Goal: Task Accomplishment & Management: Manage account settings

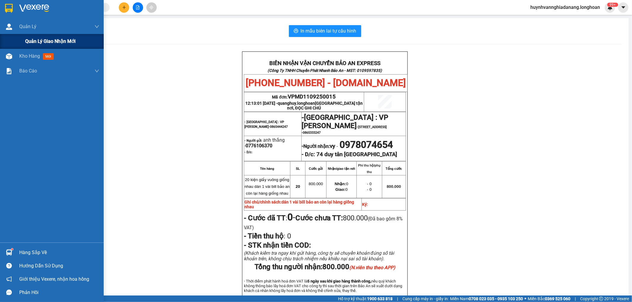
click at [47, 45] on div "Quản lý giao nhận mới" at bounding box center [62, 41] width 74 height 15
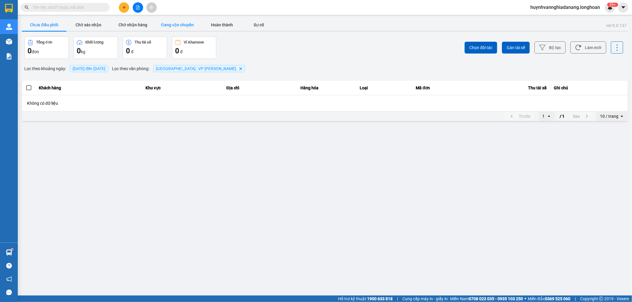
click at [161, 23] on button "Đang vận chuyển" at bounding box center [177, 25] width 44 height 12
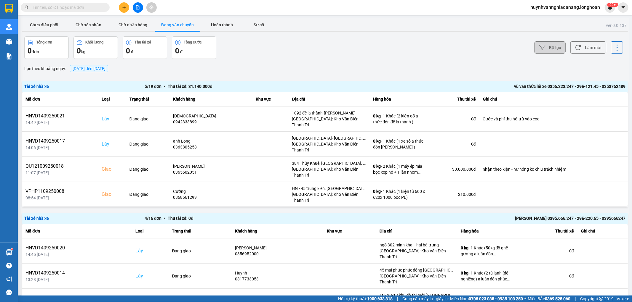
click at [540, 45] on icon at bounding box center [542, 47] width 6 height 6
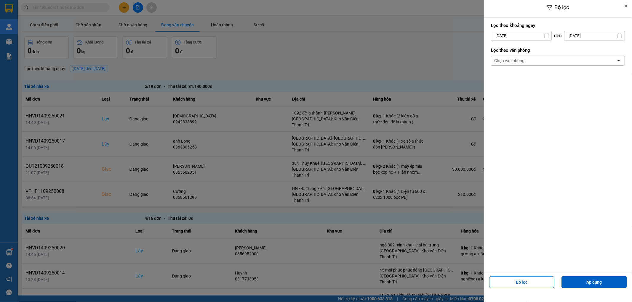
click at [258, 22] on div at bounding box center [316, 151] width 632 height 302
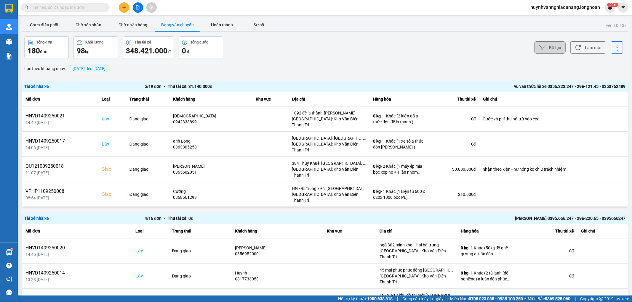
click at [129, 25] on div at bounding box center [316, 151] width 632 height 302
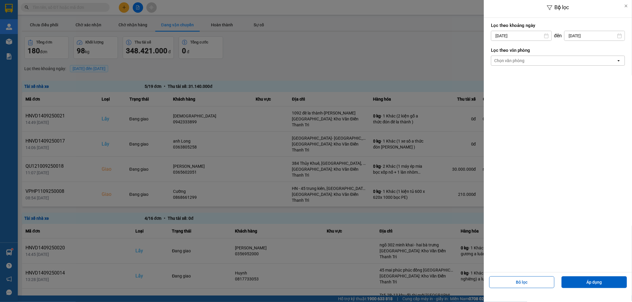
click at [412, 75] on div at bounding box center [316, 151] width 632 height 302
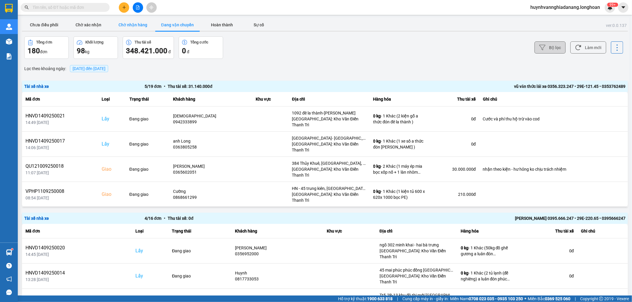
click at [137, 27] on button "Chờ nhận hàng" at bounding box center [133, 25] width 44 height 12
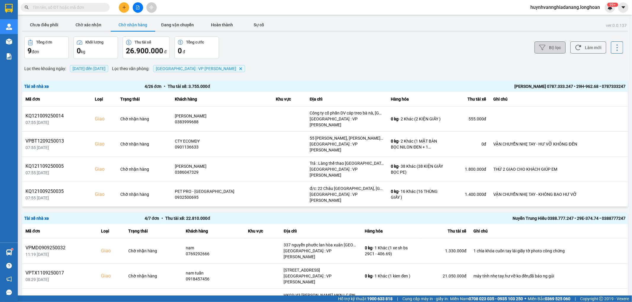
click at [546, 43] on button "Bộ lọc" at bounding box center [549, 47] width 31 height 12
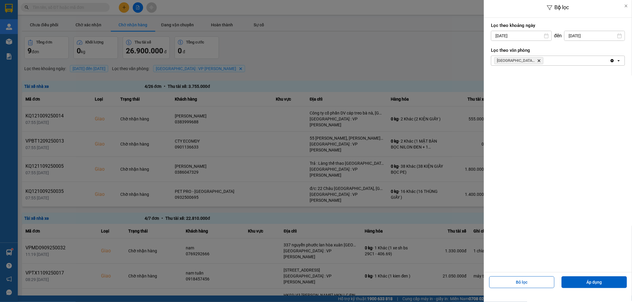
click at [422, 57] on div at bounding box center [316, 151] width 632 height 302
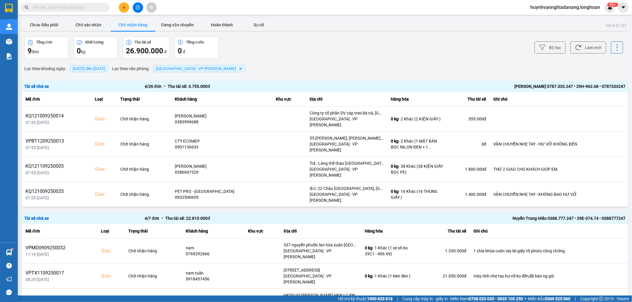
click at [543, 45] on button "Bộ lọc" at bounding box center [549, 47] width 31 height 12
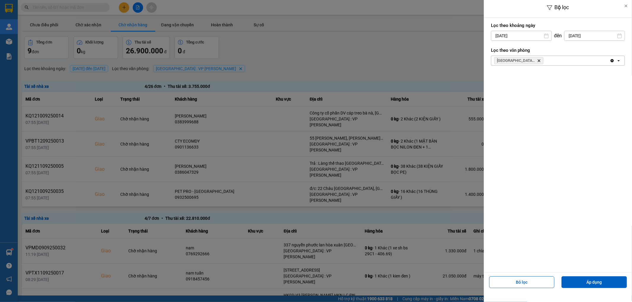
click at [582, 36] on input "[DATE]" at bounding box center [594, 35] width 60 height 9
drag, startPoint x: 436, startPoint y: 60, endPoint x: 513, endPoint y: 45, distance: 78.2
click at [437, 60] on div at bounding box center [316, 151] width 632 height 302
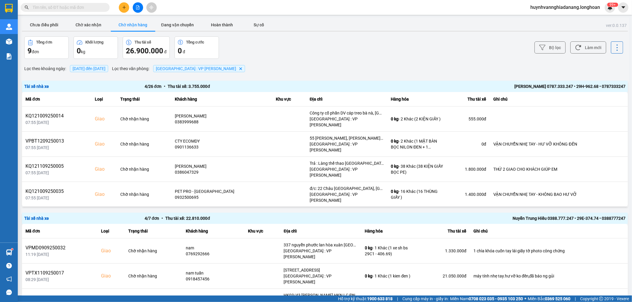
click at [561, 49] on div "Bộ lọc Làm mới" at bounding box center [473, 47] width 299 height 23
click at [550, 48] on button "Bộ lọc" at bounding box center [549, 47] width 31 height 12
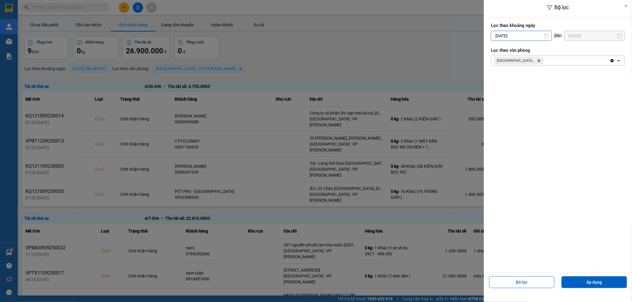
click at [539, 34] on input "[DATE]" at bounding box center [521, 35] width 60 height 9
click at [532, 80] on div "4" at bounding box center [530, 79] width 8 height 7
type input "04/09/2025"
click at [619, 282] on button "Áp dụng" at bounding box center [593, 283] width 65 height 12
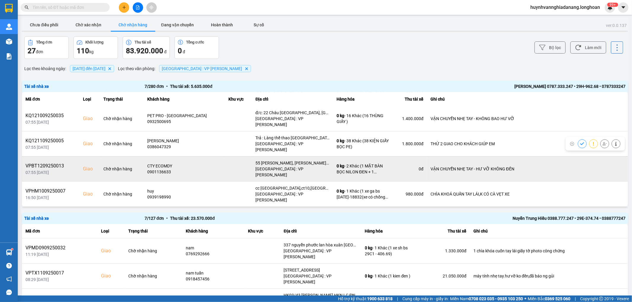
scroll to position [33, 0]
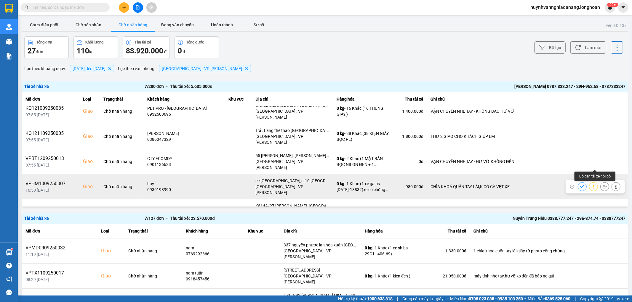
click at [602, 185] on icon at bounding box center [604, 187] width 4 height 4
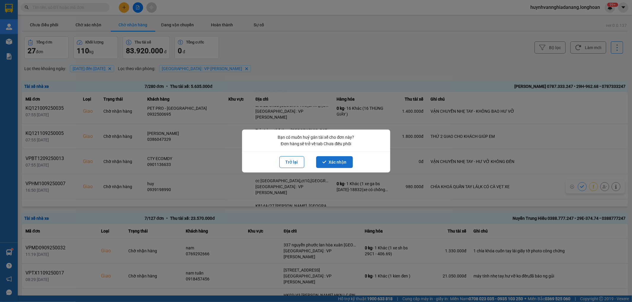
click at [334, 161] on button "Xác nhận" at bounding box center [334, 162] width 37 height 12
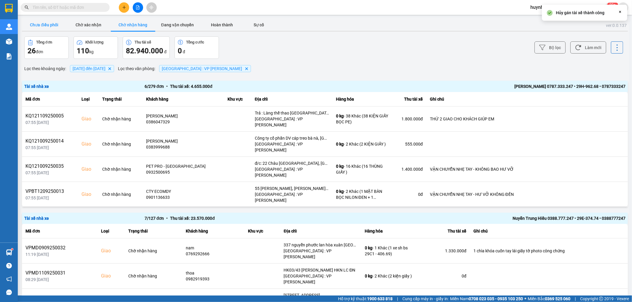
drag, startPoint x: 46, startPoint y: 22, endPoint x: 62, endPoint y: 27, distance: 17.5
click at [46, 22] on button "Chưa điều phối" at bounding box center [44, 25] width 44 height 12
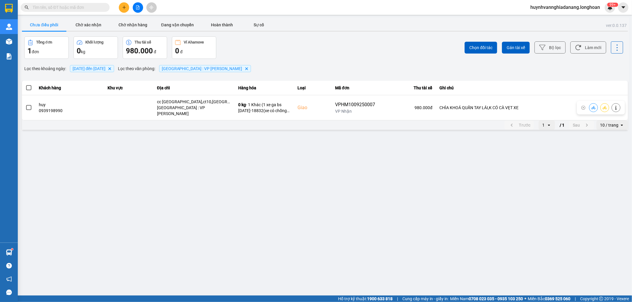
drag, startPoint x: 29, startPoint y: 104, endPoint x: 264, endPoint y: 55, distance: 240.5
click at [30, 105] on span at bounding box center [28, 107] width 5 height 5
click at [25, 105] on input "checkbox" at bounding box center [25, 105] width 0 height 0
click at [518, 48] on span "Gán tài xế" at bounding box center [515, 48] width 18 height 6
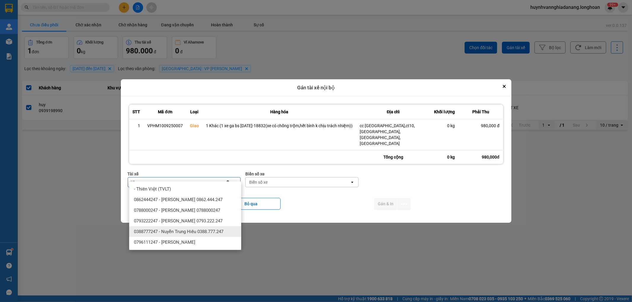
type input "HI"
click at [203, 235] on span "0388777247 - Nuyễn Trung Hiếu 0388.777.247" at bounding box center [178, 232] width 89 height 6
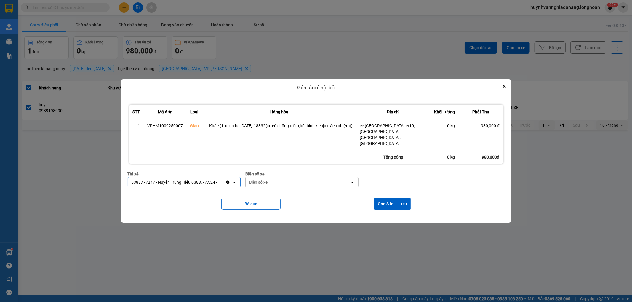
click at [270, 178] on div "Biển số xe" at bounding box center [297, 182] width 104 height 9
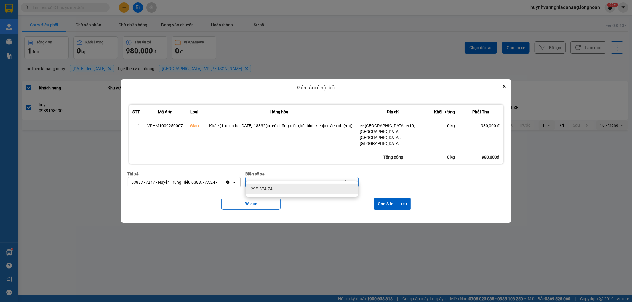
type input "7474"
click at [304, 188] on div "29E-374.74" at bounding box center [302, 189] width 112 height 11
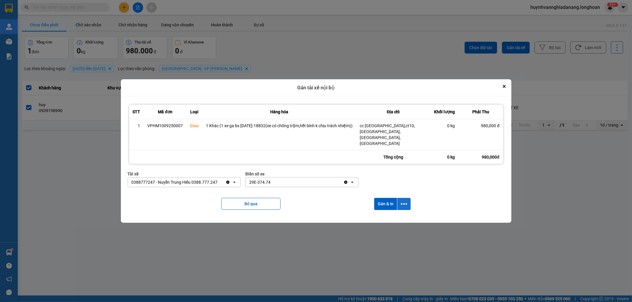
click at [400, 198] on button "dialog" at bounding box center [403, 204] width 13 height 12
click at [393, 216] on div "Chỉ gán tài" at bounding box center [387, 214] width 35 height 6
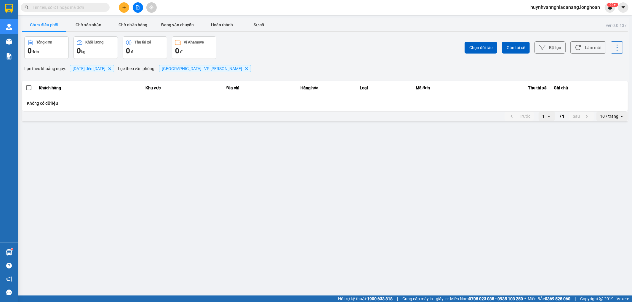
click at [61, 7] on input "text" at bounding box center [68, 7] width 70 height 7
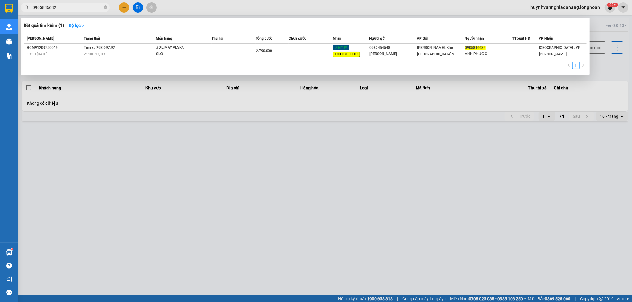
type input "0905846632"
click at [232, 238] on div at bounding box center [316, 151] width 632 height 302
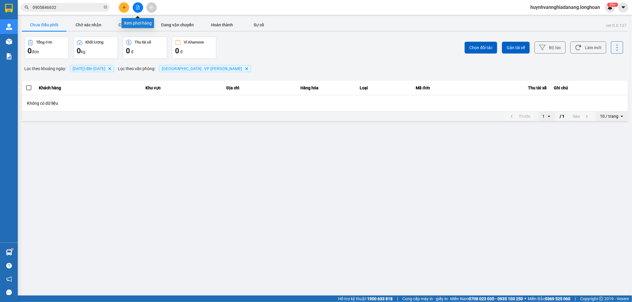
click at [139, 9] on icon "file-add" at bounding box center [137, 7] width 3 height 4
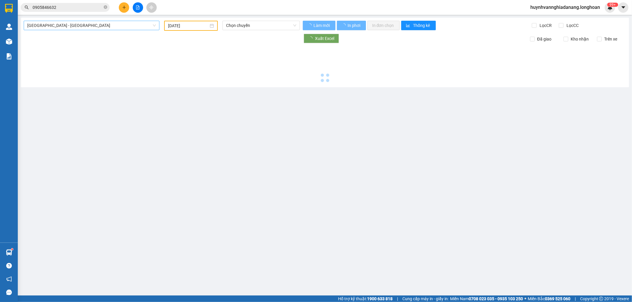
type input "14/09/2025"
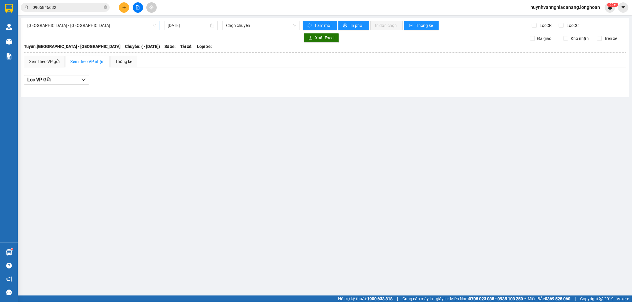
click at [103, 25] on span "Hải Phòng - Hà Nội" at bounding box center [91, 25] width 129 height 9
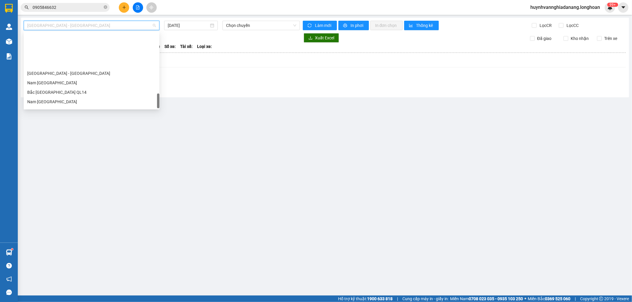
scroll to position [407, 0]
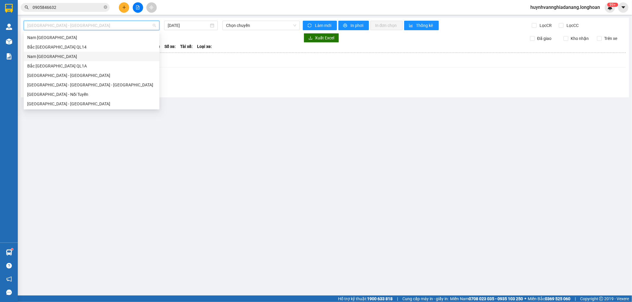
click at [49, 57] on div "Nam Trung Bắc QL1A" at bounding box center [91, 56] width 129 height 7
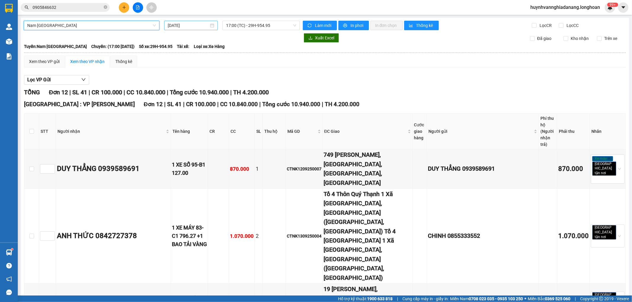
click at [196, 28] on input "14/09/2025" at bounding box center [188, 25] width 41 height 7
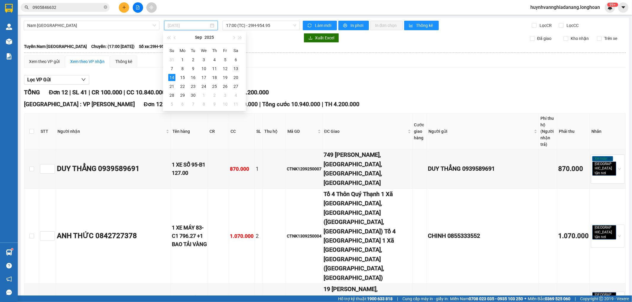
click at [236, 68] on div "13" at bounding box center [235, 68] width 7 height 7
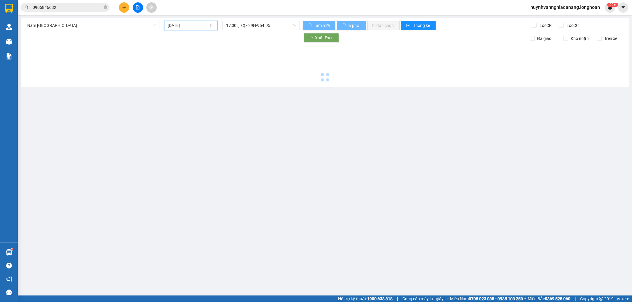
type input "13/09/2025"
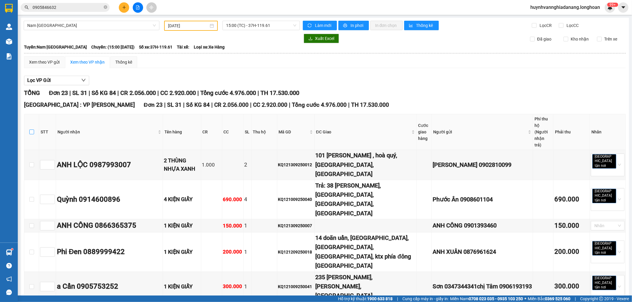
click at [31, 130] on input "checkbox" at bounding box center [31, 132] width 5 height 5
checkbox input "true"
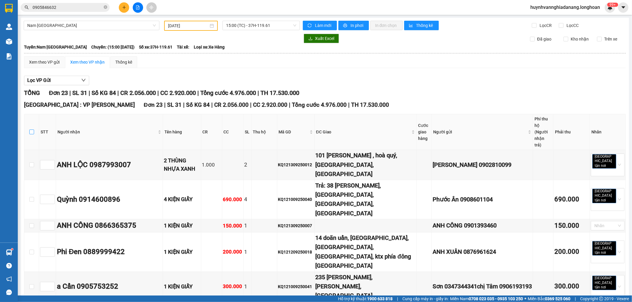
checkbox input "true"
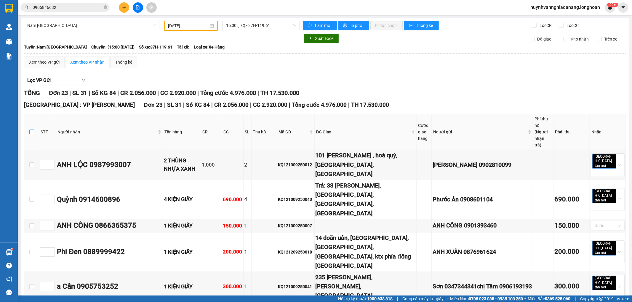
checkbox input "true"
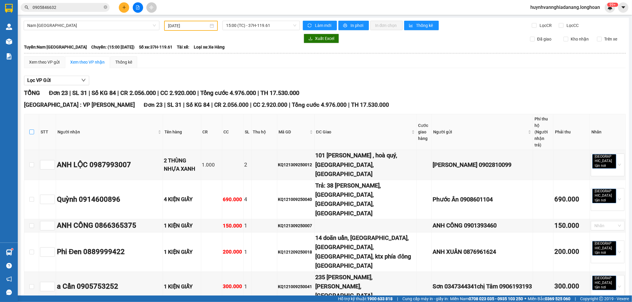
checkbox input "true"
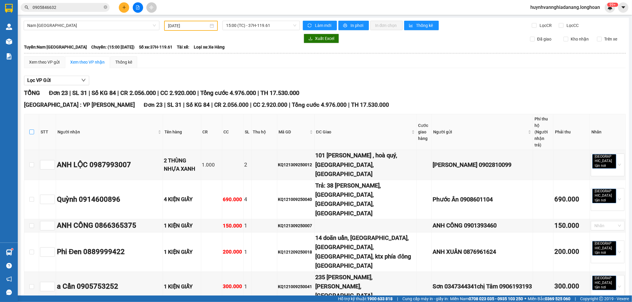
checkbox input "true"
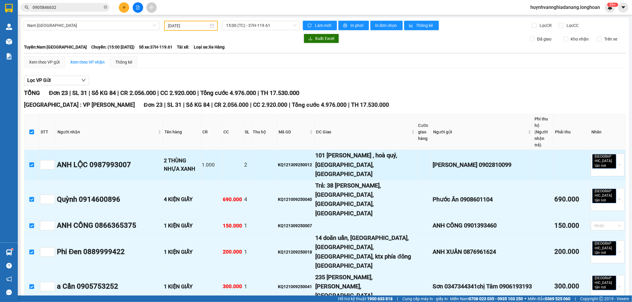
click at [31, 163] on input "checkbox" at bounding box center [31, 165] width 5 height 5
checkbox input "false"
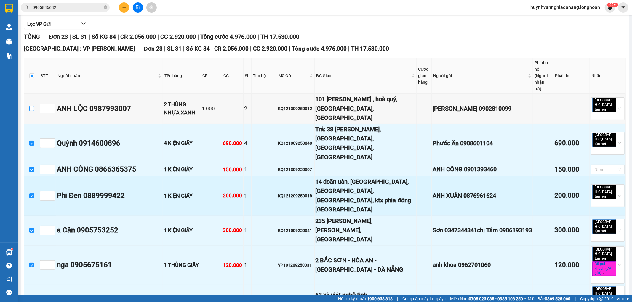
scroll to position [66, 0]
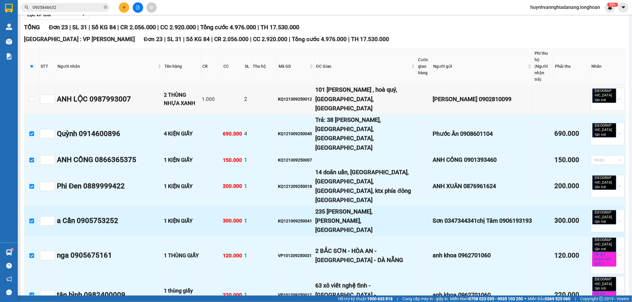
click at [31, 219] on input "checkbox" at bounding box center [31, 221] width 5 height 5
checkbox input "false"
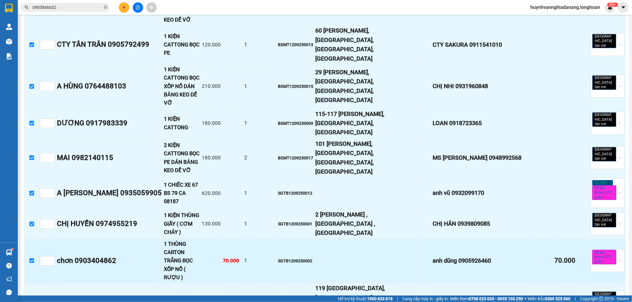
scroll to position [479, 0]
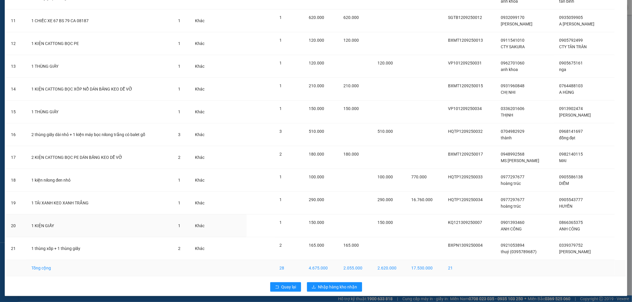
scroll to position [270, 0]
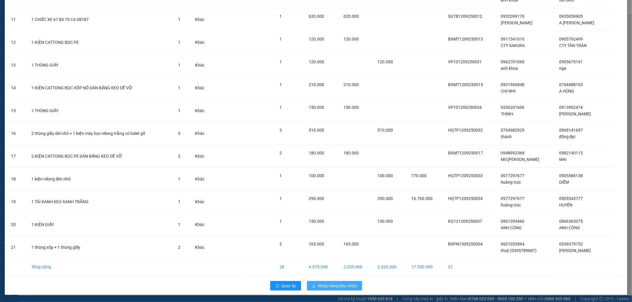
click at [326, 289] on span "Nhập hàng kho nhận" at bounding box center [337, 286] width 39 height 7
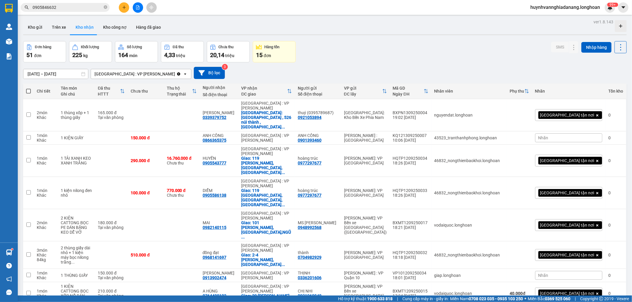
click at [70, 7] on input "0905846632" at bounding box center [68, 7] width 70 height 7
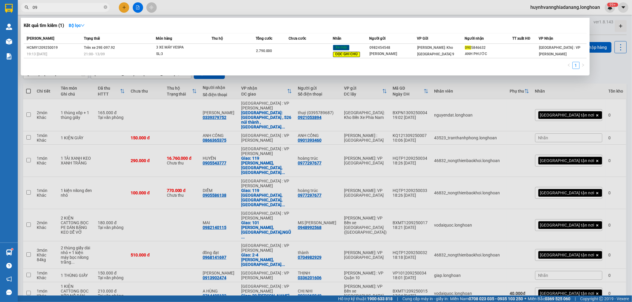
type input "0"
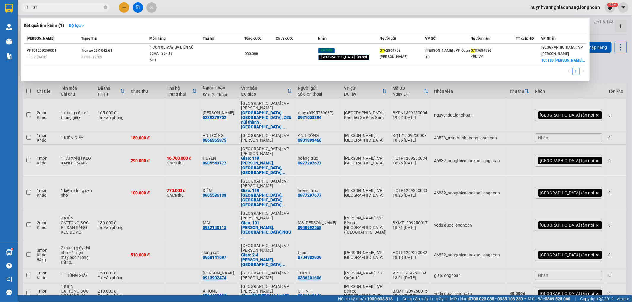
type input "0"
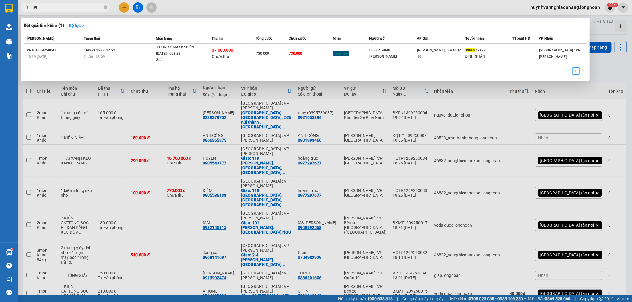
type input "0"
type input "0962977916"
drag, startPoint x: 629, startPoint y: 78, endPoint x: 622, endPoint y: 81, distance: 7.3
click at [629, 78] on div at bounding box center [316, 151] width 632 height 302
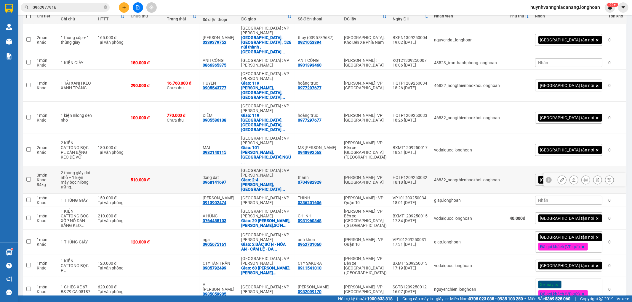
scroll to position [66, 0]
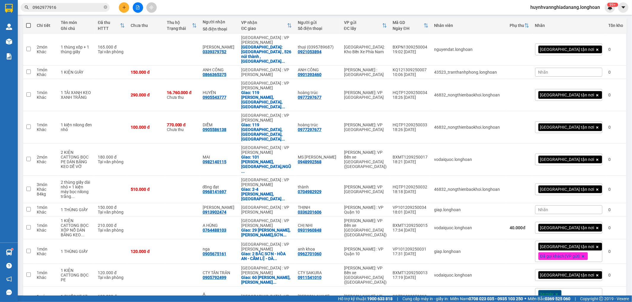
click at [566, 68] on div "Nhãn" at bounding box center [568, 72] width 67 height 9
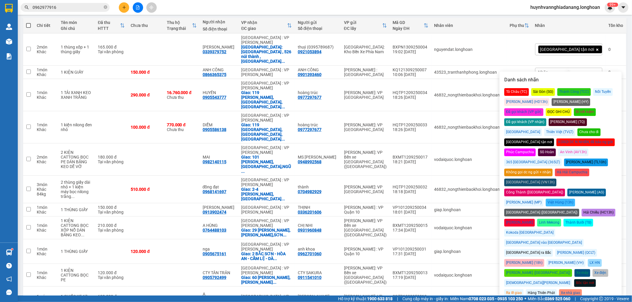
click at [546, 118] on div "Đã gọi khách (VP nhận)" at bounding box center [525, 122] width 42 height 8
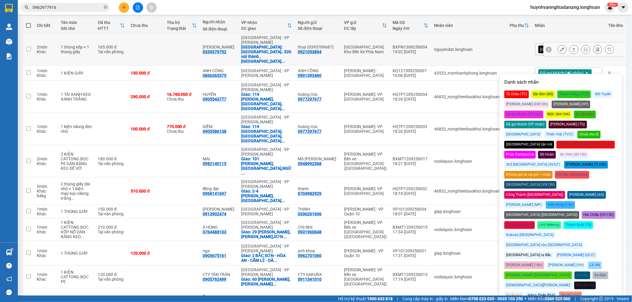
scroll to position [0, 0]
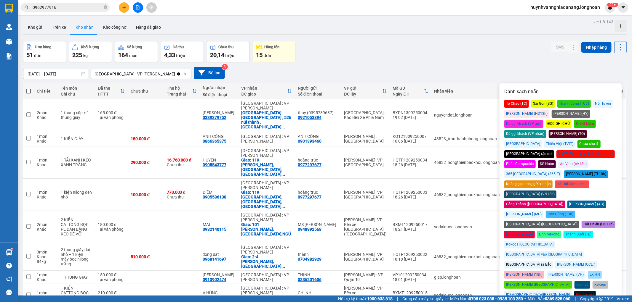
drag, startPoint x: 441, startPoint y: 47, endPoint x: 444, endPoint y: 64, distance: 16.6
click at [442, 47] on div "Đơn hàng 51 đơn Khối lượng 225 kg Số lượng 164 món Đã thu 4,33 triệu Chưa thu 2…" at bounding box center [324, 51] width 603 height 21
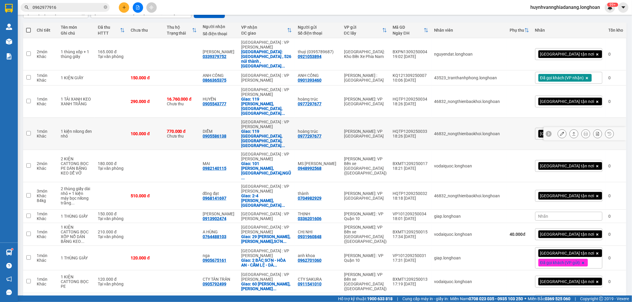
scroll to position [99, 0]
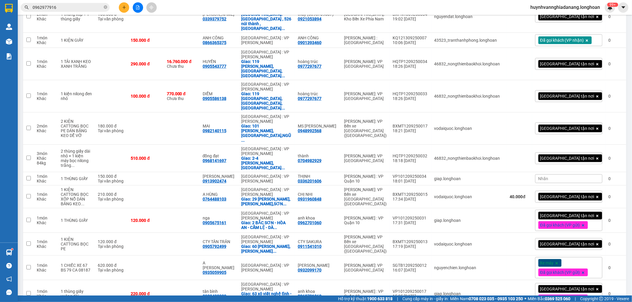
click at [556, 174] on div "Nhãn" at bounding box center [568, 178] width 67 height 9
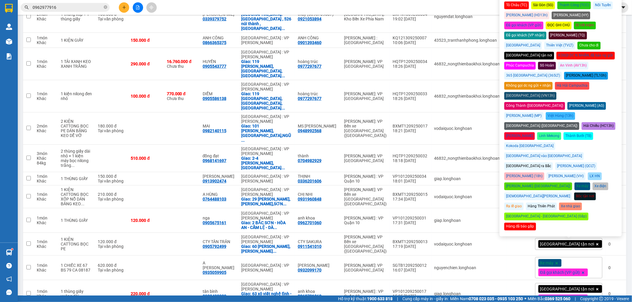
click at [546, 32] on div "Đã gọi khách (VP nhận)" at bounding box center [525, 36] width 42 height 8
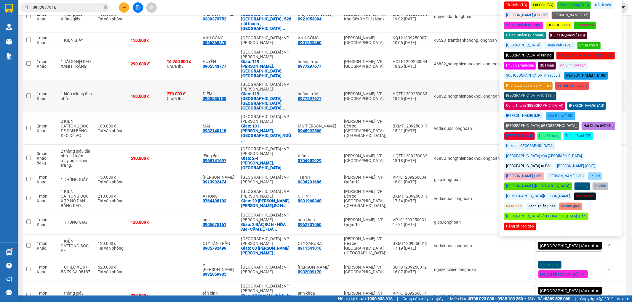
scroll to position [131, 0]
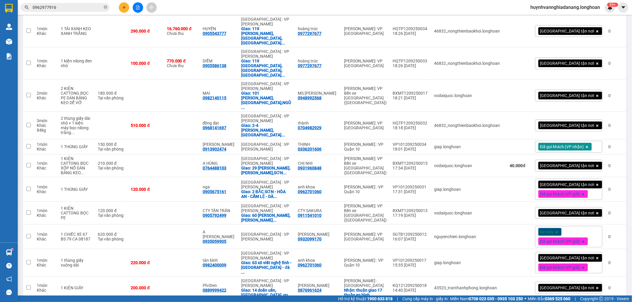
click at [574, 226] on div "Xe máy Đã gọi khách (VP gửi)" at bounding box center [568, 236] width 67 height 21
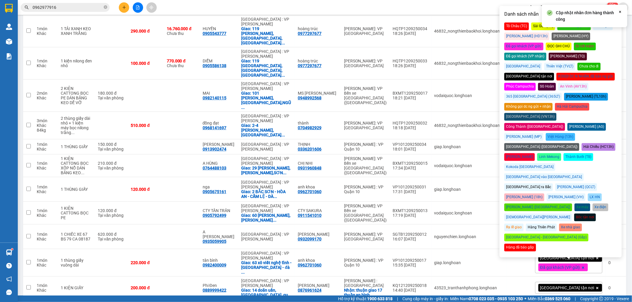
click at [546, 53] on div "Đã gọi khách (VP nhận)" at bounding box center [525, 57] width 42 height 8
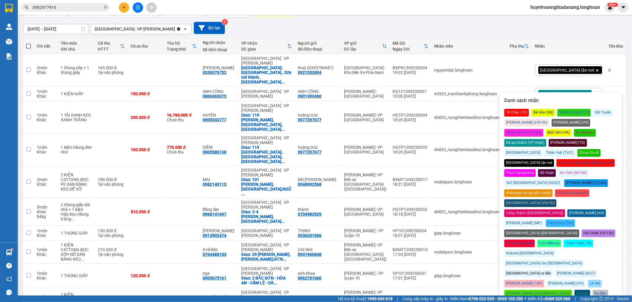
scroll to position [0, 0]
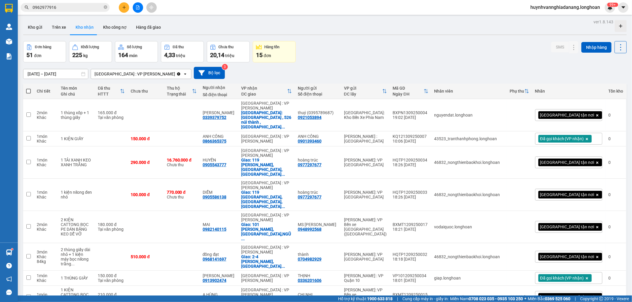
click at [445, 57] on div "Đơn hàng 51 đơn Khối lượng 225 kg Số lượng 164 món Đã thu 4,33 triệu Chưa thu 2…" at bounding box center [324, 51] width 603 height 21
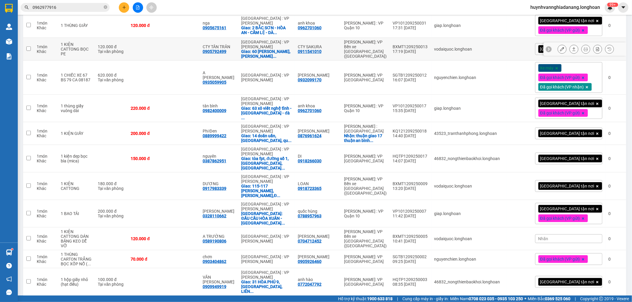
scroll to position [296, 0]
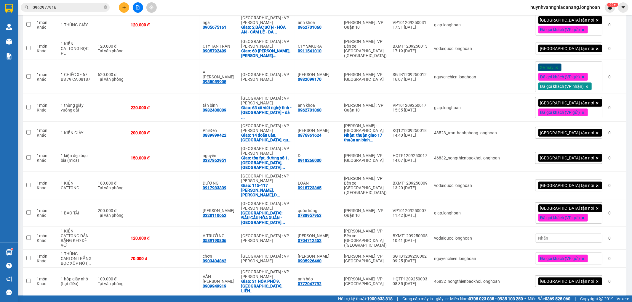
click at [563, 234] on div "Nhãn" at bounding box center [568, 238] width 67 height 9
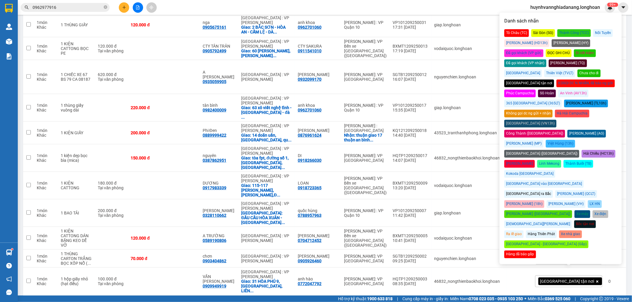
click at [546, 60] on div "Đã gọi khách (VP nhận)" at bounding box center [525, 64] width 42 height 8
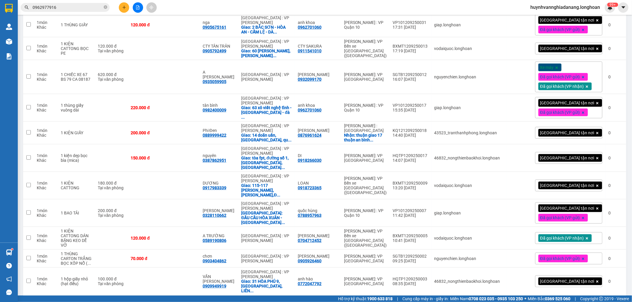
click at [562, 256] on span "Đã gọi khách (VP gửi)" at bounding box center [560, 258] width 40 height 5
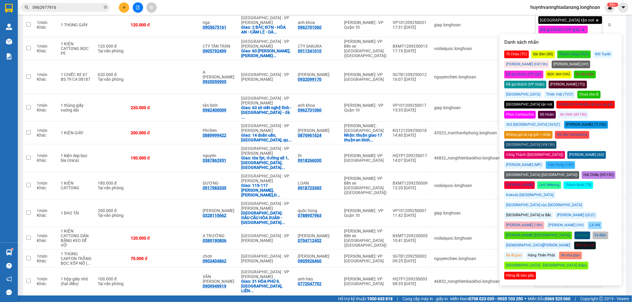
click at [546, 81] on div "Đã gọi khách (VP nhận)" at bounding box center [525, 85] width 42 height 8
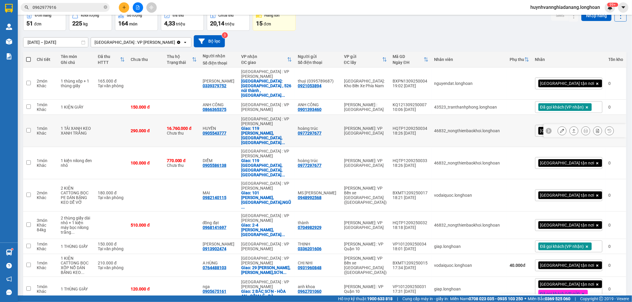
scroll to position [0, 0]
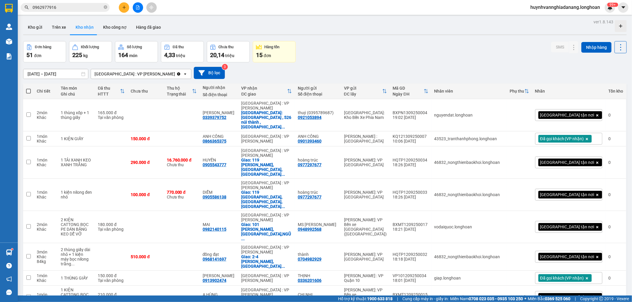
click at [429, 53] on div "Đơn hàng 51 đơn Khối lượng 225 kg Số lượng 164 món Đã thu 4,33 triệu Chưa thu 2…" at bounding box center [324, 51] width 603 height 21
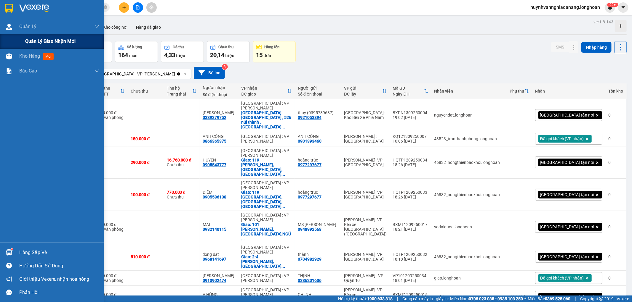
click at [35, 42] on span "Quản lý giao nhận mới" at bounding box center [50, 41] width 50 height 7
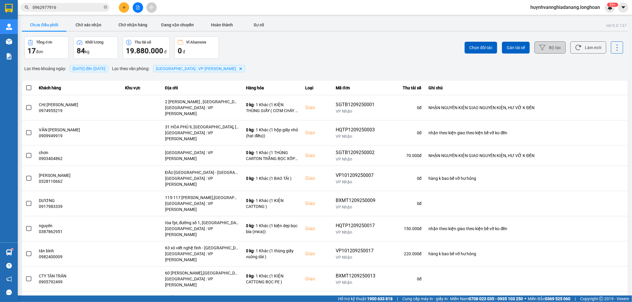
click at [539, 48] on icon at bounding box center [542, 47] width 6 height 6
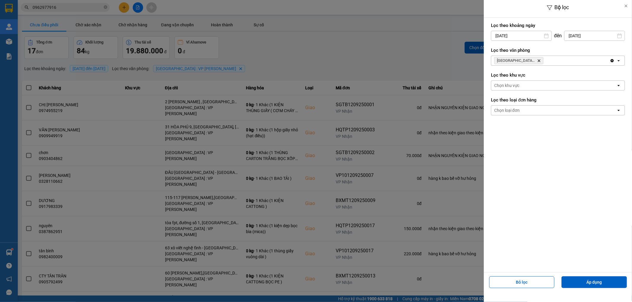
click at [537, 36] on input "[DATE]" at bounding box center [521, 35] width 60 height 9
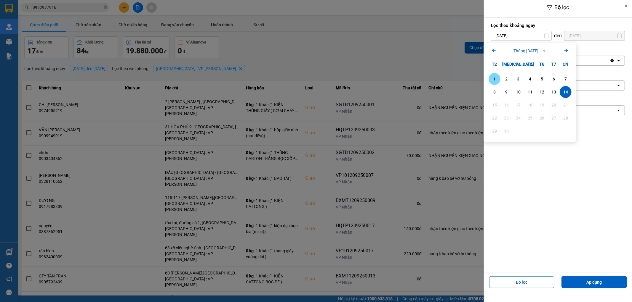
click at [492, 81] on div "1" at bounding box center [494, 79] width 8 height 7
type input "[DATE]"
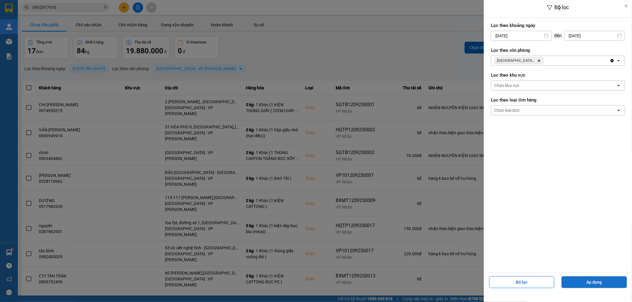
click at [583, 281] on button "Áp dụng" at bounding box center [593, 283] width 65 height 12
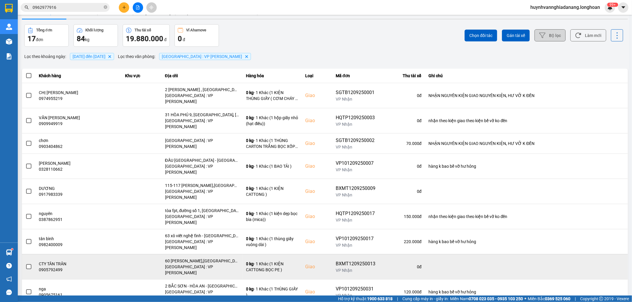
scroll to position [18, 0]
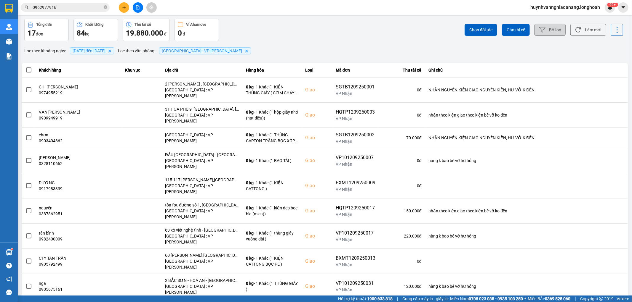
click at [608, 277] on div "100 / trang" at bounding box center [607, 275] width 22 height 6
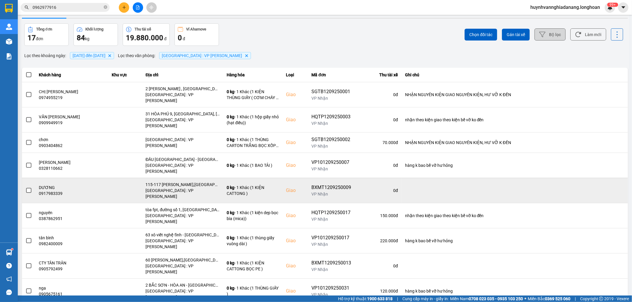
scroll to position [0, 0]
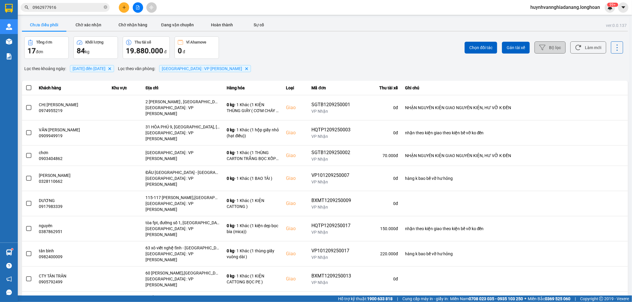
click at [28, 88] on span at bounding box center [28, 87] width 5 height 5
click at [25, 85] on input "checkbox" at bounding box center [25, 85] width 0 height 0
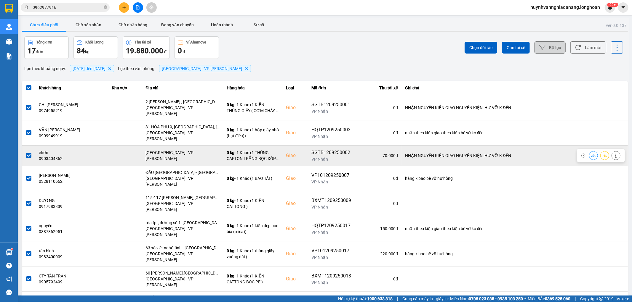
click at [30, 153] on span at bounding box center [28, 155] width 5 height 5
click at [25, 153] on input "checkbox" at bounding box center [25, 153] width 0 height 0
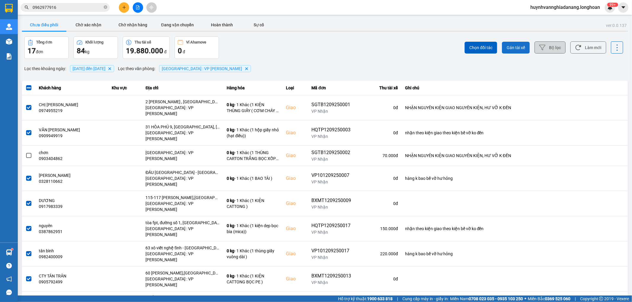
click at [522, 49] on button "Gán tài xế" at bounding box center [516, 48] width 28 height 12
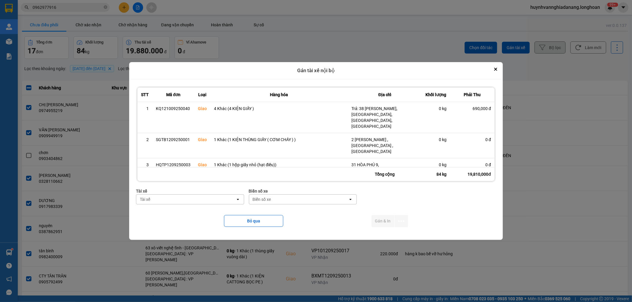
click at [209, 203] on div "Tài xế" at bounding box center [185, 199] width 99 height 9
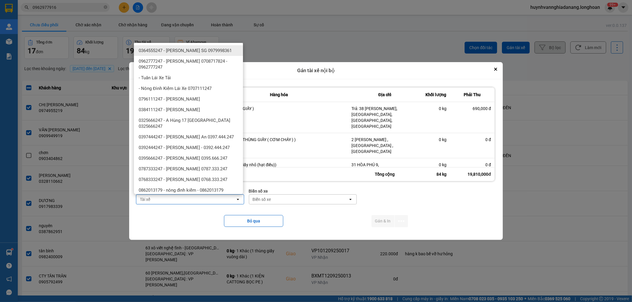
type input "H"
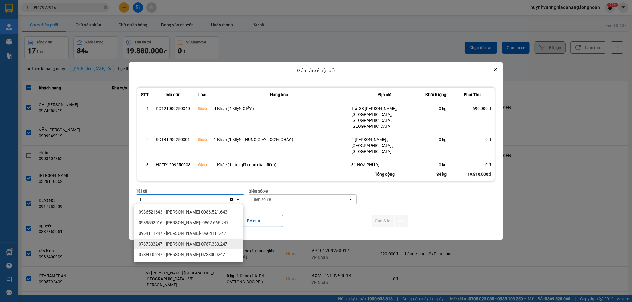
type input "T"
click at [188, 246] on span "0787333247 - Phạm Thanh Tuấn 0787.333.247" at bounding box center [183, 244] width 89 height 6
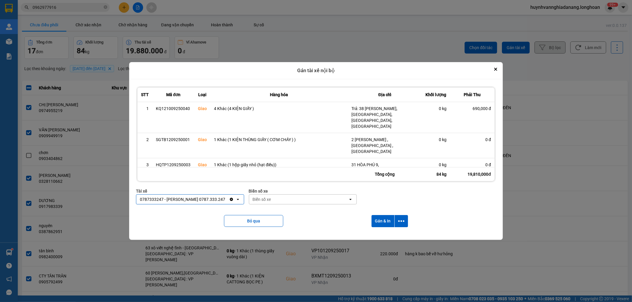
click at [279, 203] on div "Biển số xe" at bounding box center [298, 199] width 99 height 9
type input "6268"
click at [286, 214] on div "29H-962.68" at bounding box center [302, 212] width 109 height 11
click at [402, 222] on icon "dialog" at bounding box center [401, 221] width 6 height 6
click at [381, 236] on span "Chỉ gán tài" at bounding box center [378, 238] width 20 height 6
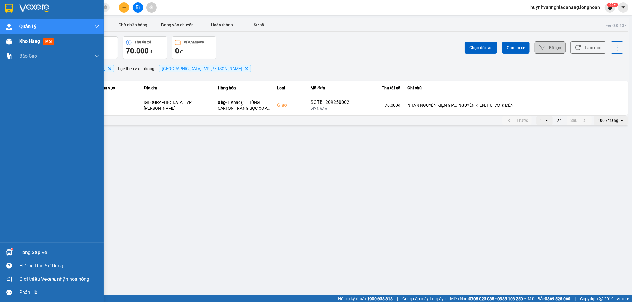
click at [28, 42] on span "Kho hàng" at bounding box center [29, 41] width 21 height 6
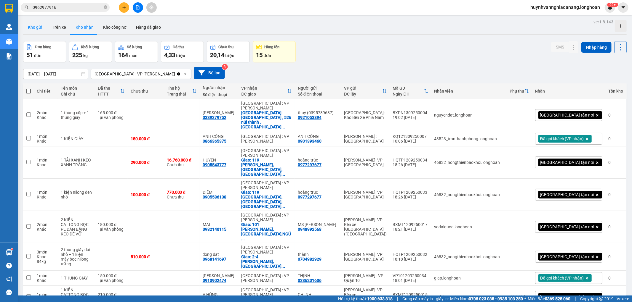
click at [41, 27] on button "Kho gửi" at bounding box center [35, 27] width 24 height 14
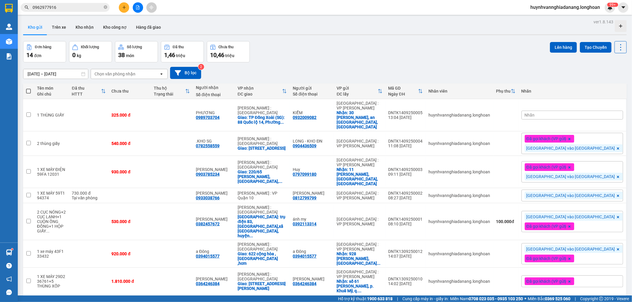
click at [582, 111] on div "Nhãn" at bounding box center [572, 115] width 102 height 9
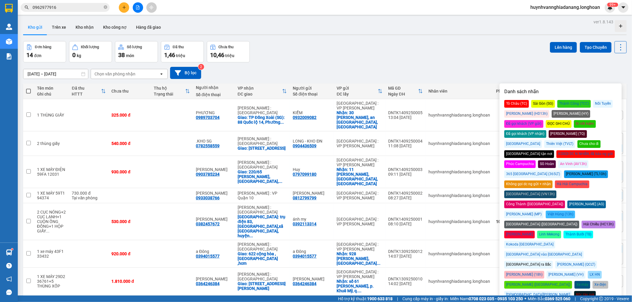
drag, startPoint x: 590, startPoint y: 214, endPoint x: 526, endPoint y: 154, distance: 88.4
click at [583, 251] on div "[GEOGRAPHIC_DATA] vào [GEOGRAPHIC_DATA]" at bounding box center [543, 255] width 79 height 8
drag, startPoint x: 423, startPoint y: 43, endPoint x: 428, endPoint y: 57, distance: 14.6
click at [424, 43] on div "Đơn hàng 14 đơn Khối lượng 0 kg Số lượng 38 món Đã thu 1,46 triệu Chưa thu 10,4…" at bounding box center [324, 51] width 603 height 21
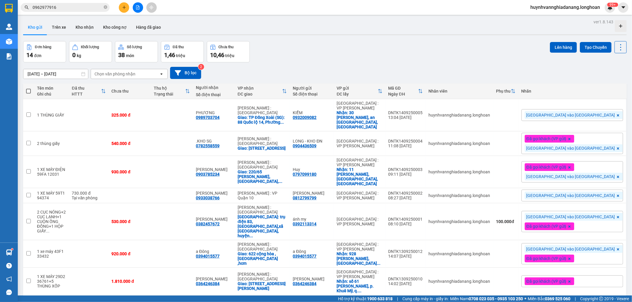
click at [137, 10] on button at bounding box center [138, 7] width 10 height 10
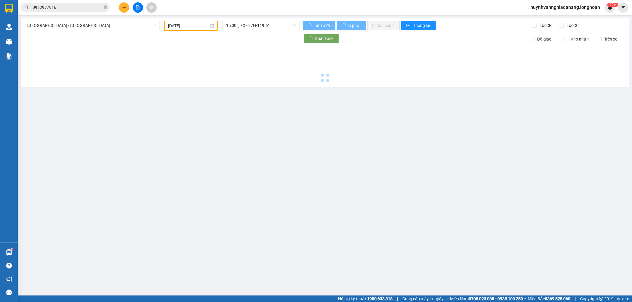
type input "[DATE]"
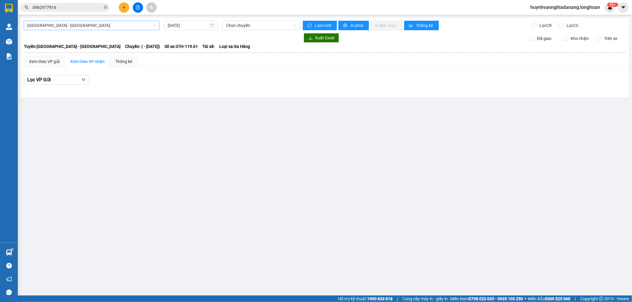
click at [113, 26] on span "[GEOGRAPHIC_DATA] - [GEOGRAPHIC_DATA]" at bounding box center [91, 25] width 129 height 9
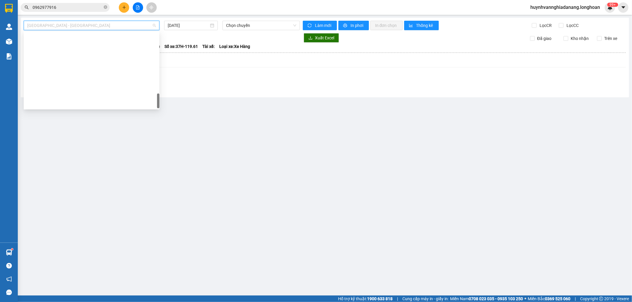
scroll to position [407, 0]
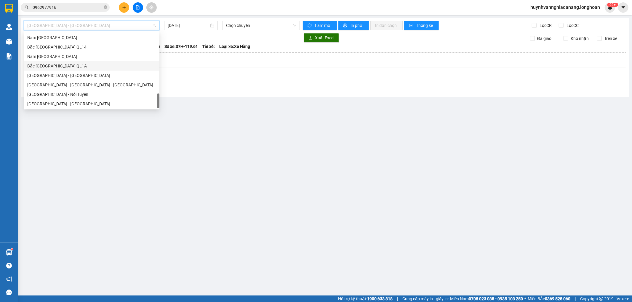
click at [57, 67] on div "Bắc [GEOGRAPHIC_DATA] QL1A" at bounding box center [91, 66] width 129 height 7
type input "[DATE]"
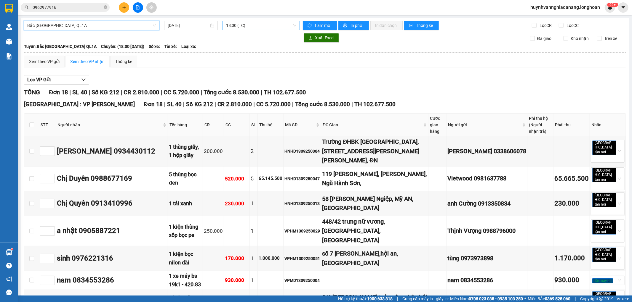
click at [248, 24] on span "18:00 (TC)" at bounding box center [261, 25] width 70 height 9
click at [253, 43] on div "18:00 (TC)" at bounding box center [247, 46] width 53 height 9
click at [262, 26] on span "18:00 (TC)" at bounding box center [261, 25] width 70 height 9
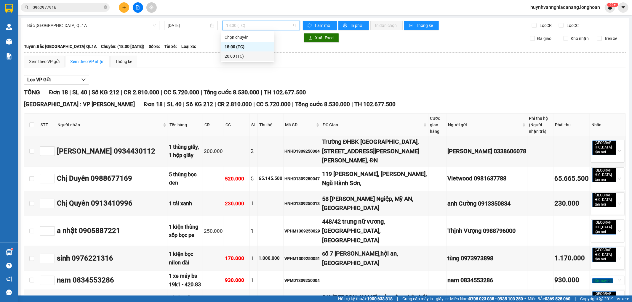
click at [249, 56] on div "20:00 (TC)" at bounding box center [247, 56] width 46 height 7
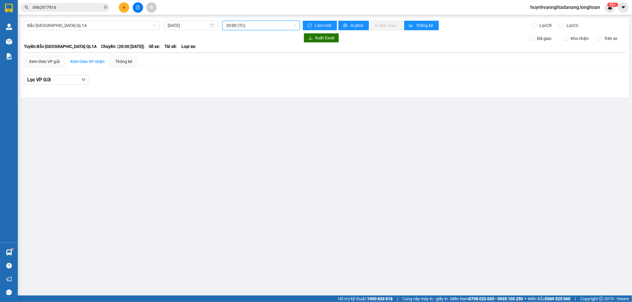
click at [258, 25] on span "20:00 (TC)" at bounding box center [261, 25] width 70 height 9
click at [253, 44] on div "18:00 (TC)" at bounding box center [249, 47] width 46 height 7
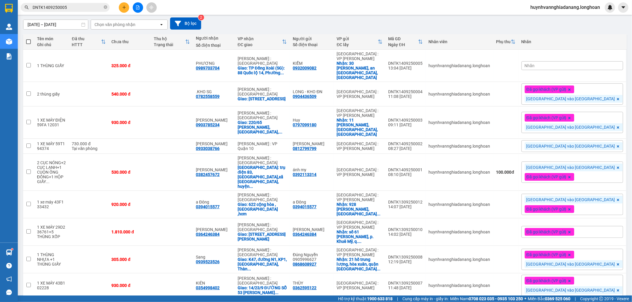
scroll to position [38, 0]
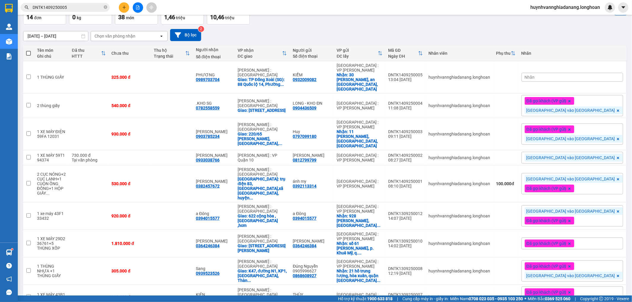
click at [585, 73] on div "Nhãn" at bounding box center [572, 77] width 102 height 9
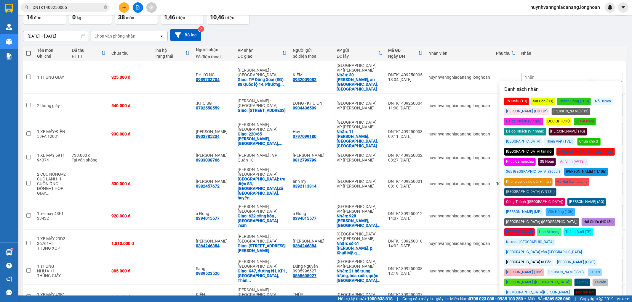
click at [583, 249] on div "[GEOGRAPHIC_DATA] vào [GEOGRAPHIC_DATA]" at bounding box center [543, 253] width 79 height 8
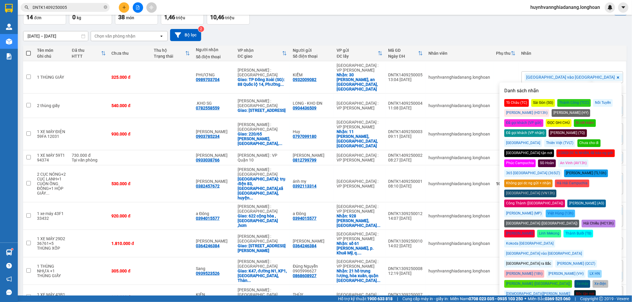
click at [537, 36] on div "16/08/2025 – 14/09/2025 Press the down arrow key to interact with the calendar …" at bounding box center [324, 35] width 603 height 12
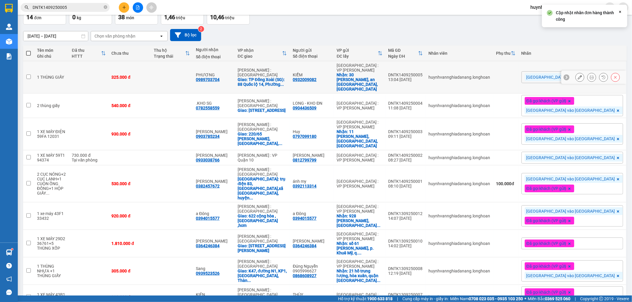
click at [587, 74] on button at bounding box center [591, 77] width 8 height 10
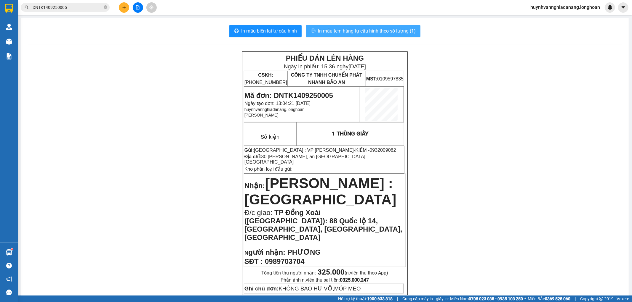
click at [362, 33] on span "In mẫu tem hàng tự cấu hình theo số lượng (1)" at bounding box center [367, 30] width 98 height 7
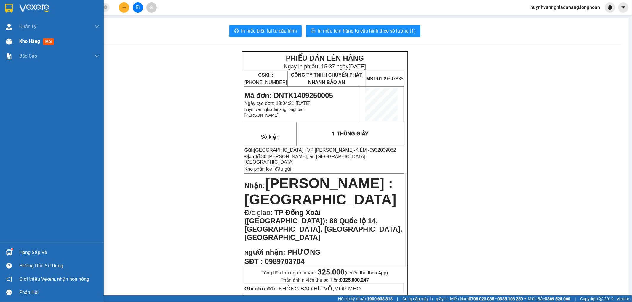
click at [21, 42] on span "Kho hàng" at bounding box center [29, 41] width 21 height 6
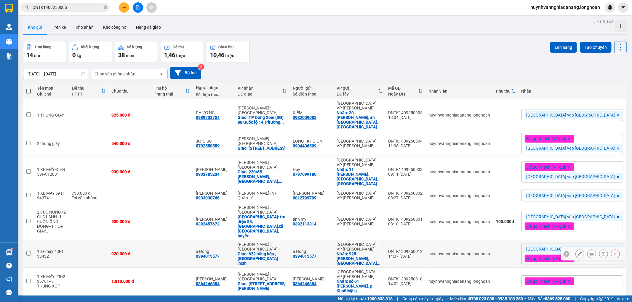
scroll to position [33, 0]
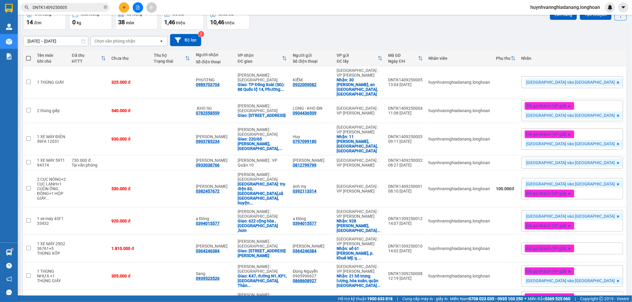
click at [566, 246] on span "Đã gọi khách (VP gửi)" at bounding box center [546, 248] width 40 height 5
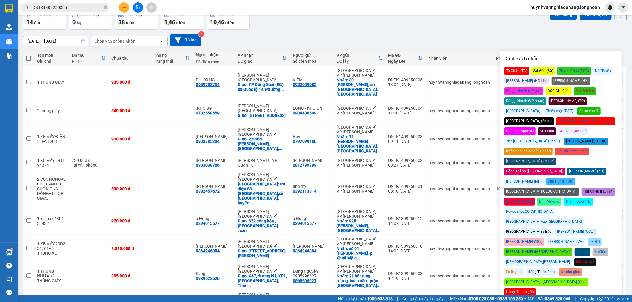
click at [579, 218] on div "[GEOGRAPHIC_DATA] vào [GEOGRAPHIC_DATA]" at bounding box center [543, 222] width 79 height 8
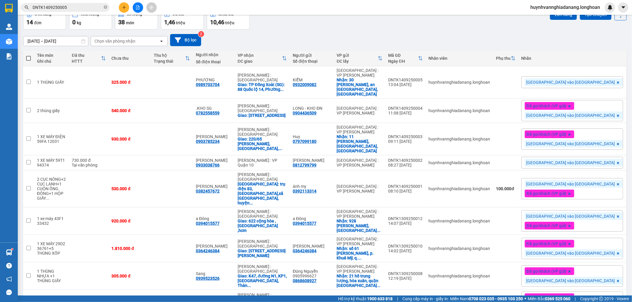
drag, startPoint x: 490, startPoint y: 36, endPoint x: 510, endPoint y: 48, distance: 23.9
click at [491, 35] on div "16/08/2025 – 14/09/2025 Press the down arrow key to interact with the calendar …" at bounding box center [324, 40] width 603 height 12
click at [589, 247] on icon at bounding box center [591, 249] width 4 height 4
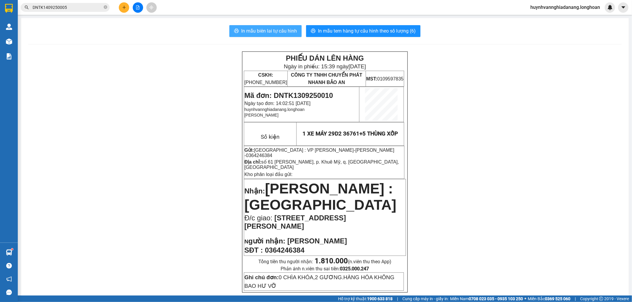
click at [269, 33] on span "In mẫu biên lai tự cấu hình" at bounding box center [269, 30] width 56 height 7
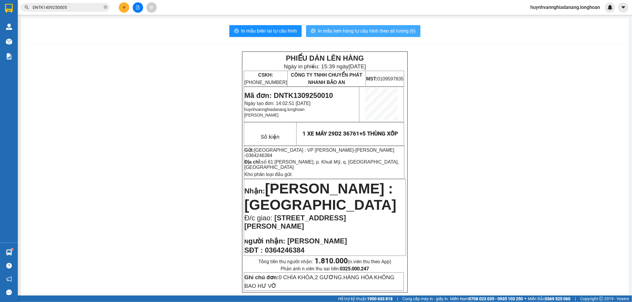
click at [357, 30] on span "In mẫu tem hàng tự cấu hình theo số lượng (6)" at bounding box center [367, 30] width 98 height 7
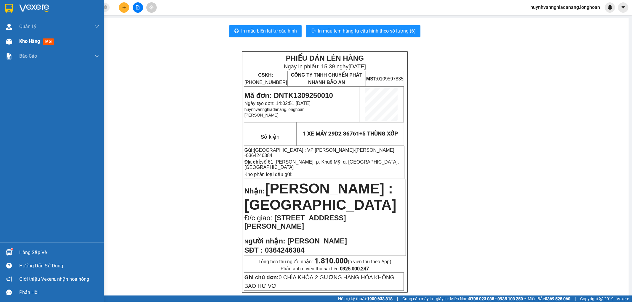
click at [23, 41] on span "Kho hàng" at bounding box center [29, 41] width 21 height 6
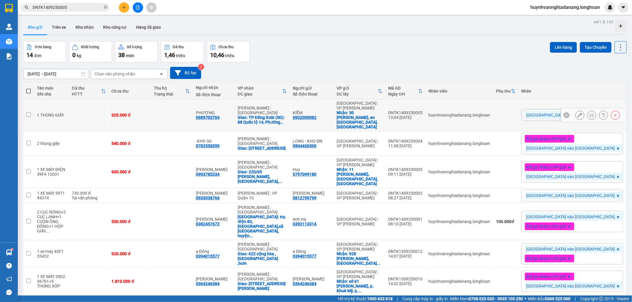
click at [589, 113] on icon at bounding box center [591, 115] width 4 height 4
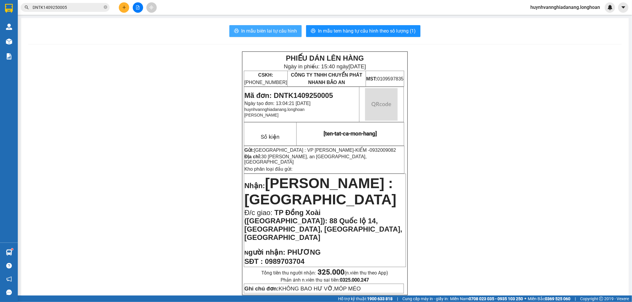
click at [279, 33] on span "In mẫu biên lai tự cấu hình" at bounding box center [269, 30] width 56 height 7
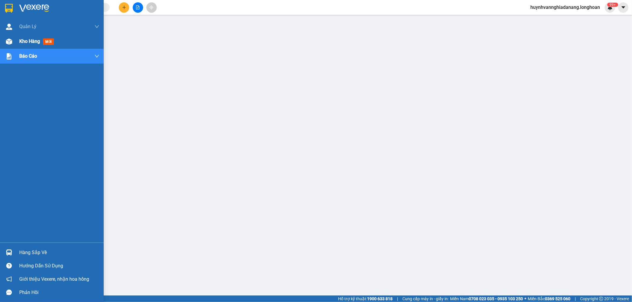
click at [19, 42] on div "Kho hàng mới" at bounding box center [52, 41] width 104 height 15
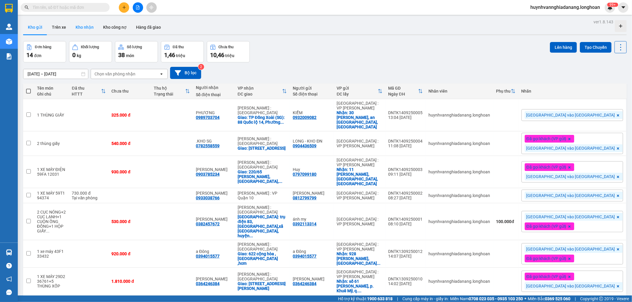
click at [87, 29] on button "Kho nhận" at bounding box center [85, 27] width 28 height 14
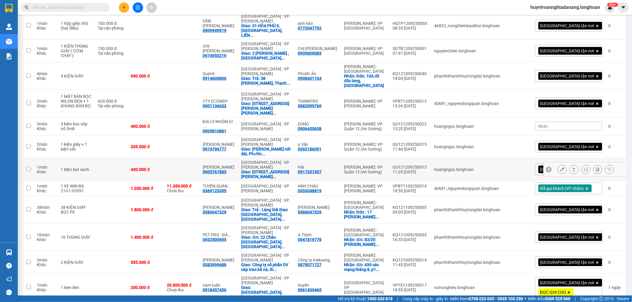
scroll to position [559, 0]
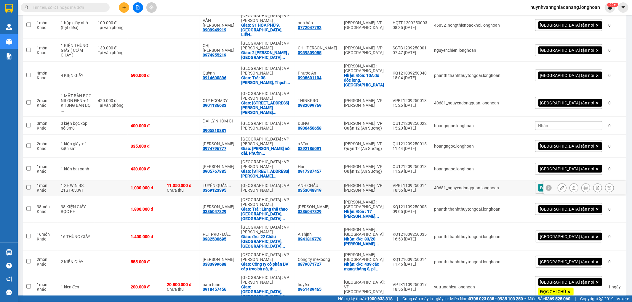
click at [560, 186] on icon at bounding box center [562, 188] width 4 height 4
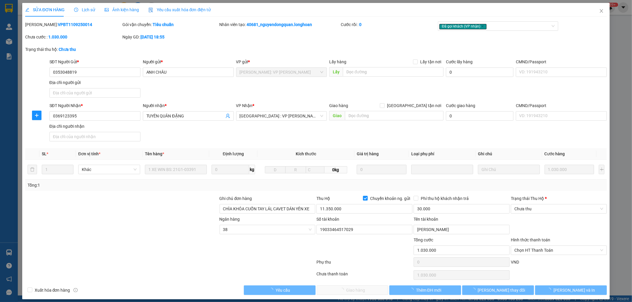
type input "0353048819"
type input "ANH CHÂU"
type input "0369123395"
type input "TUYÊN QUÂN ĐẶNG"
type input "CHÌA KHÓA CUỐN TAY LÁI, CAVET DÁN YÊN XE"
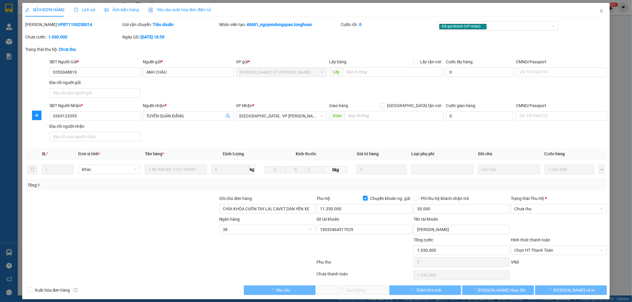
type input "1.030.000"
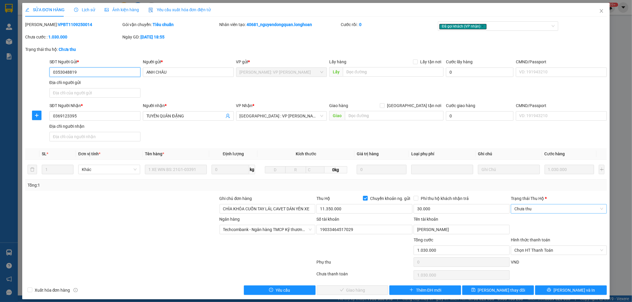
drag, startPoint x: 540, startPoint y: 209, endPoint x: 539, endPoint y: 212, distance: 3.3
click at [540, 209] on span "Chưa thu" at bounding box center [558, 209] width 89 height 9
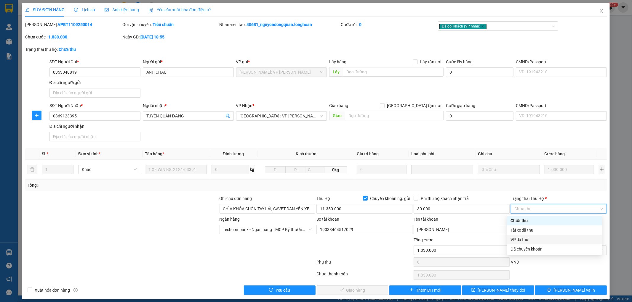
click at [531, 237] on div "VP đã thu" at bounding box center [554, 240] width 88 height 7
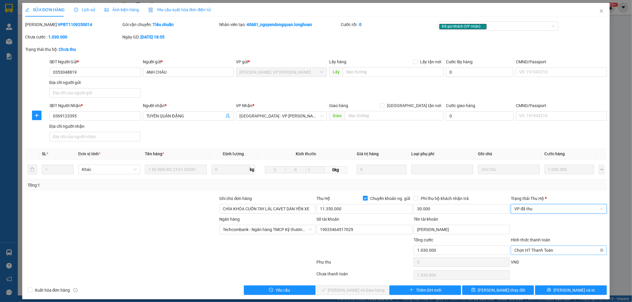
click at [540, 252] on span "Chọn HT Thanh Toán" at bounding box center [558, 250] width 89 height 9
click at [537, 260] on div "Tại văn phòng" at bounding box center [555, 262] width 88 height 7
type input "0"
click at [358, 291] on span "Lưu và Giao hàng" at bounding box center [356, 290] width 57 height 7
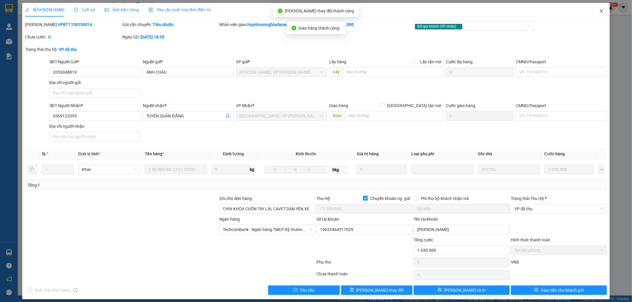
click at [599, 9] on icon "close" at bounding box center [601, 11] width 5 height 5
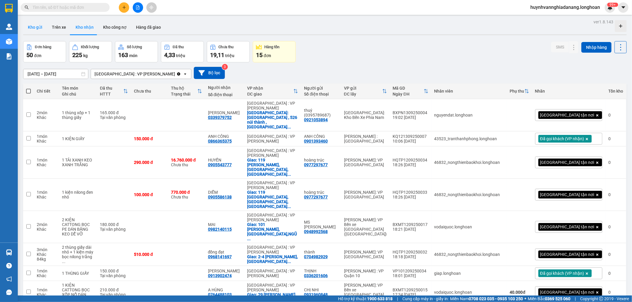
click at [40, 27] on button "Kho gửi" at bounding box center [35, 27] width 24 height 14
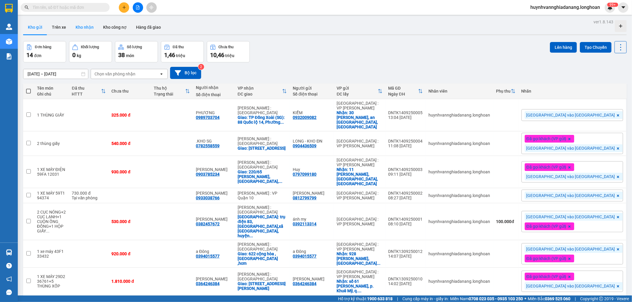
click at [84, 28] on button "Kho nhận" at bounding box center [85, 27] width 28 height 14
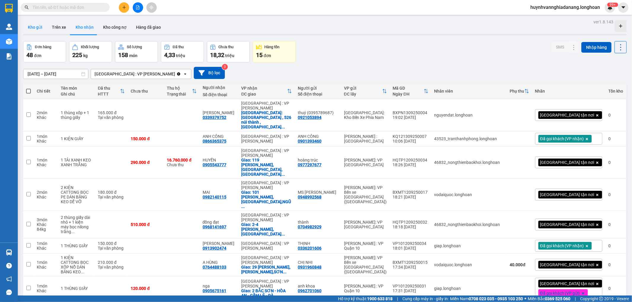
click at [36, 26] on button "Kho gửi" at bounding box center [35, 27] width 24 height 14
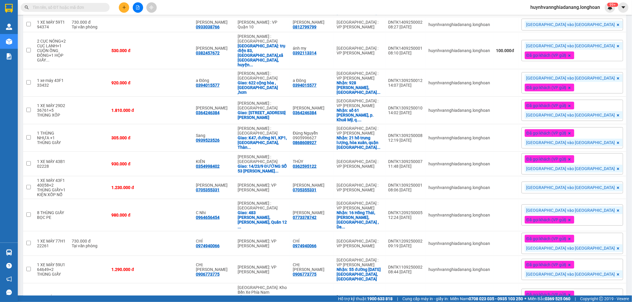
scroll to position [172, 0]
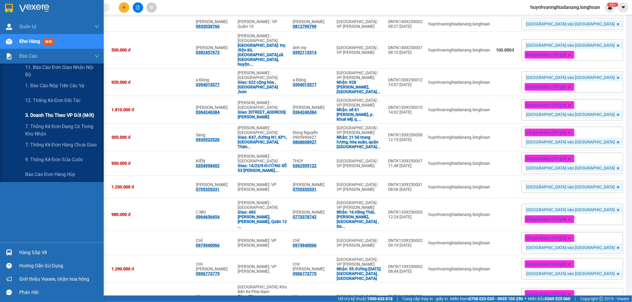
click at [52, 113] on span "3. Doanh Thu theo VP Gửi (mới)" at bounding box center [59, 115] width 69 height 7
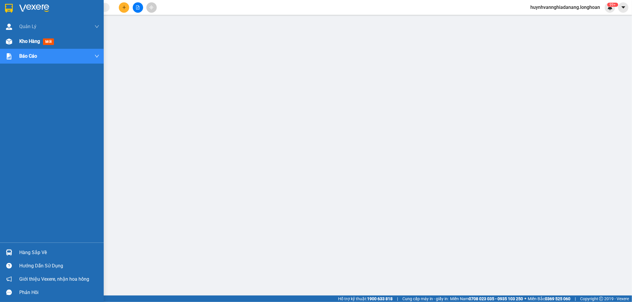
click at [23, 41] on span "Kho hàng" at bounding box center [29, 41] width 21 height 6
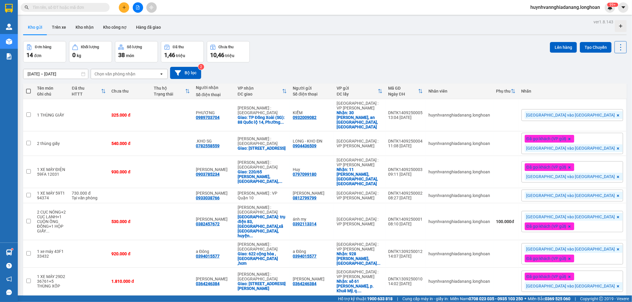
click at [64, 8] on input "text" at bounding box center [68, 7] width 70 height 7
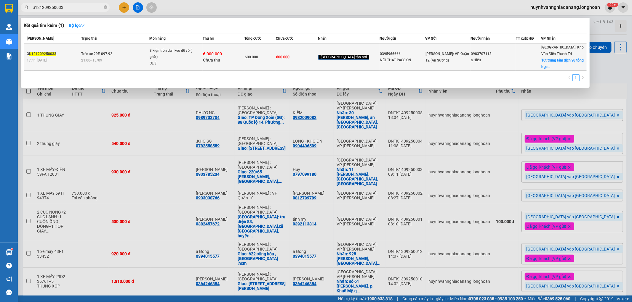
type input "u121209250033"
click at [380, 70] on td "0395966666 NỘI THẤT PASSION" at bounding box center [402, 57] width 45 height 27
click at [394, 60] on div "NỘI THẤT PASSION" at bounding box center [402, 60] width 45 height 6
click at [275, 58] on div "600.000" at bounding box center [260, 57] width 31 height 7
click at [537, 58] on div at bounding box center [528, 57] width 25 height 6
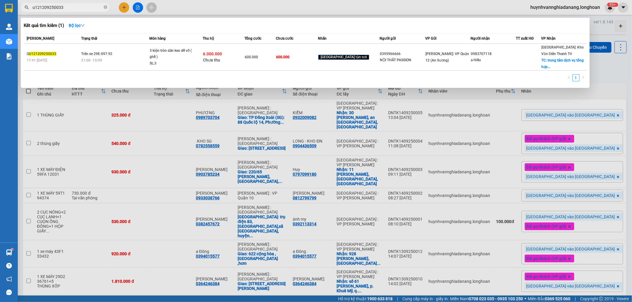
click at [462, 137] on div at bounding box center [316, 151] width 632 height 302
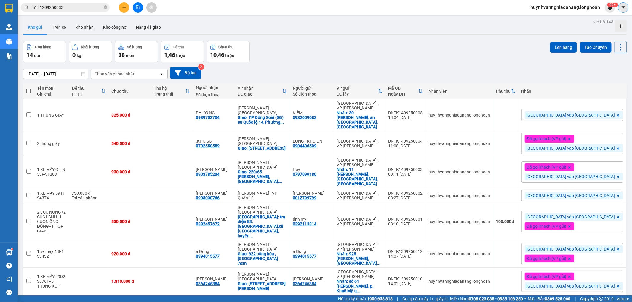
click at [621, 10] on span at bounding box center [623, 7] width 10 height 10
click at [621, 10] on icon "caret-down" at bounding box center [622, 7] width 5 height 5
click at [618, 8] on button at bounding box center [623, 7] width 10 height 10
click at [595, 9] on span "huynhvannghiadanang.longhoan" at bounding box center [564, 7] width 79 height 7
click at [477, 20] on div "Kho gửi Trên xe Kho nhận Kho công nợ Hàng đã giao" at bounding box center [324, 28] width 603 height 16
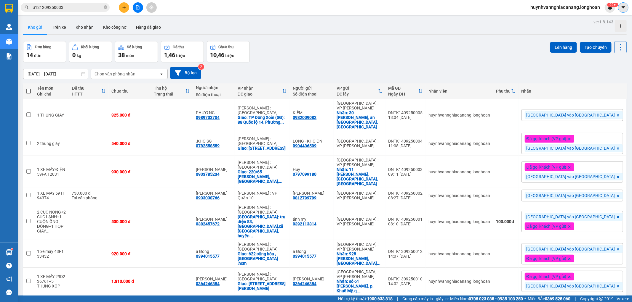
click at [622, 10] on button at bounding box center [623, 7] width 10 height 10
click at [591, 8] on span "huynhvannghiadanang.longhoan" at bounding box center [564, 7] width 79 height 7
click at [566, 17] on span "Đăng xuất" at bounding box center [567, 18] width 67 height 7
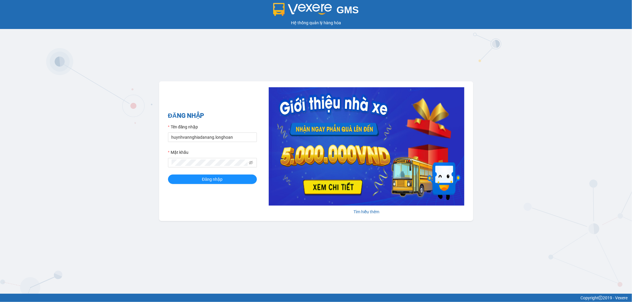
click at [230, 142] on form "Tên đăng nhập huynhvannghiadanang.longhoan Mật khẩu Đăng nhập" at bounding box center [212, 154] width 89 height 60
click at [230, 140] on input "huynhvannghiadanang.longhoan" at bounding box center [212, 137] width 89 height 9
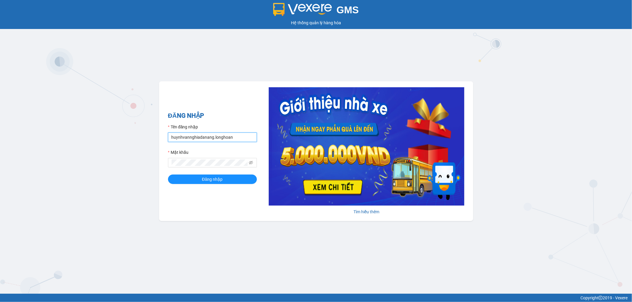
click at [230, 140] on input "huynhvannghiadanang.longhoan" at bounding box center [212, 137] width 89 height 9
type input "long.longhoan"
click at [168, 175] on button "Đăng nhập" at bounding box center [212, 179] width 89 height 9
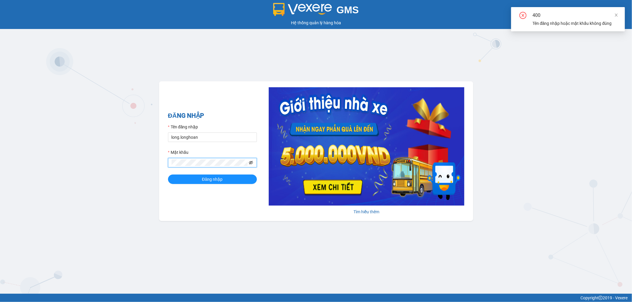
click at [250, 164] on icon "eye-invisible" at bounding box center [251, 163] width 4 height 4
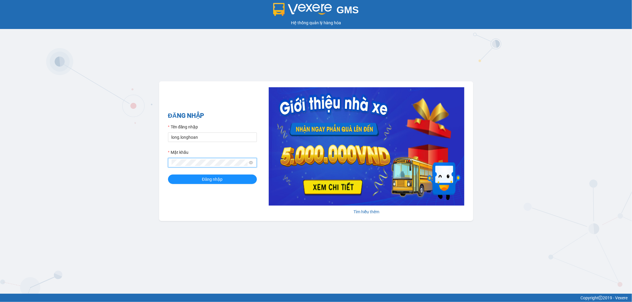
click at [151, 161] on div "GMS Hệ thống quản lý hàng hóa ĐĂNG NHẬP Tên đăng nhập long.longhoan Mật khẩu Đă…" at bounding box center [316, 147] width 632 height 294
click at [168, 175] on button "Đăng nhập" at bounding box center [212, 179] width 89 height 9
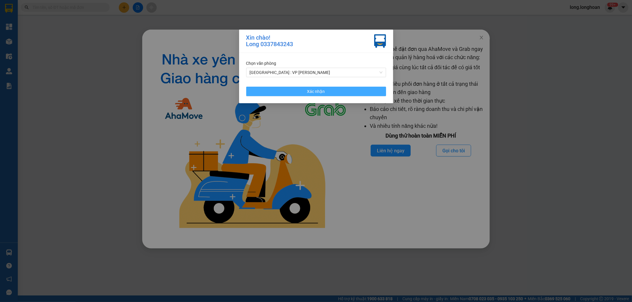
click at [375, 94] on button "Xác nhận" at bounding box center [316, 91] width 140 height 9
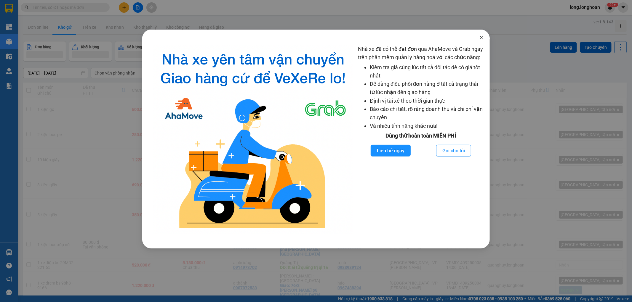
click at [482, 37] on icon "close" at bounding box center [480, 38] width 3 height 4
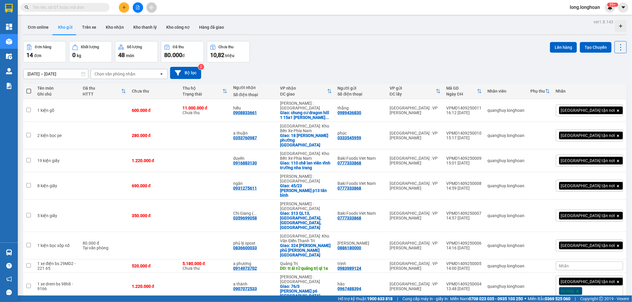
click at [82, 3] on span at bounding box center [65, 7] width 89 height 9
click at [83, 7] on input "text" at bounding box center [68, 7] width 70 height 7
click at [620, 9] on icon "caret-down" at bounding box center [622, 7] width 5 height 5
click at [598, 20] on div "Cấu hình nhà xe" at bounding box center [607, 22] width 30 height 7
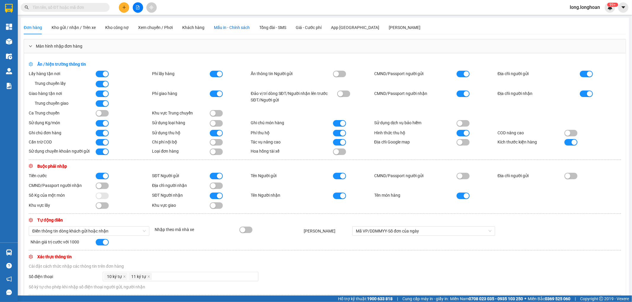
click at [242, 24] on div "Mẫu in - Chính sách" at bounding box center [232, 27] width 36 height 7
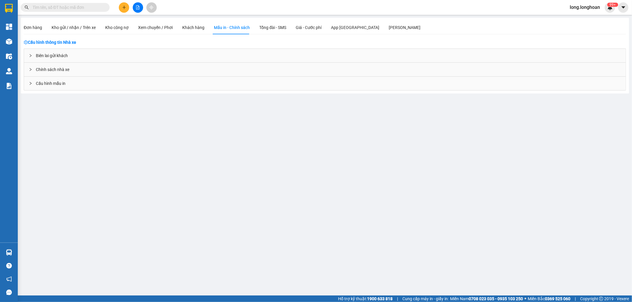
click at [81, 82] on div "Cấu hình mẫu in" at bounding box center [324, 84] width 601 height 14
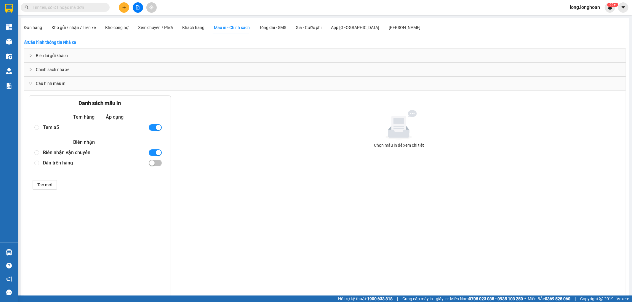
click at [73, 129] on div "Tem a5" at bounding box center [93, 127] width 100 height 10
radio input "true"
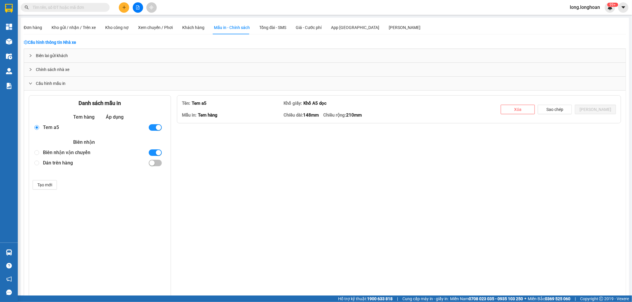
type textarea "<p style="text-align: center;"><span style="font-size: 18pt; font-family: helve…"
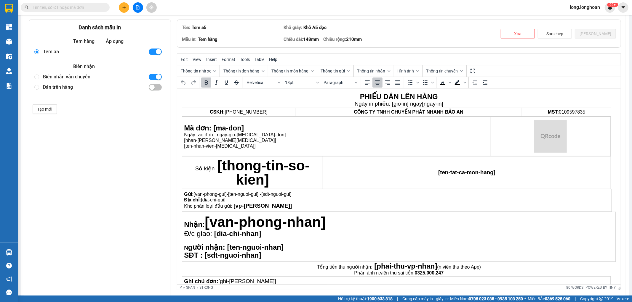
scroll to position [14, 0]
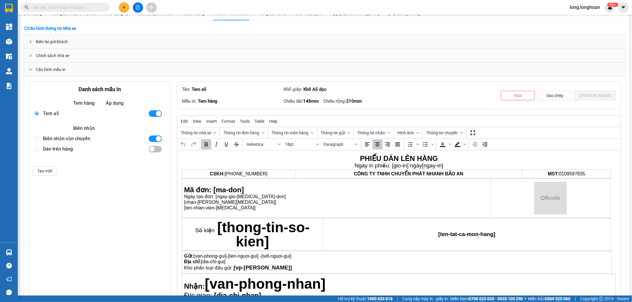
click at [82, 142] on div "Biên nhận vận chuyển" at bounding box center [93, 139] width 100 height 10
radio input "false"
radio input "true"
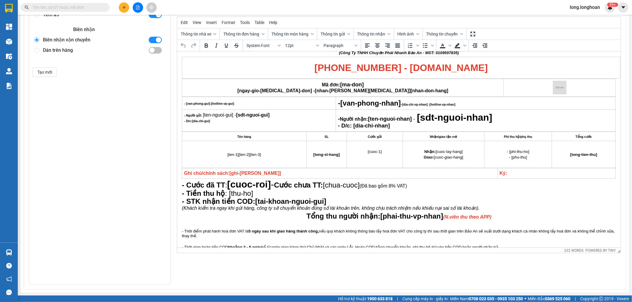
scroll to position [0, 0]
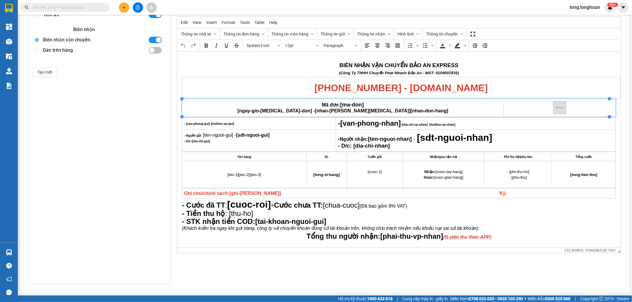
click at [385, 106] on p "Mã đơn: [ma-don]" at bounding box center [342, 105] width 317 height 6
click at [543, 104] on td "Rich Text Area. Press ALT-0 for help." at bounding box center [559, 108] width 112 height 18
click at [552, 107] on img "Rich Text Area. Press ALT-0 for help." at bounding box center [559, 108] width 14 height 14
click at [552, 106] on img "Rich Text Area. Press ALT-0 for help." at bounding box center [559, 108] width 14 height 14
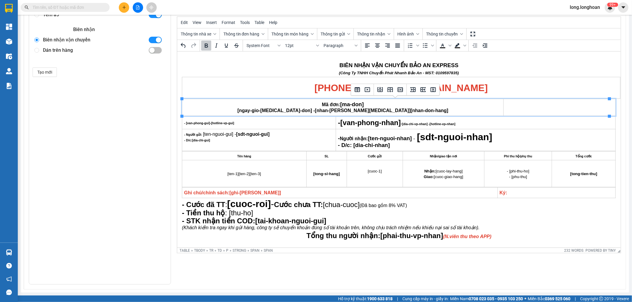
click at [353, 113] on span "[nhan-vien-tao] [nhan-don-hang]" at bounding box center [380, 110] width 133 height 5
copy span "[ngay-gio-tao-don] - [nhan-vien-tao] [nhan-don-hang]"
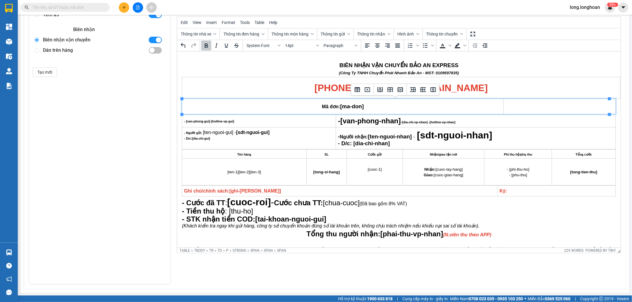
click at [535, 104] on td "Rich Text Area. Press ALT-0 for help." at bounding box center [559, 106] width 112 height 15
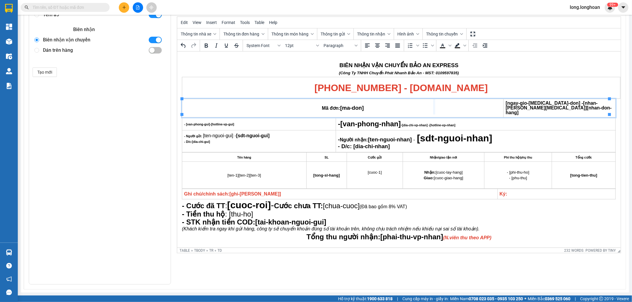
drag, startPoint x: 497, startPoint y: 105, endPoint x: 405, endPoint y: 106, distance: 92.4
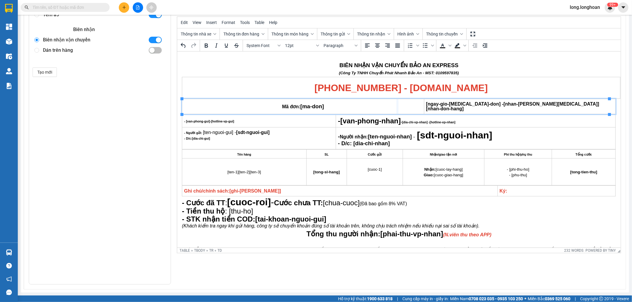
drag, startPoint x: 418, startPoint y: 104, endPoint x: 396, endPoint y: 104, distance: 22.2
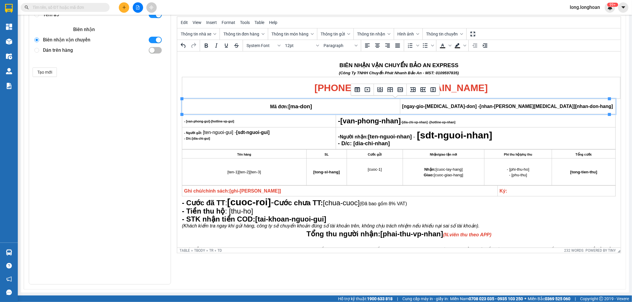
click at [409, 106] on span "[ngay-gio-tao-don] - [nhan-vien-tao] [nhan-don-hang]" at bounding box center [507, 106] width 211 height 5
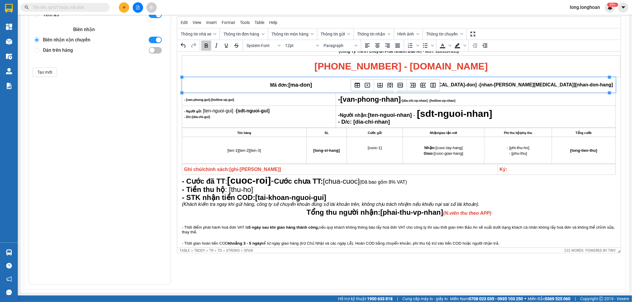
scroll to position [33, 0]
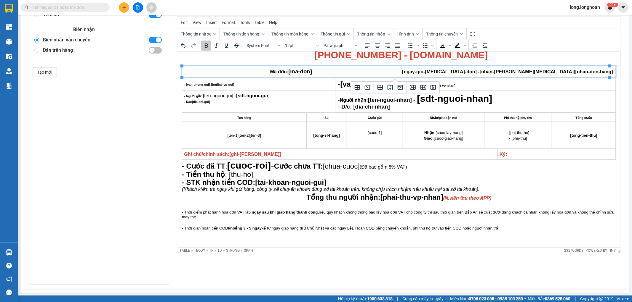
click at [406, 118] on td "Nhận/giao tận nơi" at bounding box center [442, 117] width 81 height 9
drag, startPoint x: 310, startPoint y: 83, endPoint x: 332, endPoint y: 81, distance: 21.7
click at [332, 81] on td "- [van-phong-gui]- [hotline-vp-gui]" at bounding box center [259, 84] width 154 height 13
click at [377, 83] on span "[van-phong-nhan]" at bounding box center [370, 84] width 60 height 8
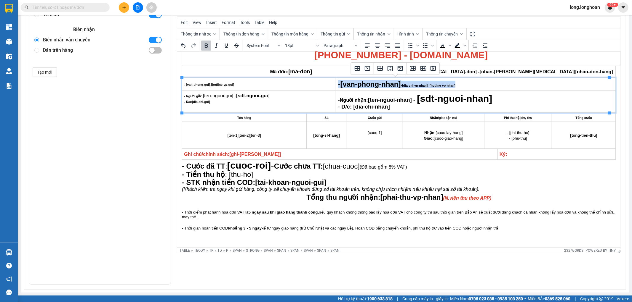
click at [377, 83] on span "[van-phong-nhan]" at bounding box center [370, 84] width 60 height 8
click at [503, 99] on p "- Người nhận: [ten-nguoi-nhan] - [sdt-nguoi-nhan]" at bounding box center [475, 98] width 275 height 9
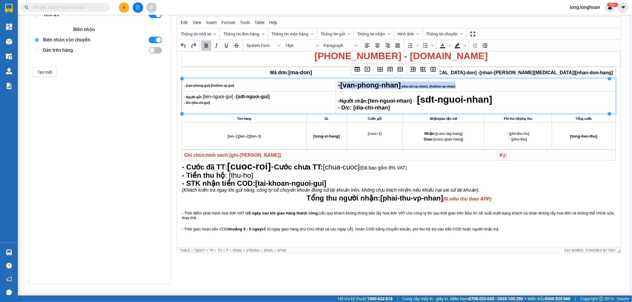
click at [408, 88] on span "[dia-chi-vp-nhan] - [hotline-vp-nhan]" at bounding box center [428, 87] width 53 height 4
drag, startPoint x: 400, startPoint y: 84, endPoint x: 340, endPoint y: 86, distance: 60.8
click at [340, 86] on span "[van-phong-nhan]" at bounding box center [370, 85] width 60 height 8
copy span "[van-phong-nhan]"
click at [389, 105] on p "- D/c: [dia-chi-nhan]" at bounding box center [475, 108] width 275 height 6
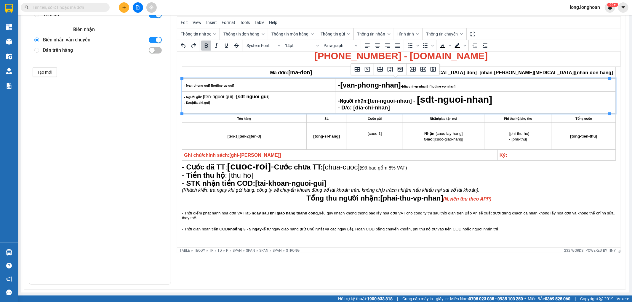
click at [338, 107] on strong "- D/c:" at bounding box center [345, 108] width 14 height 6
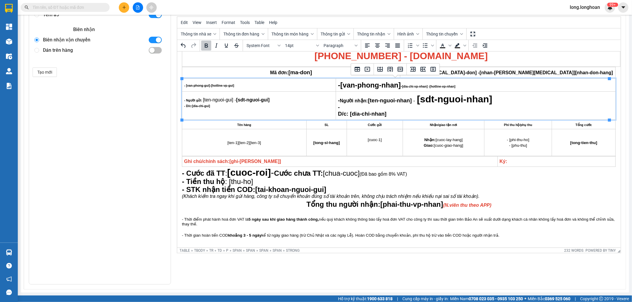
click at [353, 109] on p "-" at bounding box center [475, 108] width 275 height 6
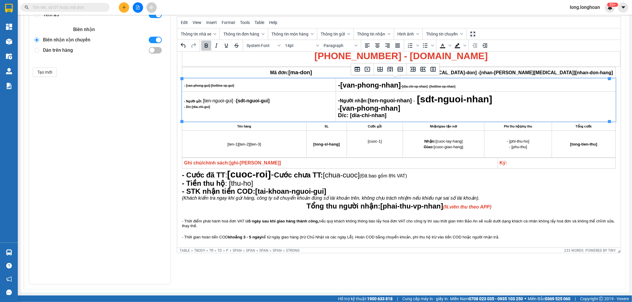
click at [336, 116] on td "- Người nhận: [ten-nguoi-nhan] - [sdt-nguoi-nhan] - [van-phong-nhan] D/c: [dia-…" at bounding box center [476, 107] width 280 height 30
click at [339, 109] on span "[van-phong-nhan]" at bounding box center [369, 108] width 60 height 8
drag, startPoint x: 297, startPoint y: 47, endPoint x: 297, endPoint y: 50, distance: 3.0
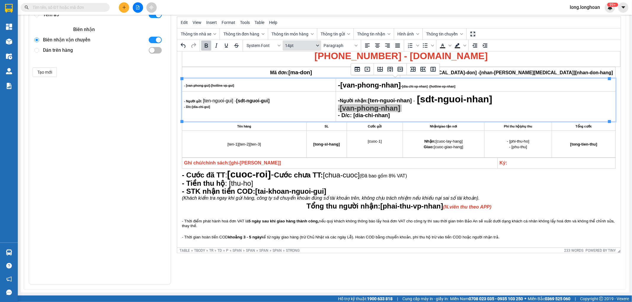
click at [297, 47] on span "14pt" at bounding box center [299, 45] width 29 height 5
click at [292, 77] on div "12pt" at bounding box center [297, 76] width 23 height 7
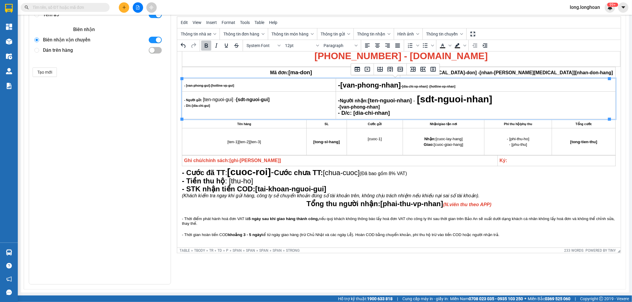
click at [373, 114] on strong "[dia-chi-nhan]" at bounding box center [371, 113] width 36 height 6
click at [370, 105] on span "[van-phong-nhan]" at bounding box center [359, 107] width 40 height 5
click at [311, 51] on div "System Font 12pt Paragraph" at bounding box center [302, 46] width 118 height 12
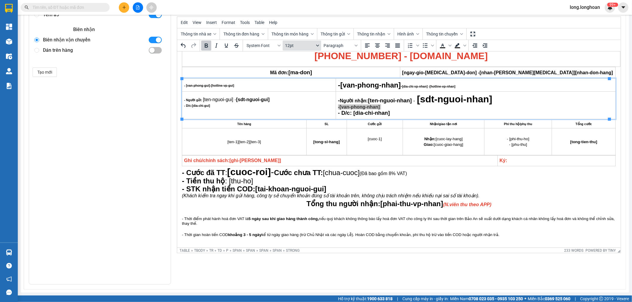
click at [311, 47] on span "12pt" at bounding box center [299, 45] width 29 height 5
click at [298, 82] on div "14pt" at bounding box center [297, 85] width 23 height 7
click at [266, 90] on td "- [van-phong-gui]- [hotline-vp-gui]" at bounding box center [259, 85] width 154 height 13
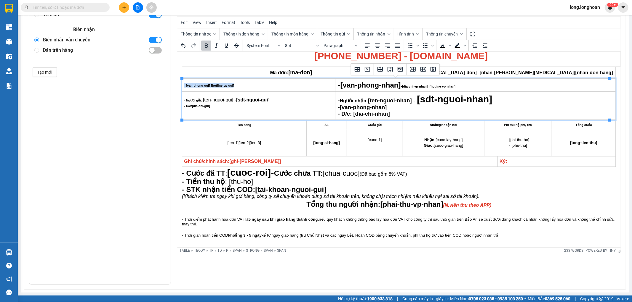
drag, startPoint x: 231, startPoint y: 85, endPoint x: 229, endPoint y: 81, distance: 4.1
click at [230, 85] on span "[hotline-vp-gui]" at bounding box center [222, 86] width 23 height 4
copy span "- [van-phong-gui]- [hotline-vp-gui]"
click at [217, 105] on p "- D/c: [dia-chi-gui]" at bounding box center [259, 105] width 150 height 5
click at [186, 110] on span "- - [van-phong-gui]- [hotline-vp-gui]" at bounding box center [209, 109] width 51 height 4
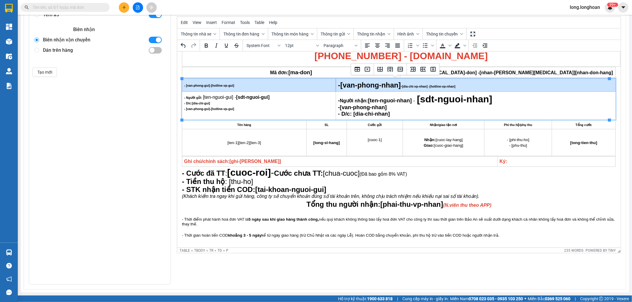
drag, startPoint x: 286, startPoint y: 84, endPoint x: 468, endPoint y: 86, distance: 181.8
click at [468, 86] on tr "- [van-phong-gui]- [hotline-vp-gui] - [van-phong-nhan] - [dia-chi-vp-nhan] - [h…" at bounding box center [398, 85] width 433 height 13
click at [431, 70] on icon "Delete column" at bounding box center [432, 69] width 5 height 5
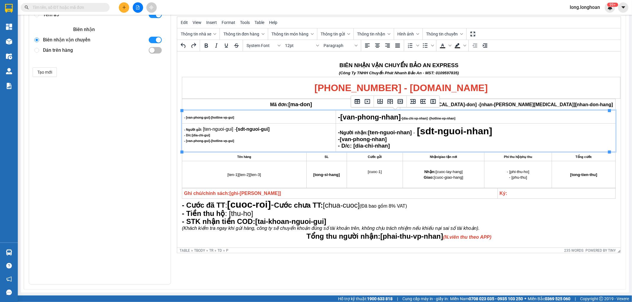
click at [405, 101] on div at bounding box center [390, 102] width 33 height 12
click at [404, 101] on button "Delete row" at bounding box center [400, 102] width 10 height 10
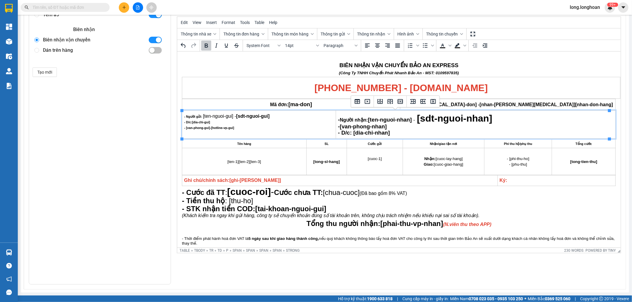
drag, startPoint x: 391, startPoint y: 157, endPoint x: 394, endPoint y: 158, distance: 4.0
click at [393, 158] on p "[cuoc-1]" at bounding box center [374, 158] width 52 height 5
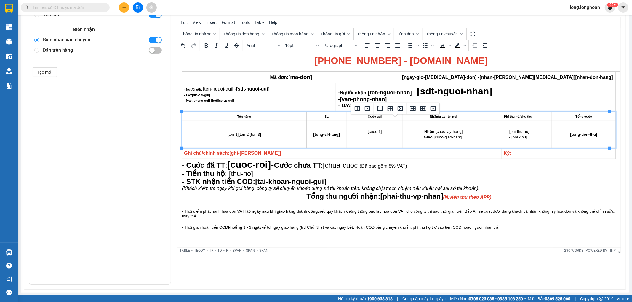
scroll to position [28, 0]
click at [250, 228] on strong "khoảng 3 - 5 ngày" at bounding box center [244, 227] width 33 height 4
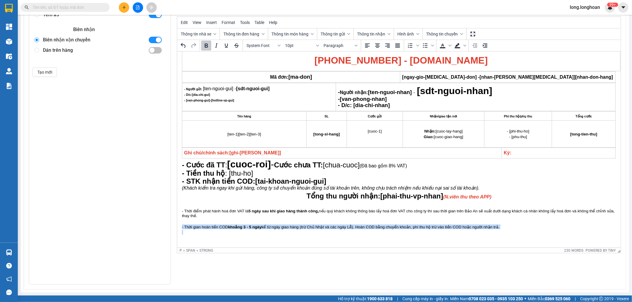
click at [250, 228] on strong "khoảng 3 - 5 ngày" at bounding box center [244, 227] width 33 height 4
click at [239, 222] on p "Rich Text Area. Press ALT-0 for help." at bounding box center [399, 221] width 434 height 5
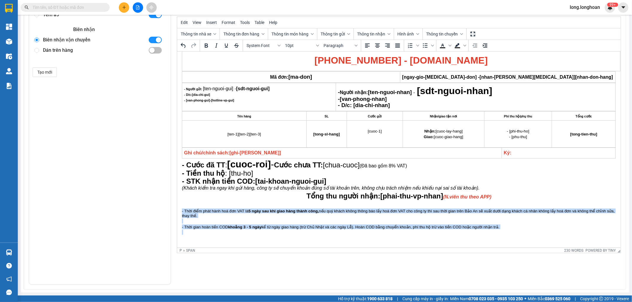
drag, startPoint x: 181, startPoint y: 212, endPoint x: 575, endPoint y: 250, distance: 395.3
click at [575, 248] on html "BIÊN NHẬN VẬN CHUYỂN BẢO AN EXPRESS (Công Ty TNHH Chuyển Phát Nhanh Bảo An - MS…" at bounding box center [398, 136] width 443 height 224
copy body "- Thời điểm phát hành hoá đơn VAT là 5 ngày sau khi giao hàng thành công, nếu q…"
click at [247, 211] on span "- Thời điểm phát hành hoá đơn VAT là 5 ngày sau khi giao hàng thành công, nếu q…" at bounding box center [398, 213] width 433 height 9
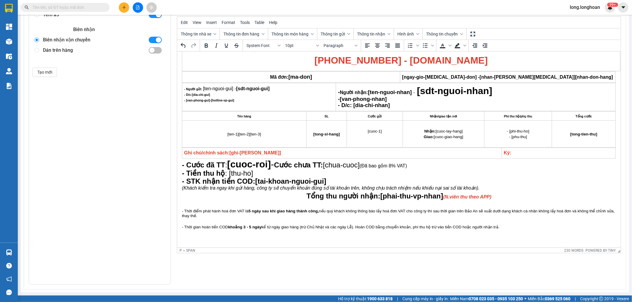
click at [249, 210] on strong "5 ngày sau khi giao hàng thành công," at bounding box center [283, 211] width 70 height 4
drag, startPoint x: 485, startPoint y: 225, endPoint x: 503, endPoint y: 225, distance: 17.5
click at [488, 225] on span "- Thời gian hoàn tiền COD khoảng 3 - 5 ngày kể từ ngày giao hàng (trừ Chủ Nhật …" at bounding box center [340, 227] width 317 height 4
drag, startPoint x: 503, startPoint y: 225, endPoint x: 183, endPoint y: 214, distance: 320.3
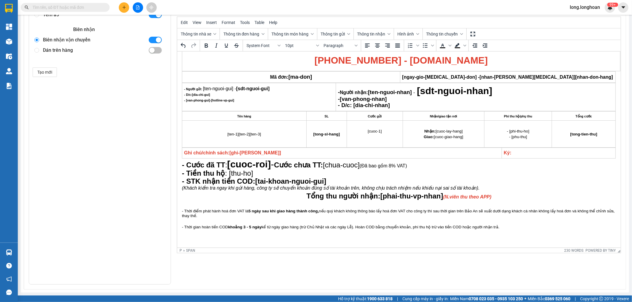
click at [183, 214] on body "BIÊN NHẬN VẬN CHUYỂN BẢO AN EXPRESS (Công Ty TNHH Chuyển Phát Nhanh Bảo An - MS…" at bounding box center [399, 136] width 434 height 214
click at [184, 207] on p "Rich Text Area. Press ALT-0 for help." at bounding box center [399, 205] width 434 height 6
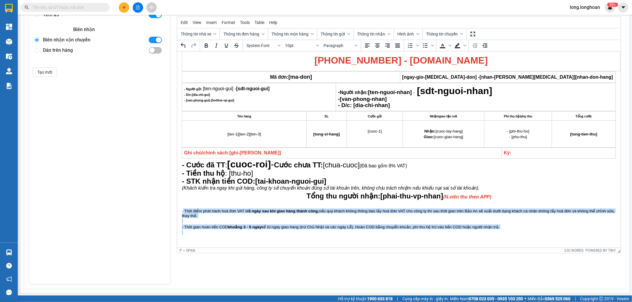
drag, startPoint x: 183, startPoint y: 209, endPoint x: 482, endPoint y: 231, distance: 299.6
click at [482, 231] on body "BIÊN NHẬN VẬN CHUYỂN BẢO AN EXPRESS (Công Ty TNHH Chuyển Phát Nhanh Bảo An - MS…" at bounding box center [399, 136] width 434 height 214
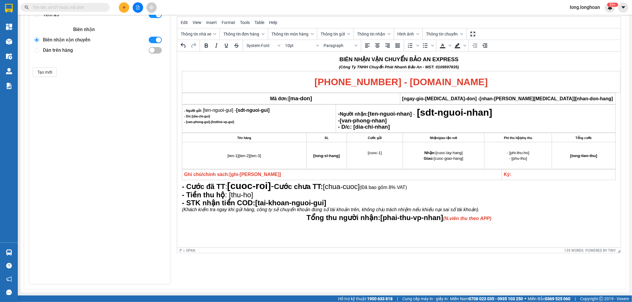
scroll to position [6, 0]
click at [304, 45] on span "10pt" at bounding box center [299, 45] width 29 height 5
click at [300, 93] on div "18pt" at bounding box center [297, 95] width 23 height 7
click at [272, 43] on span "System Font" at bounding box center [260, 45] width 29 height 5
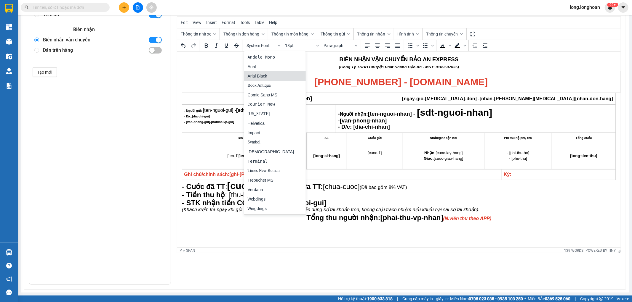
click at [268, 74] on div "Arial Black" at bounding box center [271, 76] width 46 height 7
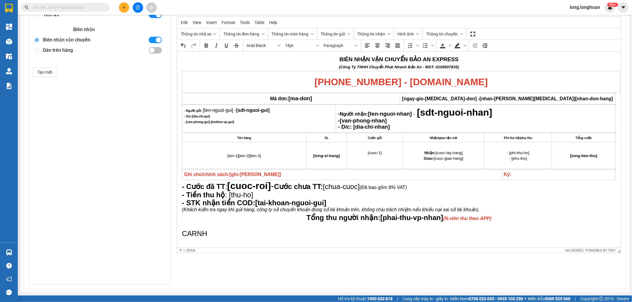
click at [194, 233] on span "CARNH﻿" at bounding box center [194, 234] width 25 height 8
click at [213, 233] on span "CẢNH BÁO LỪA ĐẢO: ﻿" at bounding box center [219, 234] width 75 height 8
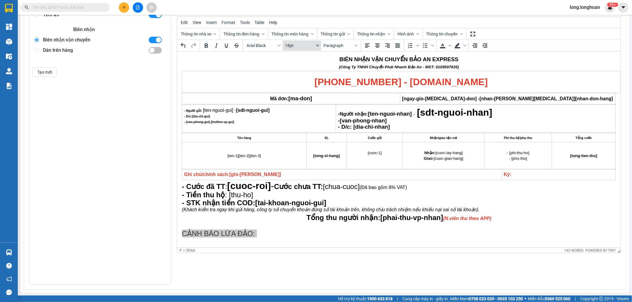
click at [315, 48] on button "18pt" at bounding box center [302, 46] width 38 height 10
click at [306, 85] on div "14pt" at bounding box center [297, 85] width 23 height 7
click at [261, 44] on span "Arial Black" at bounding box center [260, 45] width 29 height 5
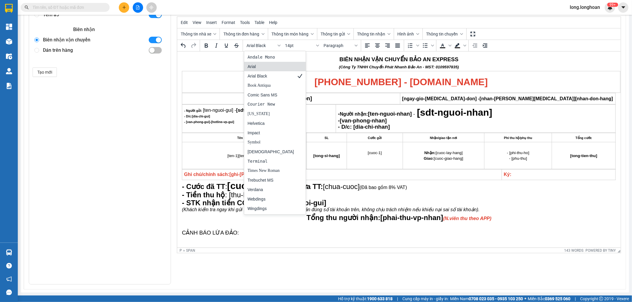
click at [267, 63] on div "Arial" at bounding box center [271, 66] width 46 height 7
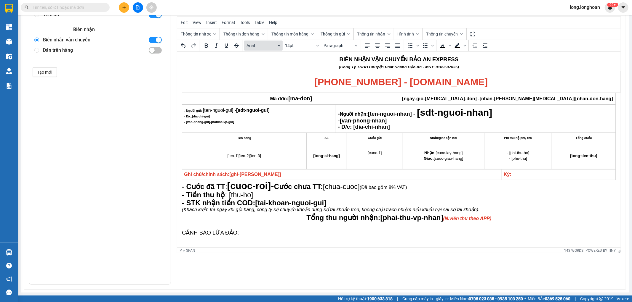
click at [275, 46] on button "Arial" at bounding box center [263, 46] width 38 height 10
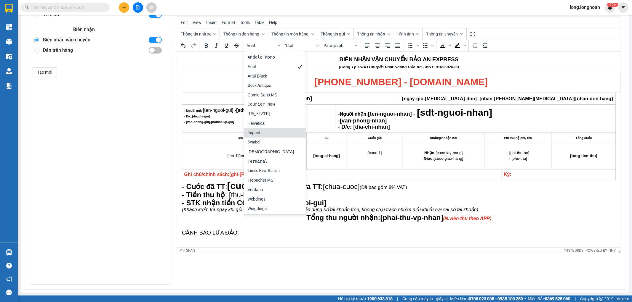
click at [269, 132] on div "Impact" at bounding box center [271, 132] width 46 height 7
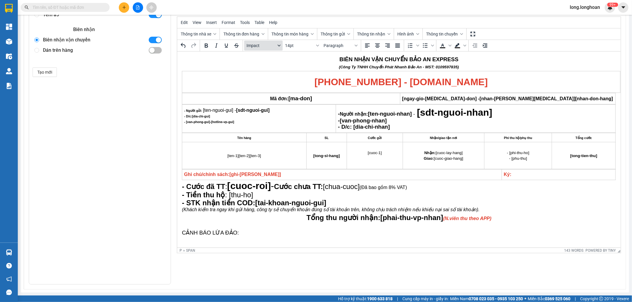
click at [268, 47] on span "Impact" at bounding box center [260, 45] width 29 height 5
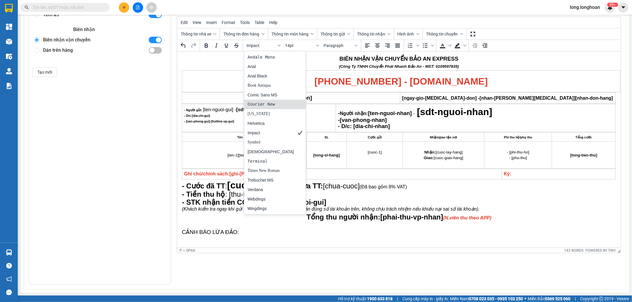
scroll to position [7, 0]
click at [271, 69] on div "Arial" at bounding box center [271, 66] width 46 height 7
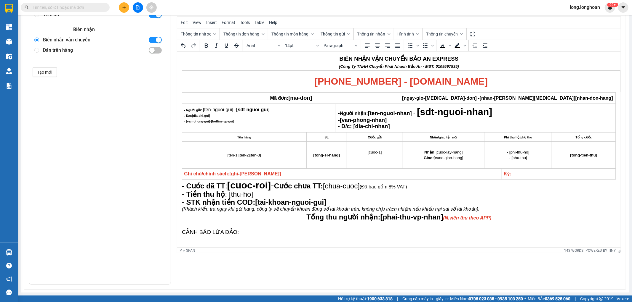
click at [284, 234] on p "CẢNH BÁO LỪA ĐẢO: ﻿" at bounding box center [399, 233] width 434 height 6
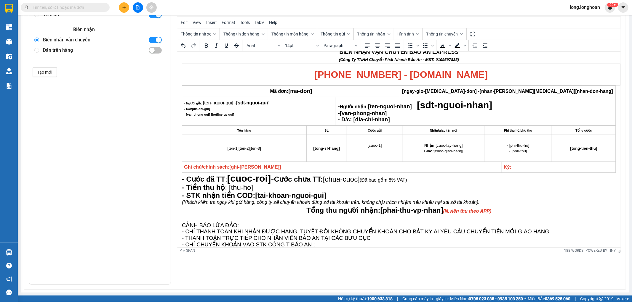
scroll to position [18, 0]
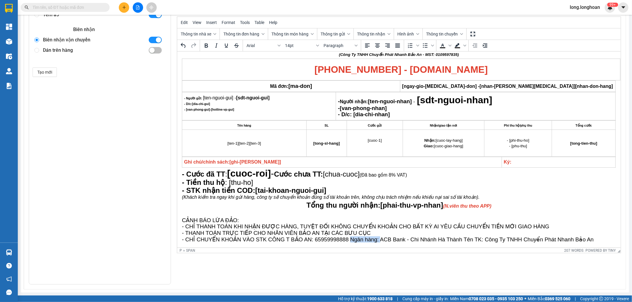
drag, startPoint x: 349, startPoint y: 240, endPoint x: 380, endPoint y: 238, distance: 30.8
click at [380, 238] on span "- CHỈ CHUYỂN KHOẢN VÀO STK CÔNG T BẢO AN: 65959998888 Ngân hàng: ACB Bank - Chi…" at bounding box center [388, 240] width 412 height 6
drag, startPoint x: 379, startPoint y: 240, endPoint x: 458, endPoint y: 240, distance: 78.5
click at [458, 240] on span "- CHỈ CHUYỂN KHOẢN VÀO STK CÔNG T BẢO AN: 65959998888 - ACB Bank - Chi Nhánh Hà…" at bounding box center [374, 240] width 385 height 6
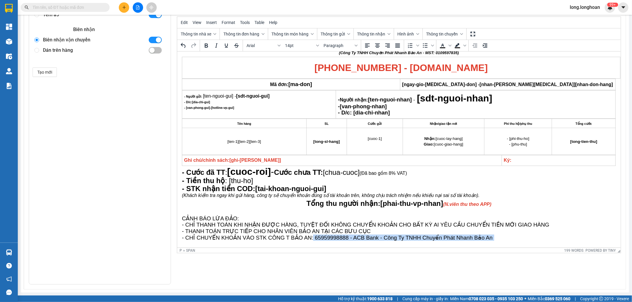
scroll to position [26, 0]
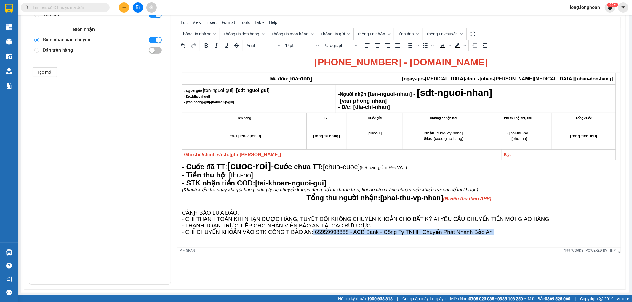
drag, startPoint x: 323, startPoint y: 240, endPoint x: 521, endPoint y: 245, distance: 197.9
click at [521, 245] on html "BIÊN NHẬN VẬN CHUYỂN BẢO AN EXPRESS (Công Ty TNHH Chuyển Phát Nhanh Bảo An - MS…" at bounding box center [398, 137] width 443 height 222
click at [252, 223] on span "- THANH TOÁN TRỰC TIẾP CHO NHÂN VIÊN BẢO AN TẠI CÁC BƯU CỤC" at bounding box center [276, 226] width 189 height 6
click at [234, 211] on span "CẢNH BÁO LỪA ĐẢO: ﻿" at bounding box center [211, 213] width 59 height 6
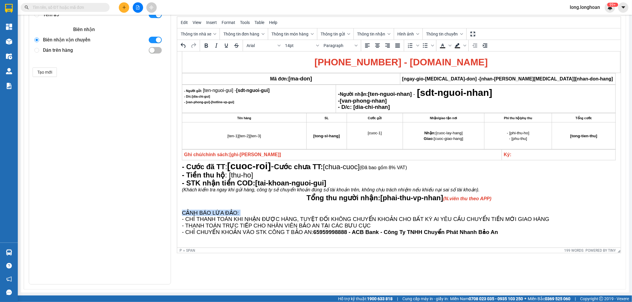
click at [234, 211] on span "CẢNH BÁO LỪA ĐẢO: ﻿" at bounding box center [211, 213] width 59 height 6
click at [278, 215] on p "CẢNH BÁO LỪA ĐẢO: ﻿" at bounding box center [399, 214] width 434 height 6
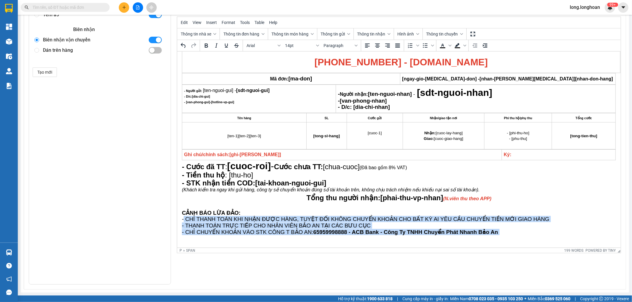
drag, startPoint x: 381, startPoint y: 223, endPoint x: 723, endPoint y: 301, distance: 349.9
click at [546, 248] on html "BIÊN NHẬN VẬN CHUYỂN BẢO AN EXPRESS (Công Ty TNHH Chuyển Phát Nhanh Bảo An - MS…" at bounding box center [398, 137] width 443 height 222
copy body "CHỈ THANH TOÁN KHI NHẬN ĐƯỢC HÀNG, TUYỆT ĐỐI KHÔNG CHUYỂN KHOẢN CHO BẤT KỲ AI Y…"
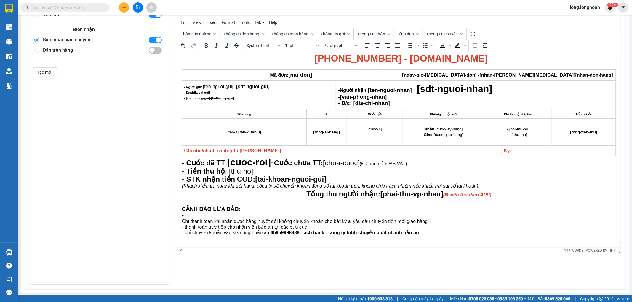
scroll to position [28, 0]
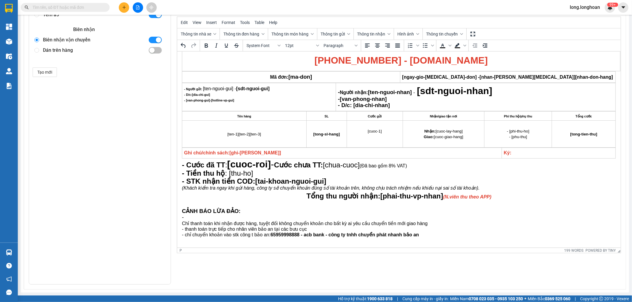
click at [210, 217] on p "-" at bounding box center [399, 218] width 434 height 6
click at [180, 223] on html "BIÊN NHẬN VẬN CHUYỂN BẢO AN EXPRESS (Công Ty TNHH Chuyển Phát Nhanh Bảo An - MS…" at bounding box center [398, 136] width 443 height 224
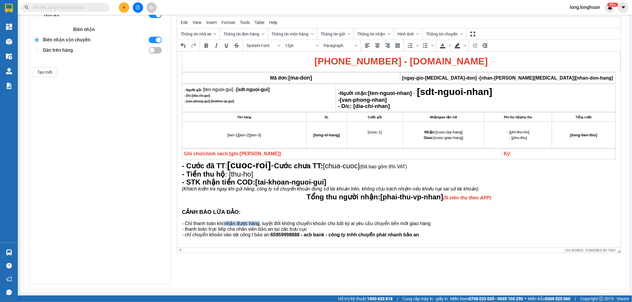
drag, startPoint x: 224, startPoint y: 225, endPoint x: 258, endPoint y: 224, distance: 34.1
click at [258, 224] on p "- Chỉ thanh toán khi nhận được hàng, tuyệt đối không chuyển khoản cho bất kỳ ai…" at bounding box center [399, 223] width 434 height 5
click at [212, 227] on p "- thanh toán trực tiếp cho nhân viên bảo an tại các bưu cục" at bounding box center [399, 229] width 434 height 5
click at [212, 223] on p "- Chỉ thanh toán khi NHẬN ĐƯỢC HÀNG, tuyệt đối không chuyển khoản cho bất kỳ ai…" at bounding box center [399, 223] width 434 height 5
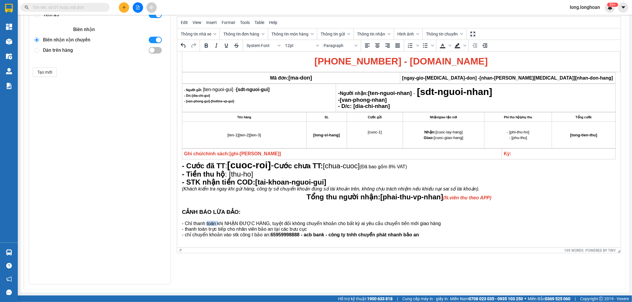
click at [212, 223] on p "- Chỉ thanh toán khi NHẬN ĐƯỢC HÀNG, tuyệt đối không chuyển khoản cho bất kỳ ai…" at bounding box center [399, 223] width 434 height 5
drag, startPoint x: 272, startPoint y: 221, endPoint x: 231, endPoint y: 225, distance: 41.3
click at [231, 225] on p "- CHỈ THANH TOÁN khi NHẬN ĐƯỢC HÀNG, tuyệt đối không chuyển khoản cho bất kỳ ai…" at bounding box center [399, 223] width 434 height 5
drag, startPoint x: 194, startPoint y: 222, endPoint x: 222, endPoint y: 221, distance: 27.9
click at [222, 221] on p "- CHỈ THANH TOÁN khi NHẬN ĐƯỢC HÀN G, tuyệt đối không chuyển khoản cho bất kỳ a…" at bounding box center [399, 223] width 434 height 5
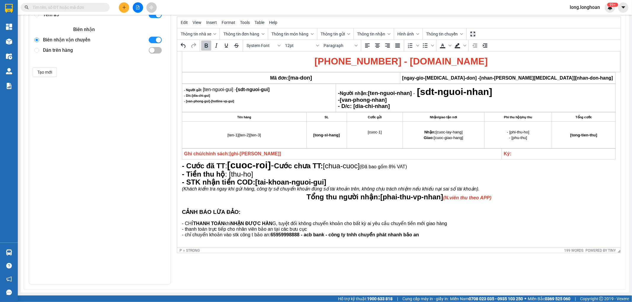
click at [303, 225] on p "- CHỈ THANH TOÁN khi NHẬN ĐƯỢC HÀN G, tuyệt đối không chuyển khoản cho bất kỳ a…" at bounding box center [399, 223] width 434 height 5
click at [309, 224] on p "- CHỈ THANH TOÁN khi NHẬN ĐƯỢC HÀN G, tuyệt đối KHÔNG chuyển khoản cho bất kỳ a…" at bounding box center [399, 223] width 434 height 5
click at [460, 222] on p "- CHỈ THANH TOÁN khi NHẬN ĐƯỢC HÀN G, tuyệt đối KHÔNG chuyển khoản cho bất kỳ a…" at bounding box center [399, 223] width 434 height 5
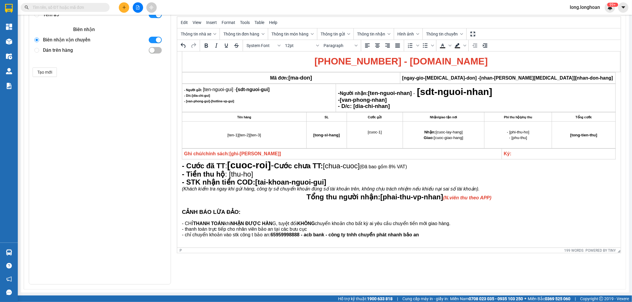
drag, startPoint x: 186, startPoint y: 229, endPoint x: 197, endPoint y: 229, distance: 10.7
click at [192, 229] on p "- thanh toán trực tiếp cho nhân viên bảo an tại các bưu cục" at bounding box center [399, 229] width 434 height 5
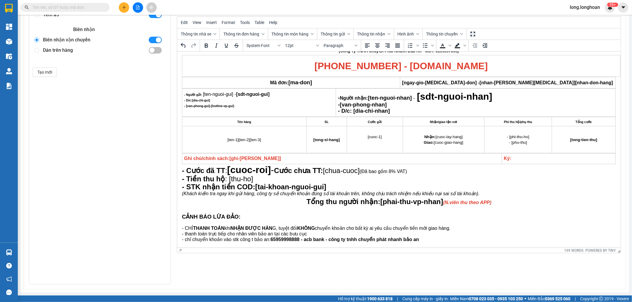
click at [228, 224] on p "Rich Text Area. Press ALT-0 for help." at bounding box center [399, 223] width 434 height 5
click at [187, 235] on p "- thanh toán trực tiếp cho nhân viên bảo an tại các bưu cục" at bounding box center [399, 234] width 434 height 5
click at [270, 234] on p "- Thanh toán trực tiếp cho nhân viên bảo an tại các bưu cục" at bounding box center [399, 234] width 434 height 5
click at [309, 236] on p "- Thanh toán trực tiếp cho nhân viên Bảo An tại các bưu cục" at bounding box center [399, 234] width 434 height 5
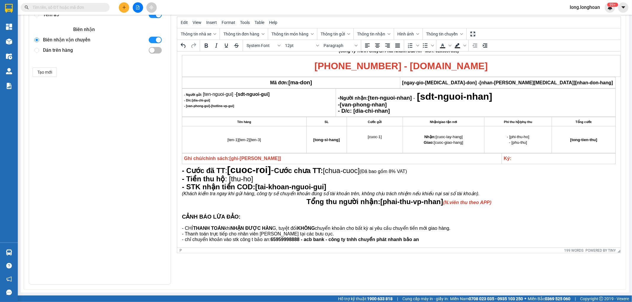
click at [263, 240] on p "- chỉ chuyển khoản vào stk công t bảo an: 65959998888 - acb bank - công ty tnhh…" at bounding box center [399, 239] width 434 height 5
click at [235, 241] on p "- chỉ chuyển khoản vào stk công ty Bảo An: 65959998888 - acb bank - công ty tnh…" at bounding box center [399, 239] width 434 height 5
drag, startPoint x: 186, startPoint y: 243, endPoint x: 205, endPoint y: 232, distance: 21.3
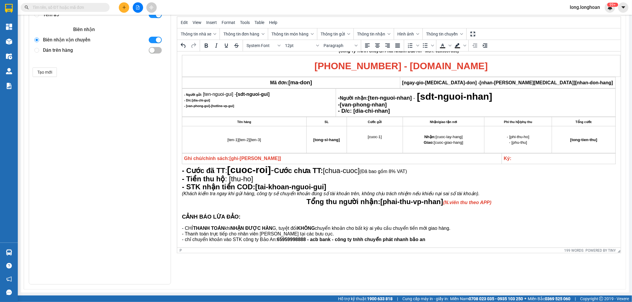
click at [187, 242] on p "- chỉ chuyển khoản vào STK công ty Bảo An: 65959998888 - acb bank - công ty tnh…" at bounding box center [399, 239] width 434 height 5
click at [316, 240] on strong "65959998888 - acb bank - công ty tnhh chuyển phát nhanh bảo an" at bounding box center [351, 239] width 148 height 5
click at [314, 240] on strong "65959998888 - acb bank - công ty tnhh chuyển phát nhanh bảo an" at bounding box center [351, 239] width 148 height 5
click at [323, 240] on strong "65959998888 - ACB bank - công ty tnhh chuyển phát nhanh bảo an" at bounding box center [352, 239] width 150 height 5
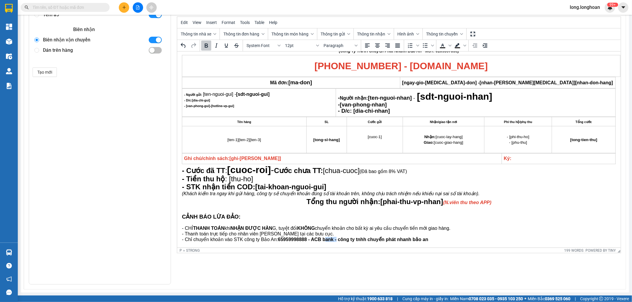
click at [323, 240] on strong "65959998888 - ACB bank - công ty tnhh chuyển phát nhanh bảo an" at bounding box center [352, 239] width 150 height 5
click at [337, 239] on strong "65959998888 - ACB Bank - công ty tnhh chuyển phát nhanh bảo an" at bounding box center [352, 239] width 151 height 5
click at [340, 240] on strong "65959998888 - ACB Bank - công ty tnhh chuyển phát nhanh bảo an" at bounding box center [352, 239] width 151 height 5
drag, startPoint x: 350, startPoint y: 240, endPoint x: 383, endPoint y: 240, distance: 32.6
click at [355, 240] on strong "65959998888 - ACB Bank - Công ty tnhh chuyển phát nhanh bảo an" at bounding box center [353, 239] width 152 height 5
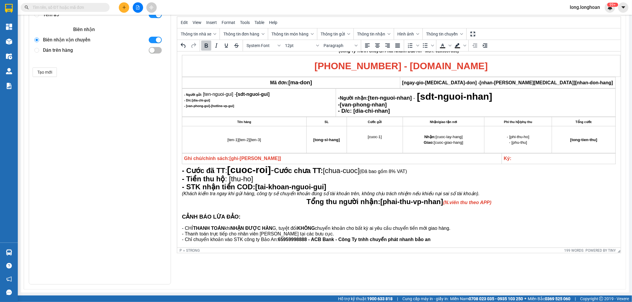
click at [356, 240] on strong "65959998888 - ACB Bank - Công Ty tnhh chuyển phát nhanh bảo an" at bounding box center [353, 239] width 153 height 5
click at [371, 238] on strong "65959998888 - ACB Bank - Công Ty TNHH chuyển phát nhanh bảo an" at bounding box center [354, 239] width 155 height 5
drag, startPoint x: 391, startPoint y: 239, endPoint x: 407, endPoint y: 239, distance: 16.3
click at [394, 240] on strong "65959998888 - ACB Bank - Công Ty TNHH Chuyển phát nhanh bảo an" at bounding box center [355, 239] width 156 height 5
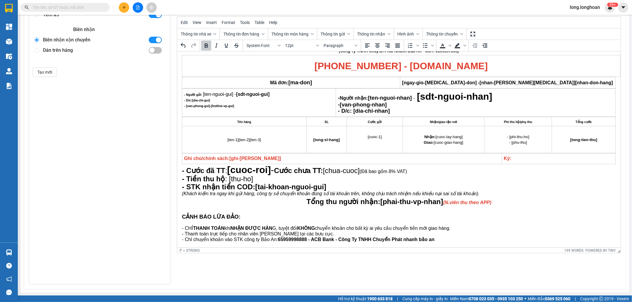
click at [402, 241] on strong "65959998888 - ACB Bank - Công Ty TNHH Chuyển Phát nhanh bảo an" at bounding box center [355, 239] width 157 height 5
click at [420, 241] on strong "65959998888 - ACB Bank - Công Ty TNHH Chuyển Phát Nhanh bảo an" at bounding box center [355, 239] width 157 height 5
click at [427, 238] on strong "65959998888 - ACB Bank - Công Ty TNHH Chuyển Phát Nhanh Bảo an" at bounding box center [356, 239] width 158 height 5
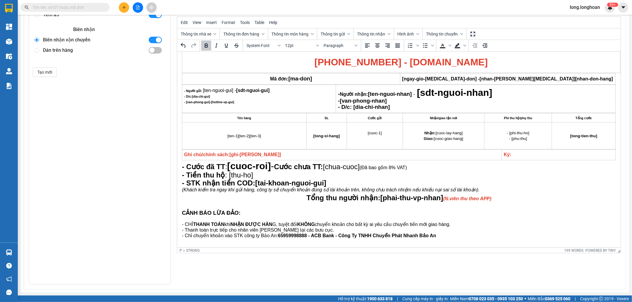
scroll to position [27, 0]
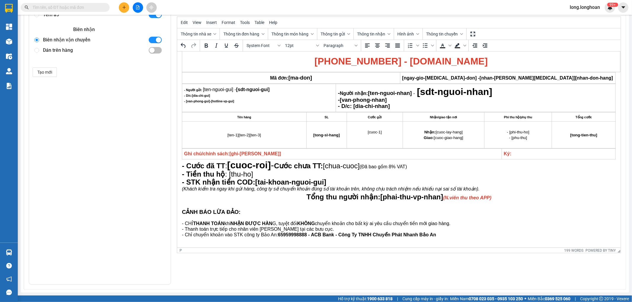
drag, startPoint x: 443, startPoint y: 234, endPoint x: 177, endPoint y: 221, distance: 266.2
click at [177, 221] on html "BIÊN NHẬN VẬN CHUYỂN BẢO AN EXPRESS (Công Ty TNHH Chuyển Phát Nhanh Bảo An - MS…" at bounding box center [398, 136] width 443 height 223
click at [421, 46] on icon "Bullet list" at bounding box center [424, 45] width 7 height 7
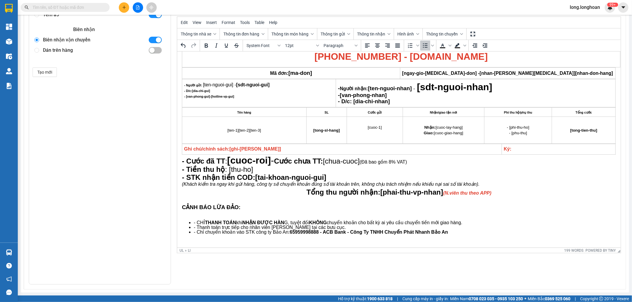
scroll to position [33, 0]
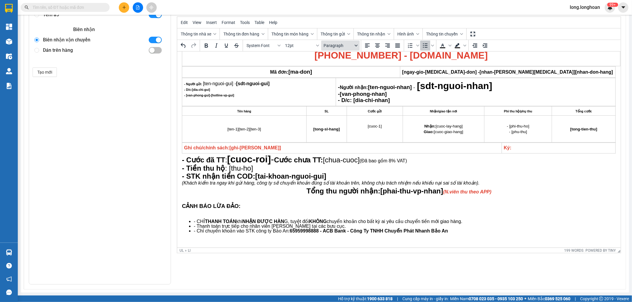
click at [355, 48] on button "Paragraph" at bounding box center [340, 46] width 38 height 10
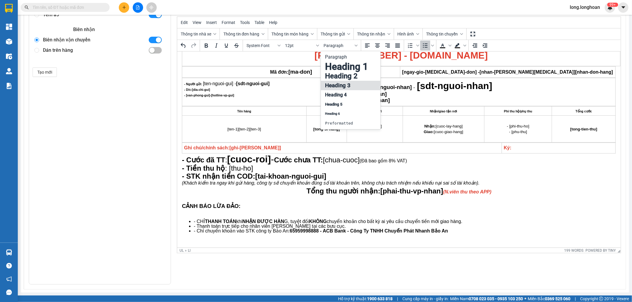
click at [356, 81] on div "Heading 3" at bounding box center [351, 85] width 60 height 9
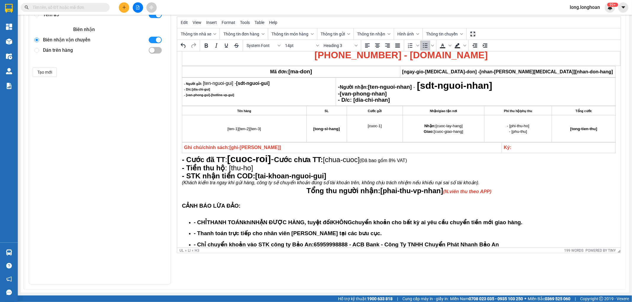
click at [282, 227] on ul "- CHỈ THANH TOÁN khi NHẬN ĐƯỢC HÀN G, tuyệt đối KHÔNG chuyển khoản cho bất kỳ a…" at bounding box center [399, 234] width 434 height 28
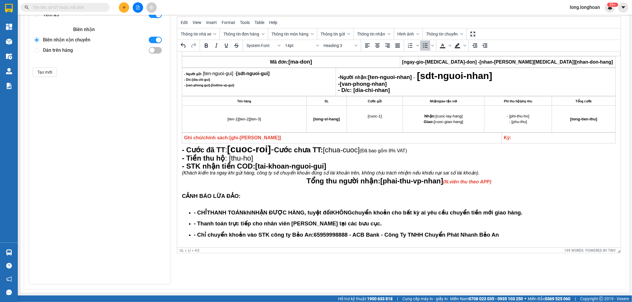
scroll to position [48, 0]
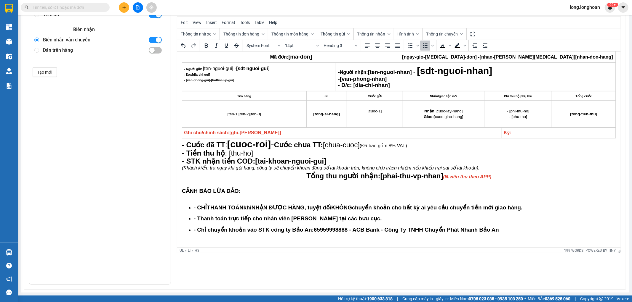
drag, startPoint x: 198, startPoint y: 219, endPoint x: 200, endPoint y: 216, distance: 4.0
click at [198, 219] on h3 "- Thanh toán trực tiếp cho nhân viên Bảo An tại các bưu cục." at bounding box center [404, 219] width 422 height 6
click at [198, 229] on h3 "- Chỉ chuyển khoản vào STK công ty Bảo An: 65959998888 - ACB Bank - Công Ty TNH…" at bounding box center [404, 230] width 422 height 6
click at [196, 208] on h3 "- CHỈ THANH TOÁN khi NHẬN ĐƯỢC HÀN G, tuyệt đối KHÔNG chuyển khoản cho bất kỳ a…" at bounding box center [404, 208] width 422 height 6
click at [227, 193] on span "CẢNH BÁO LỪA ĐẢO: ﻿" at bounding box center [212, 191] width 60 height 6
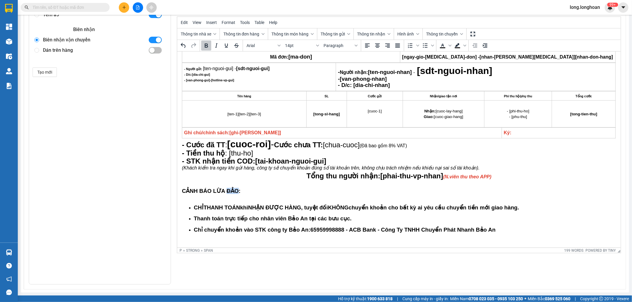
click at [227, 193] on span "CẢNH BÁO LỪA ĐẢO: ﻿" at bounding box center [212, 191] width 60 height 6
drag, startPoint x: 305, startPoint y: 44, endPoint x: 302, endPoint y: 50, distance: 7.2
click at [304, 44] on span "14pt" at bounding box center [299, 45] width 29 height 5
click at [302, 104] on div "24pt" at bounding box center [297, 104] width 23 height 7
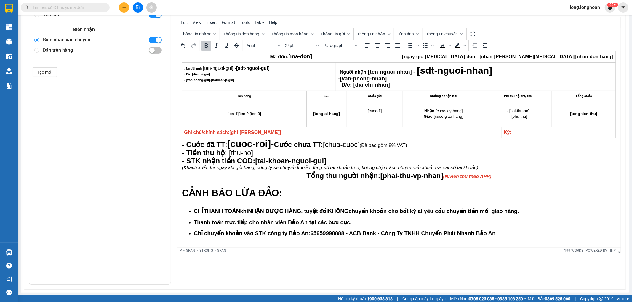
click at [314, 174] on span "Tổng thu người nhận: [phai-thu-vp-nhan] (N.viên thu theo APP)" at bounding box center [398, 176] width 185 height 8
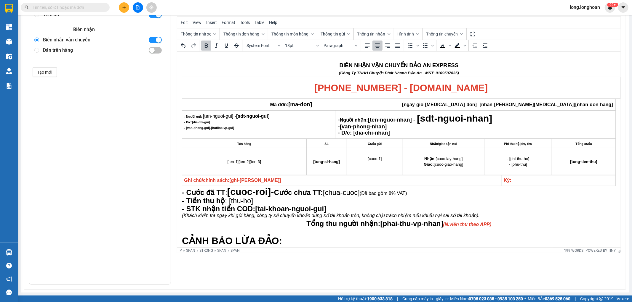
scroll to position [14, 0]
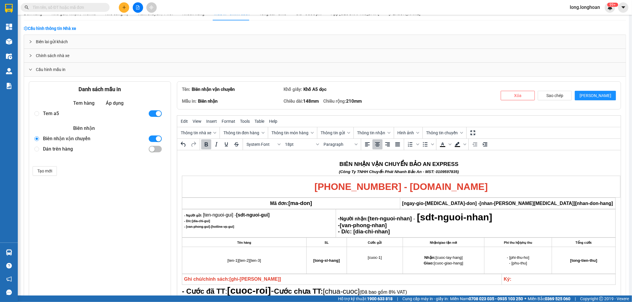
click at [597, 90] on div "Tên: Biên nhận vận chuyển Khổ giấy: Khổ A5 dọc Mẫu in: Biên nhận Chiều dài: 148…" at bounding box center [399, 95] width 444 height 28
click at [597, 95] on span "[PERSON_NAME]" at bounding box center [595, 95] width 32 height 7
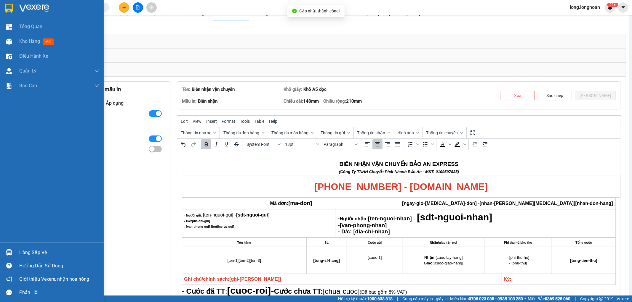
click at [10, 4] on img at bounding box center [9, 8] width 8 height 9
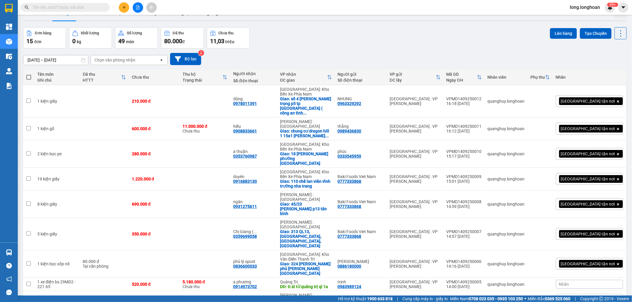
click at [601, 9] on span "long.longhoan" at bounding box center [585, 7] width 40 height 7
click at [590, 21] on span "Đăng xuất" at bounding box center [587, 18] width 28 height 7
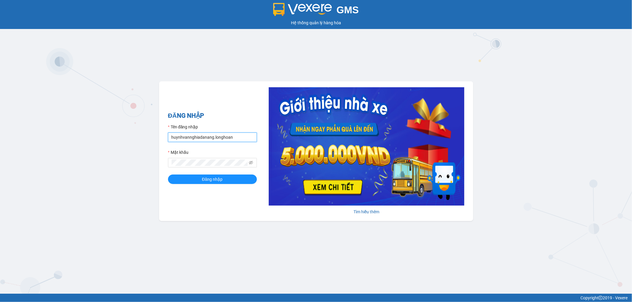
click at [232, 135] on input "huynhvannghiadanang.longhoan" at bounding box center [212, 137] width 89 height 9
type input "long.longhoan"
click at [168, 175] on button "Đăng nhập" at bounding box center [212, 179] width 89 height 9
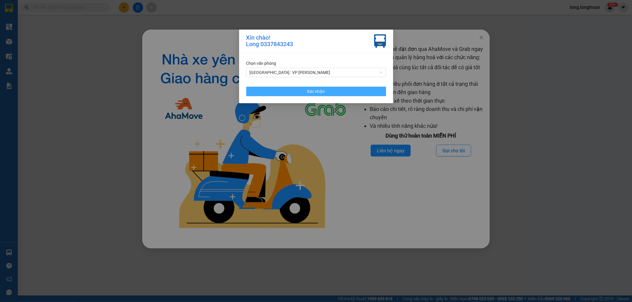
click at [366, 92] on button "Xác nhận" at bounding box center [316, 91] width 140 height 9
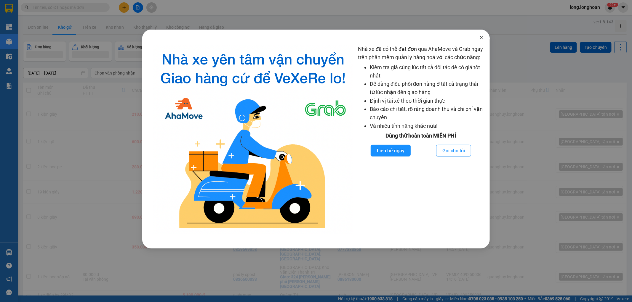
click at [483, 38] on icon "close" at bounding box center [481, 37] width 5 height 5
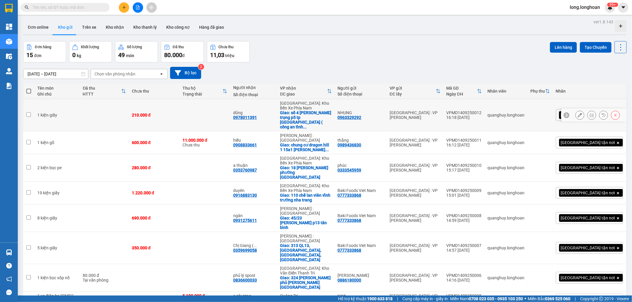
click at [589, 113] on icon at bounding box center [591, 115] width 4 height 4
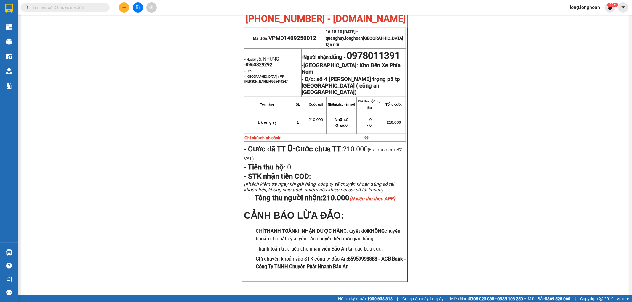
scroll to position [123, 0]
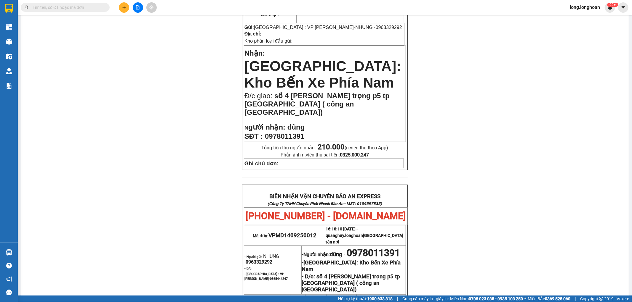
click at [596, 9] on span "long.longhoan" at bounding box center [585, 7] width 40 height 7
click at [589, 19] on span "Đăng xuất" at bounding box center [587, 18] width 28 height 7
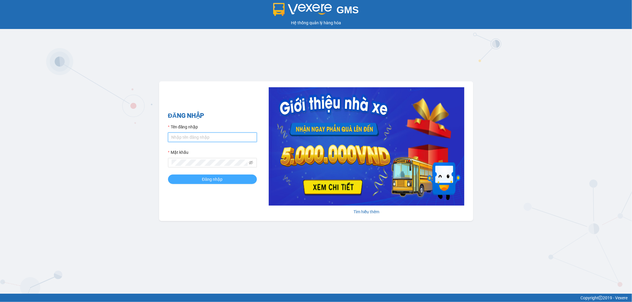
type input "huynhvannghiadanang.longhoan"
click at [227, 177] on button "Đăng nhập" at bounding box center [212, 179] width 89 height 9
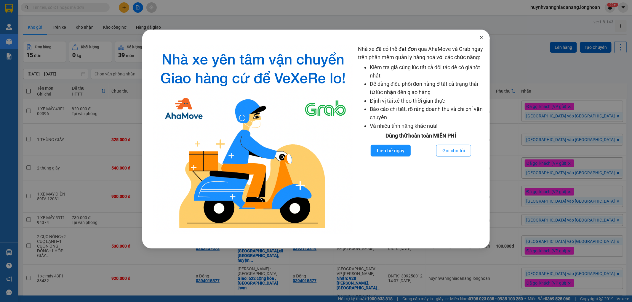
click at [482, 38] on icon "close" at bounding box center [481, 37] width 5 height 5
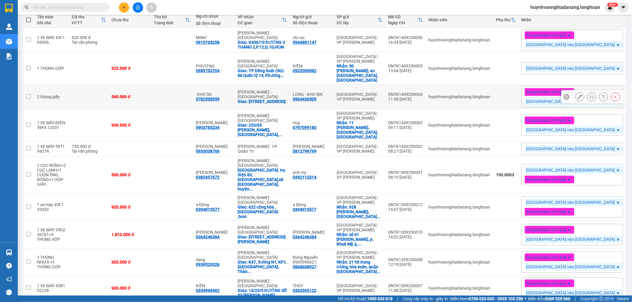
scroll to position [72, 0]
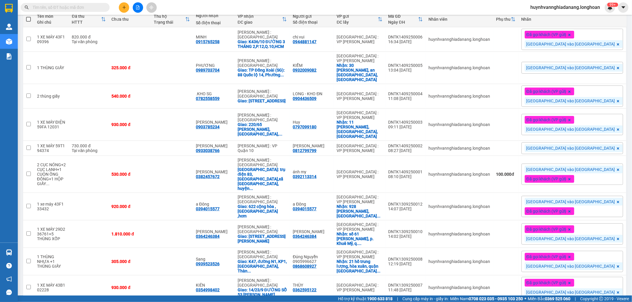
click at [606, 269] on span "100 / trang" at bounding box center [598, 268] width 21 height 6
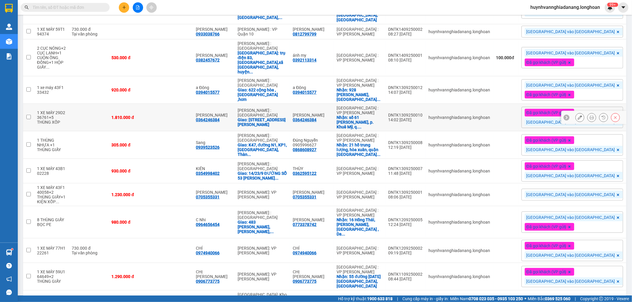
scroll to position [0, 0]
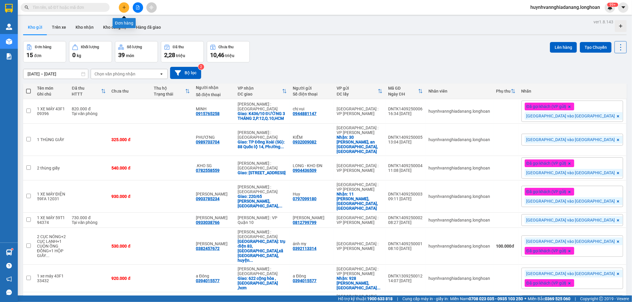
click at [121, 8] on button at bounding box center [124, 7] width 10 height 10
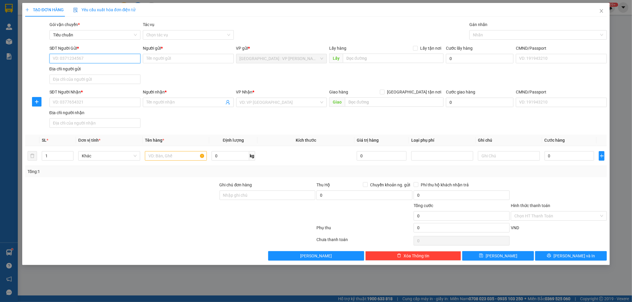
click at [87, 60] on input "SĐT Người Gửi *" at bounding box center [94, 58] width 91 height 9
type input "0905573464"
click at [169, 61] on input "Người gửi *" at bounding box center [188, 58] width 91 height 9
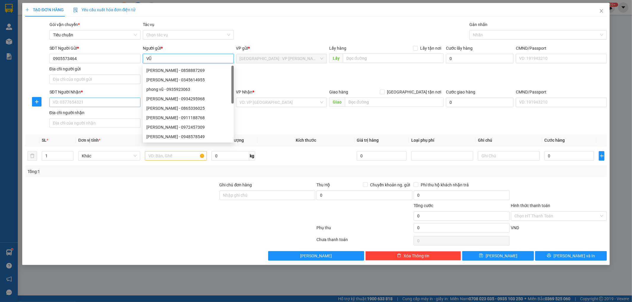
type input "VŨ"
click at [104, 100] on input "SĐT Người Nhận *" at bounding box center [94, 102] width 91 height 9
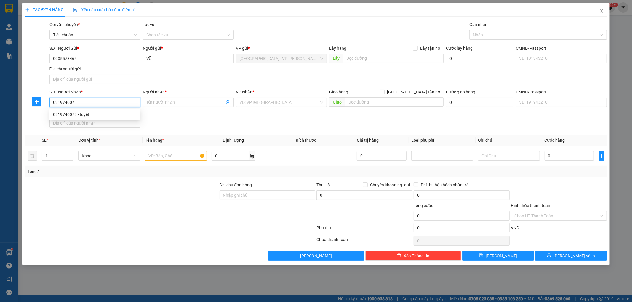
type input "0919740079"
click at [99, 113] on div "0919740079 - tuyết" at bounding box center [95, 114] width 84 height 7
type input "tuyết"
checkbox input "true"
type input "so 61/72 pham hùng,xã bình hưng,bình chánh,hcm"
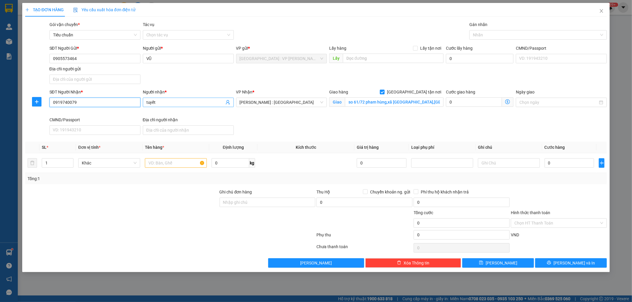
type input "0919740079"
click at [165, 104] on input "tuyết" at bounding box center [185, 102] width 78 height 7
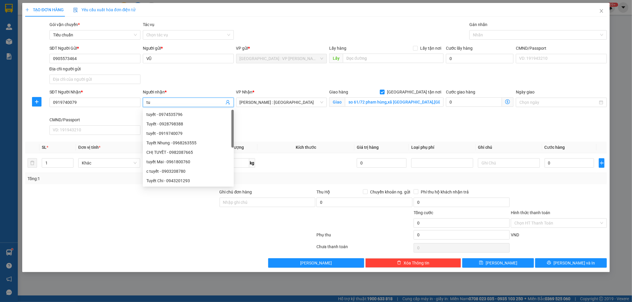
type input "t"
type input "THOẠI"
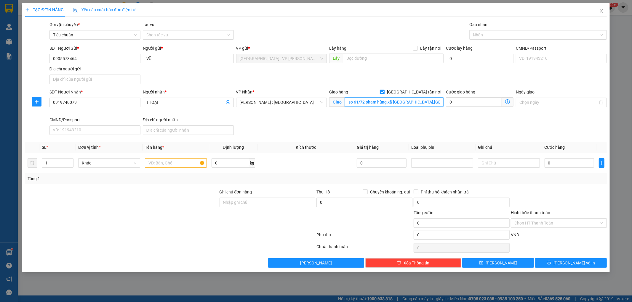
click at [347, 103] on input "so 61/72 pham hùng,xã bình hưng,bình chánh,hcm" at bounding box center [394, 101] width 99 height 9
drag, startPoint x: 347, startPoint y: 103, endPoint x: 447, endPoint y: 101, distance: 100.7
click at [447, 101] on div "SĐT Người Nhận * 0919740079 Người nhận * THOẠI VP Nhận * Hồ Chí Minh : Kho Quận…" at bounding box center [328, 113] width 560 height 49
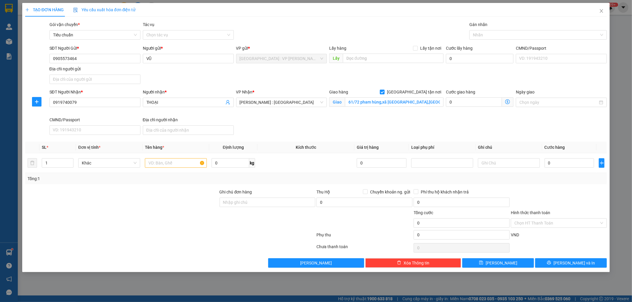
click at [443, 134] on div "SĐT Người Nhận * 0919740079 Người nhận * THOẠI VP Nhận * Hồ Chí Minh : Kho Quận…" at bounding box center [328, 113] width 560 height 49
click at [171, 167] on input "text" at bounding box center [176, 162] width 62 height 9
type input "1 THÙNG XỐP"
click at [256, 205] on input "Ghi chú đơn hàng" at bounding box center [267, 202] width 96 height 9
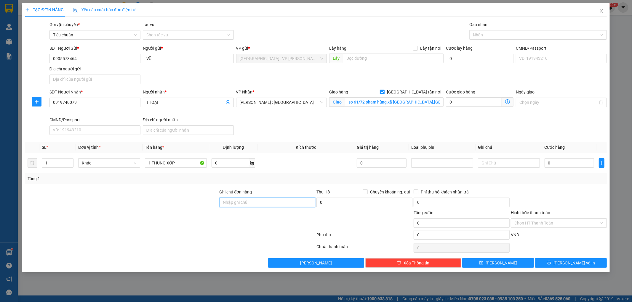
type input "KHÔNG BAO HƯ VỠ,MÓP MÉO"
click at [554, 165] on input "0" at bounding box center [569, 162] width 50 height 9
type input "1"
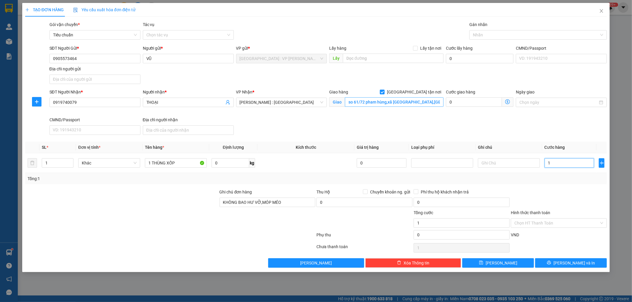
type input "19"
type input "190"
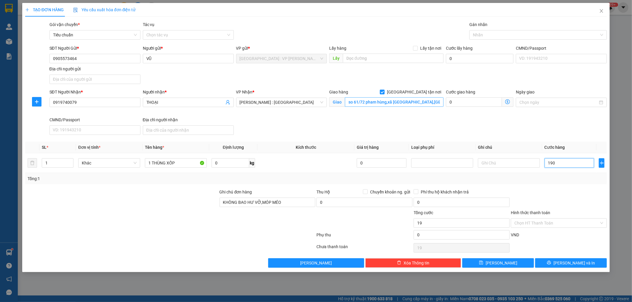
type input "190"
type input "1.900"
type input "19.000"
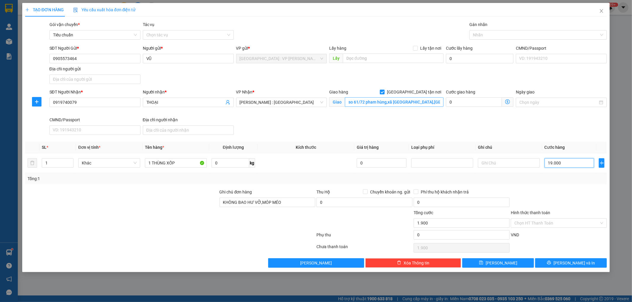
type input "19.000"
type input "190.000"
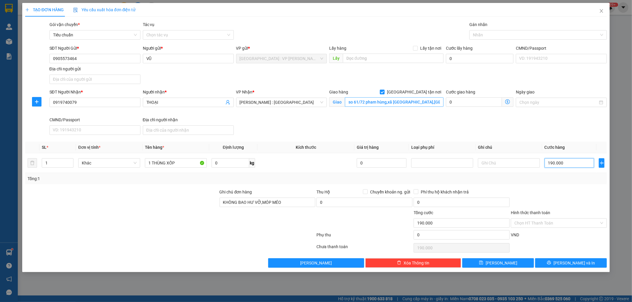
type input "1.900.000"
type input "190.000"
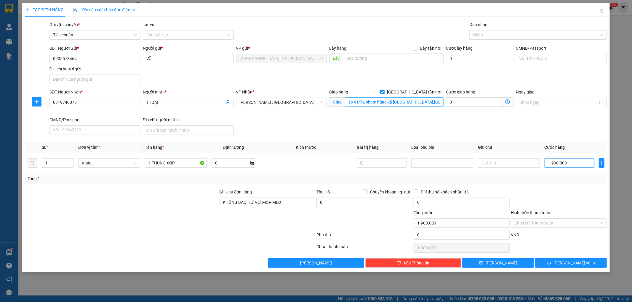
type input "190.000"
click at [552, 224] on input "Hình thức thanh toán" at bounding box center [556, 223] width 85 height 9
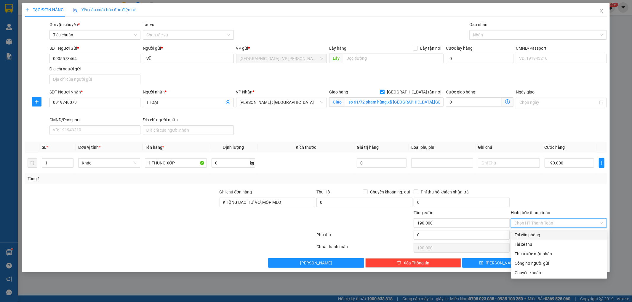
click at [545, 236] on div "Tại văn phòng" at bounding box center [558, 235] width 89 height 7
type input "0"
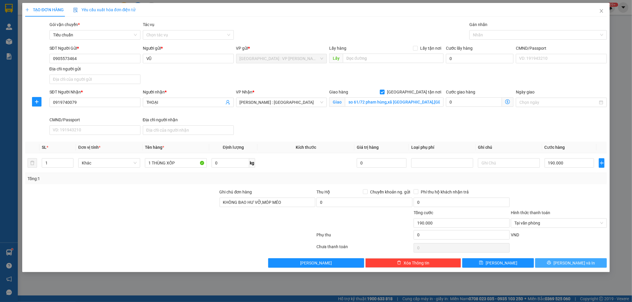
click at [566, 264] on span "[PERSON_NAME] và In" at bounding box center [573, 263] width 41 height 7
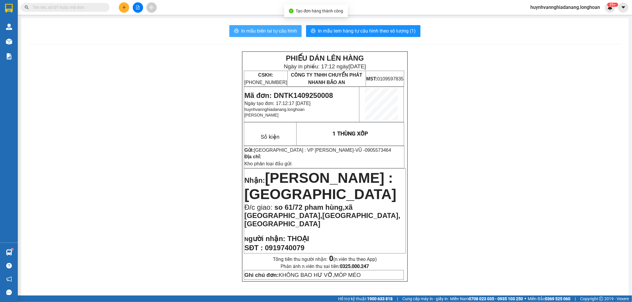
click at [269, 32] on span "In mẫu biên lai tự cấu hình" at bounding box center [269, 30] width 56 height 7
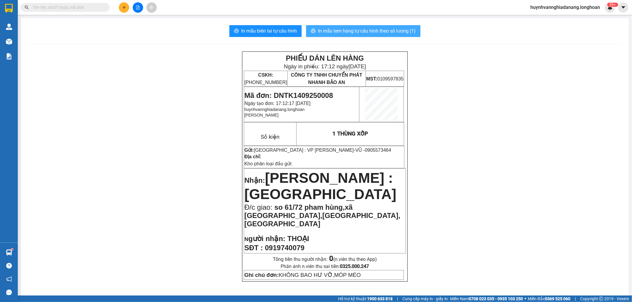
click at [365, 31] on span "In mẫu tem hàng tự cấu hình theo số lượng (1)" at bounding box center [367, 30] width 98 height 7
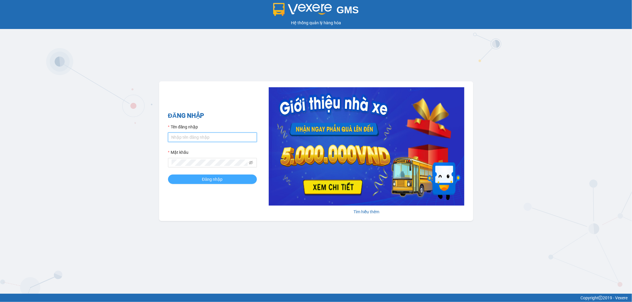
type input "huynhvannghiadanang.longhoan"
click at [206, 179] on span "Đăng nhập" at bounding box center [212, 179] width 21 height 7
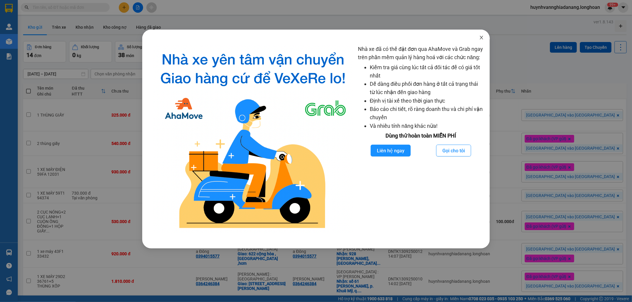
click at [481, 36] on icon "close" at bounding box center [481, 37] width 5 height 5
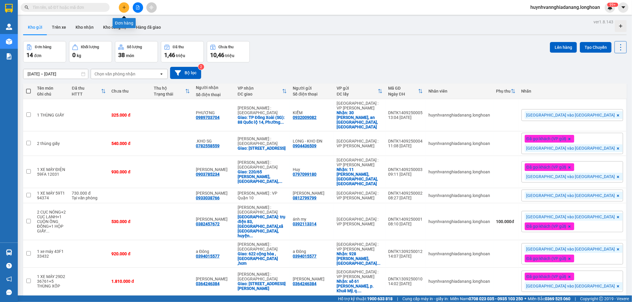
click at [125, 7] on icon "plus" at bounding box center [123, 7] width 3 height 0
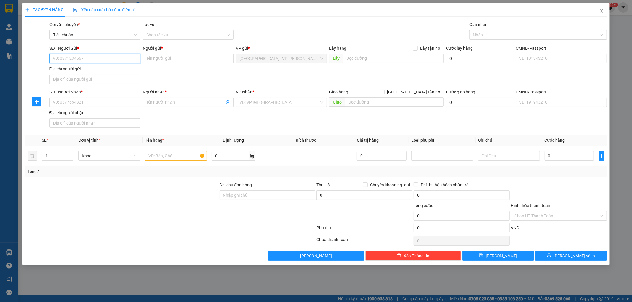
click at [84, 61] on input "SĐT Người Gửi *" at bounding box center [94, 58] width 91 height 9
type input "0944881147"
click at [190, 60] on input "Người gửi *" at bounding box center [188, 58] width 91 height 9
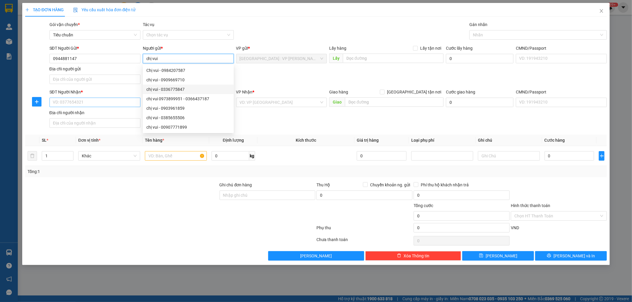
type input "chị vui"
click at [84, 105] on input "SĐT Người Nhận *" at bounding box center [94, 102] width 91 height 9
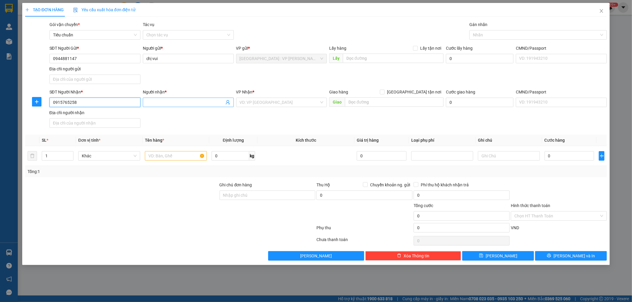
type input "0915765258"
click at [150, 103] on input "Người nhận *" at bounding box center [185, 102] width 78 height 7
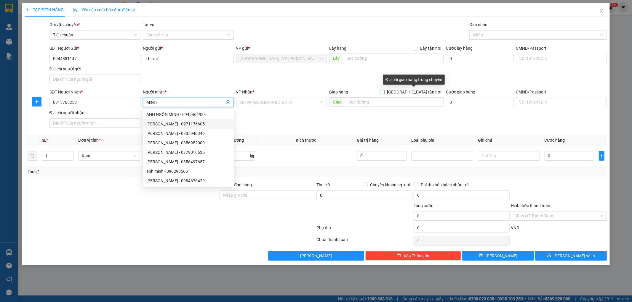
type input "MINH"
click at [384, 92] on input "[GEOGRAPHIC_DATA] tận nơi" at bounding box center [382, 92] width 4 height 4
checkbox input "true"
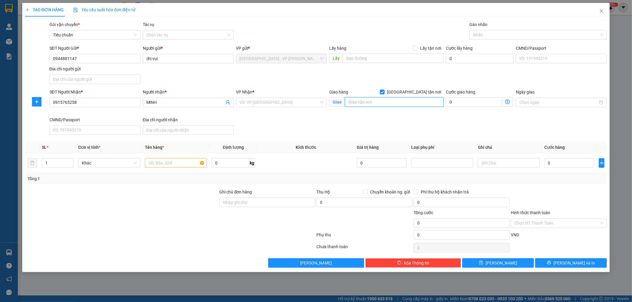
click at [398, 103] on input "text" at bounding box center [394, 101] width 99 height 9
type input "K436/10 ĐƯỜNG [DATE],P.12,Q.10,HCM"
click at [304, 103] on input "search" at bounding box center [280, 102] width 80 height 9
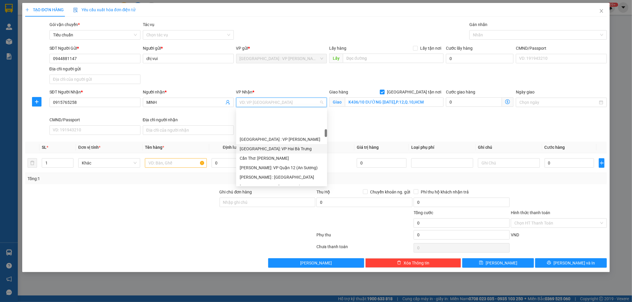
scroll to position [197, 0]
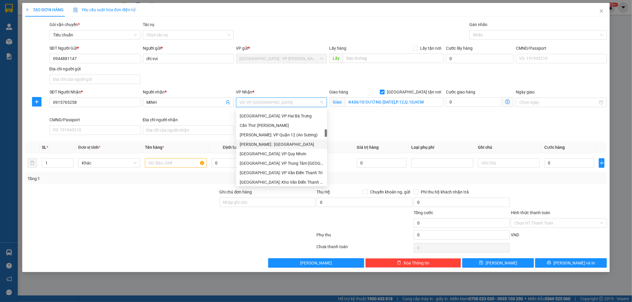
click at [292, 146] on div "[PERSON_NAME] : [GEOGRAPHIC_DATA]" at bounding box center [282, 144] width 84 height 7
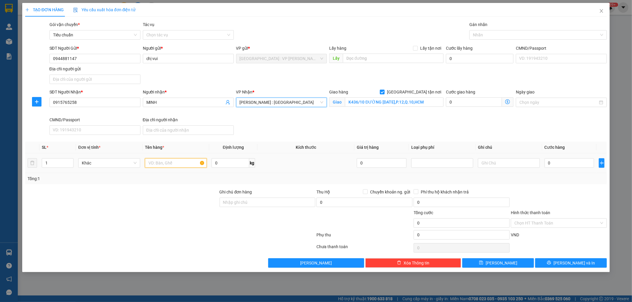
click at [162, 162] on input "text" at bounding box center [176, 162] width 62 height 9
type input "1 XE MÁY 43F1 09396"
click at [264, 204] on input "Ghi chú đơn hàng" at bounding box center [267, 202] width 96 height 9
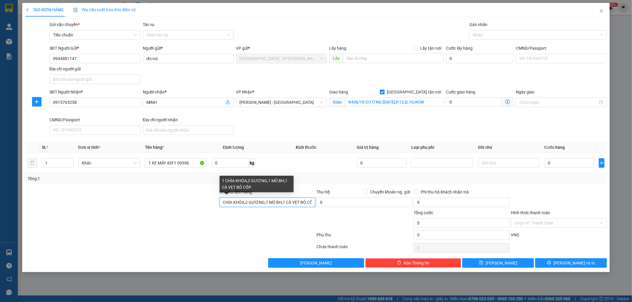
scroll to position [0, 5]
type input "1 CHÌA KHÓA,2 GƯƠNG,1 MŨ BH,1 CÀ VẸT BỎ CỐP"
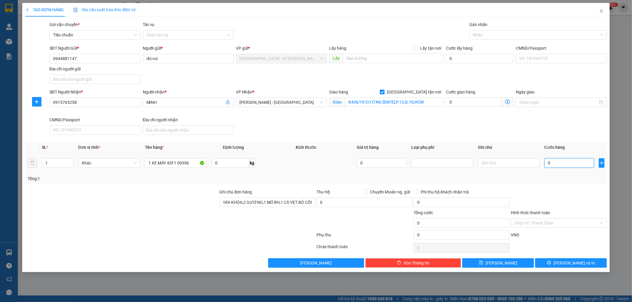
scroll to position [0, 0]
click at [567, 163] on input "0" at bounding box center [569, 162] width 50 height 9
type input "8"
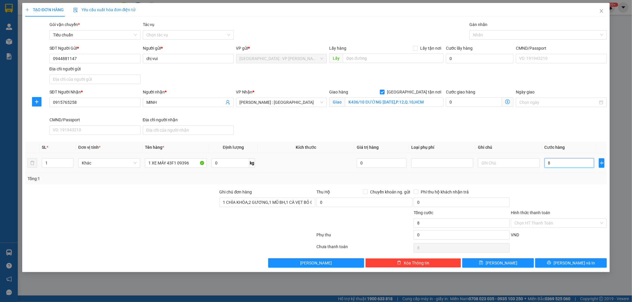
type input "82"
type input "820"
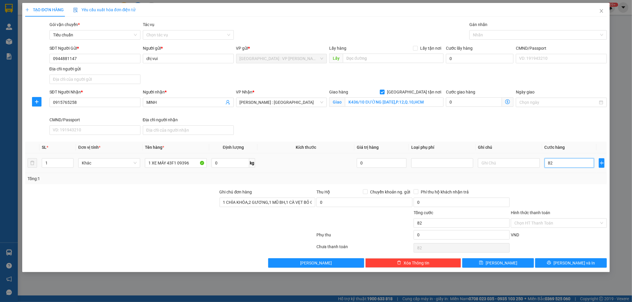
type input "820"
type input "8.200"
type input "82.000"
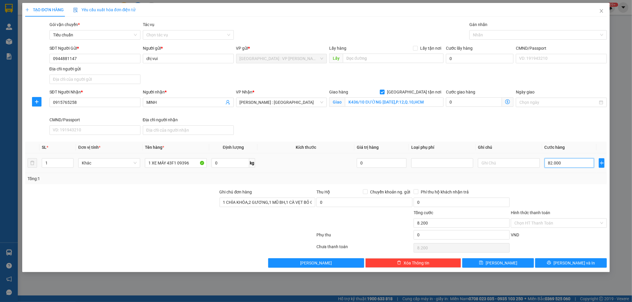
type input "82.000"
type input "820.000"
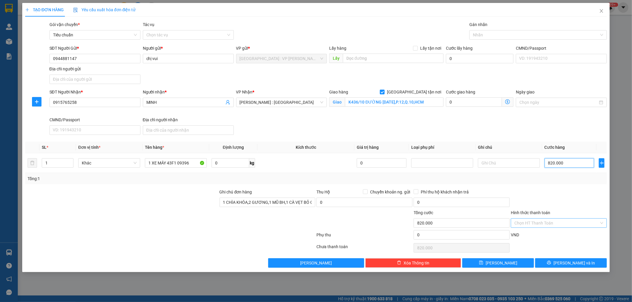
type input "820.000"
click at [553, 224] on input "Hình thức thanh toán" at bounding box center [556, 223] width 85 height 9
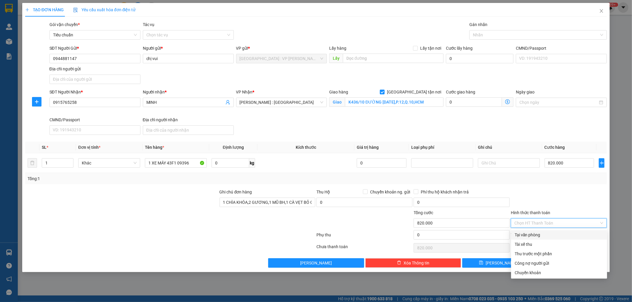
click at [551, 235] on div "Tại văn phòng" at bounding box center [558, 235] width 89 height 7
type input "0"
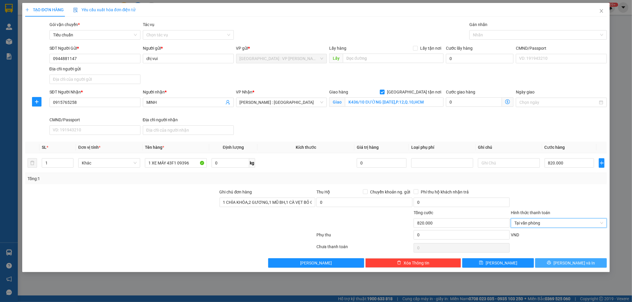
click at [564, 263] on button "[PERSON_NAME] và In" at bounding box center [571, 263] width 72 height 9
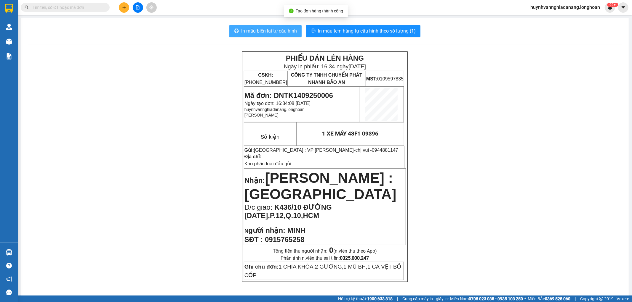
click at [253, 34] on span "In mẫu biên lai tự cấu hình" at bounding box center [269, 30] width 56 height 7
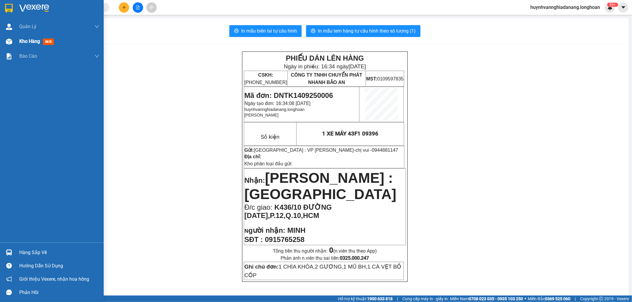
click at [21, 41] on span "Kho hàng" at bounding box center [29, 41] width 21 height 6
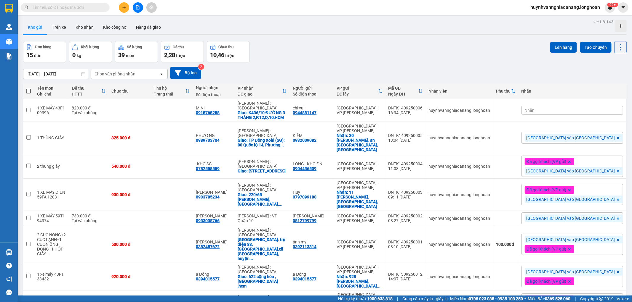
click at [586, 111] on div "Nhãn" at bounding box center [572, 110] width 102 height 9
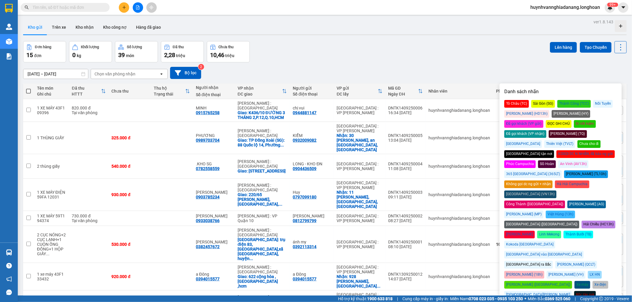
click at [543, 120] on div "Đã gọi khách (VP gửi)" at bounding box center [523, 124] width 39 height 8
click at [583, 251] on div "[GEOGRAPHIC_DATA] vào [GEOGRAPHIC_DATA]" at bounding box center [543, 255] width 79 height 8
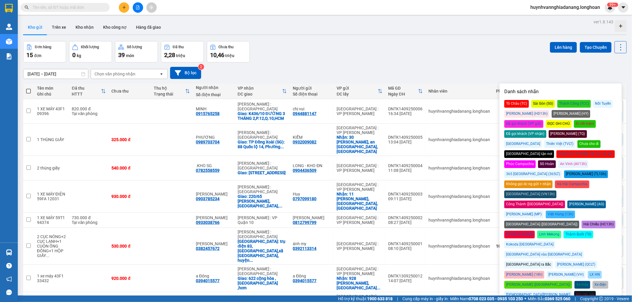
click at [511, 65] on div "[DATE] – [DATE] Press the down arrow key to interact with the calendar and sele…" at bounding box center [324, 72] width 603 height 21
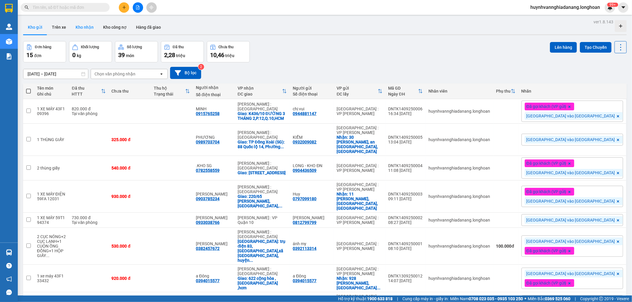
drag, startPoint x: 79, startPoint y: 25, endPoint x: 85, endPoint y: 23, distance: 6.8
click at [80, 25] on button "Kho nhận" at bounding box center [85, 27] width 28 height 14
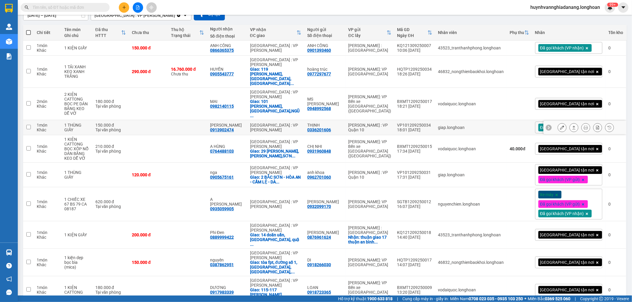
scroll to position [66, 0]
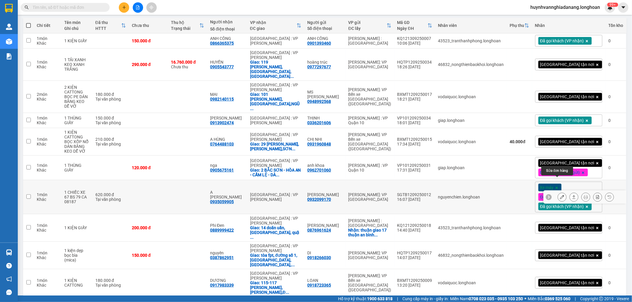
click at [559, 192] on button at bounding box center [562, 197] width 8 height 10
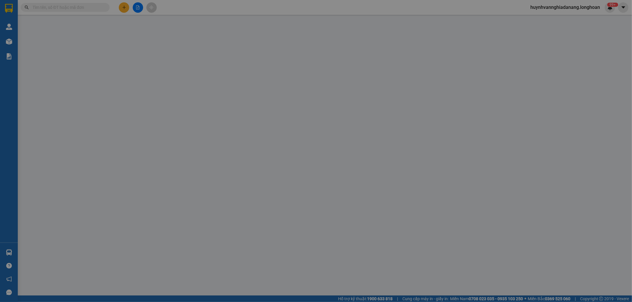
type input "0932099170"
type input "[PERSON_NAME]"
type input "0935059905"
type input "A [PERSON_NAME]"
type input "CHÌA KHÓA + CAVET QUẤN TAY LÁI + GIẤY TỜ MUA BÁN + GƯƠNG THEO XE"
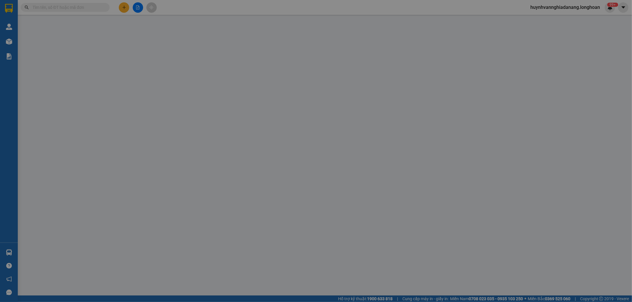
type input "620.000"
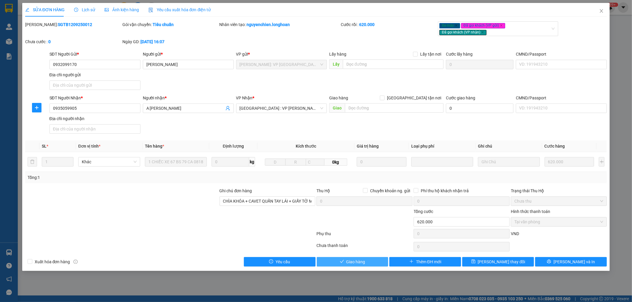
click at [353, 260] on span "Giao hàng" at bounding box center [355, 262] width 19 height 7
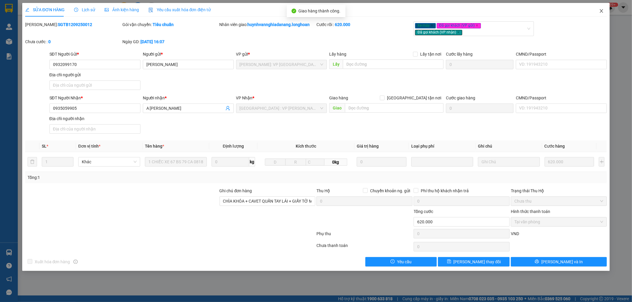
click at [601, 9] on icon "close" at bounding box center [601, 11] width 5 height 5
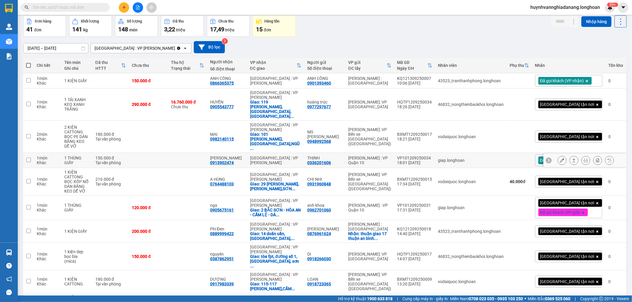
scroll to position [46, 0]
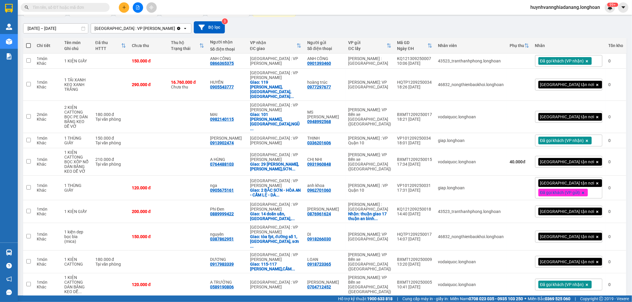
click at [604, 302] on div "10 / trang" at bounding box center [601, 306] width 18 height 6
click at [603, 268] on span "100 / trang" at bounding box center [598, 268] width 21 height 6
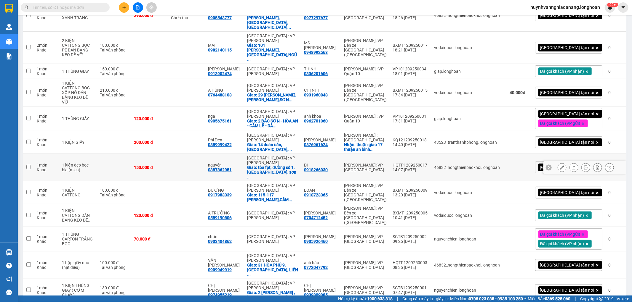
scroll to position [144, 0]
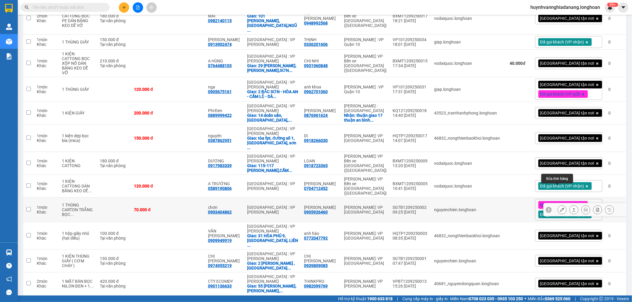
click at [559, 205] on button at bounding box center [562, 210] width 8 height 10
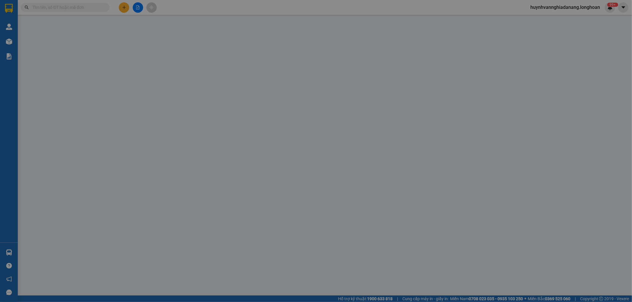
type input "0905926460"
type input "[PERSON_NAME]"
type input "0903404862"
type input "chơn"
type input "NHẬN NGUYÊN KIỆN GIAO NGUYÊN KIỆN, HƯ VỠ K ĐỀN"
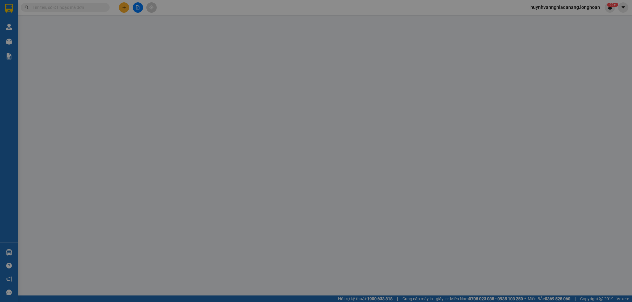
type input "70.000"
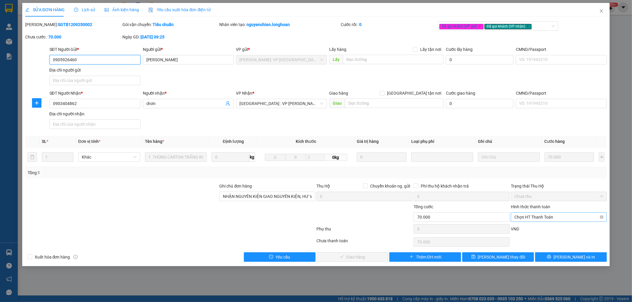
click at [546, 217] on span "Chọn HT Thanh Toán" at bounding box center [558, 217] width 89 height 9
click at [543, 227] on div "Tại văn phòng" at bounding box center [558, 229] width 89 height 7
type input "0"
click at [377, 255] on button "[PERSON_NAME] và Giao hàng" at bounding box center [353, 257] width 72 height 9
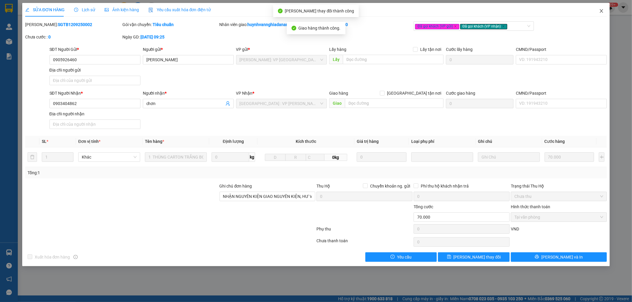
click at [600, 11] on icon "close" at bounding box center [601, 11] width 5 height 5
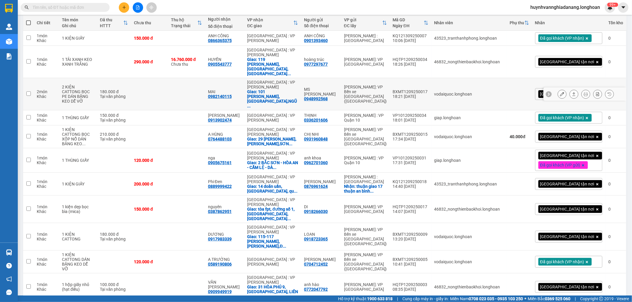
scroll to position [23, 0]
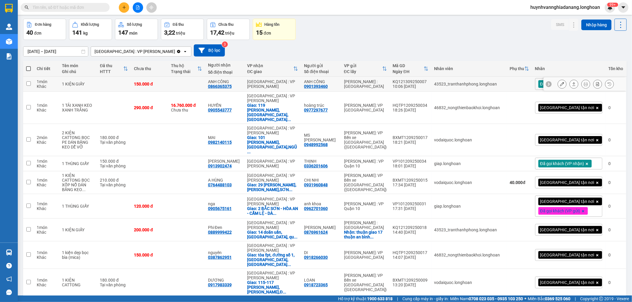
click at [560, 83] on icon at bounding box center [562, 84] width 4 height 4
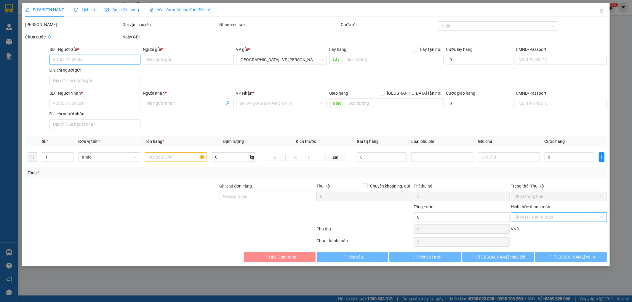
type input "0901393460"
type input "ANH CÔNG"
type input "0866365375"
type input "ANH CÔNG"
type input "150.000"
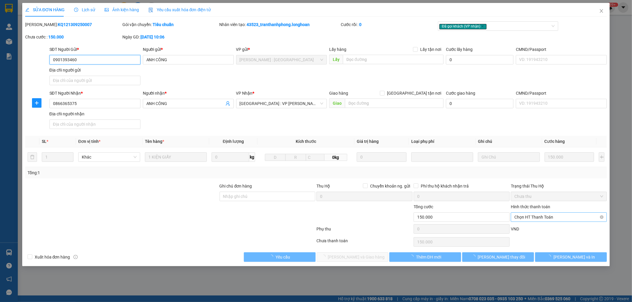
click at [549, 216] on span "Chọn HT Thanh Toán" at bounding box center [558, 217] width 89 height 9
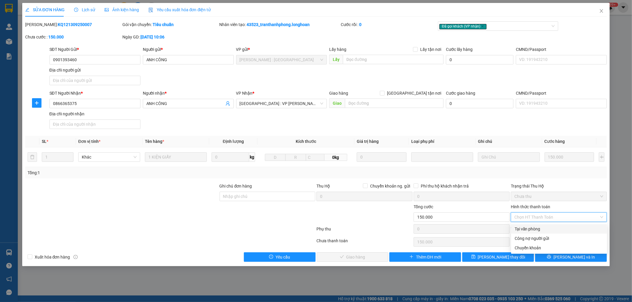
click at [545, 229] on div "Tại văn phòng" at bounding box center [558, 229] width 89 height 7
type input "0"
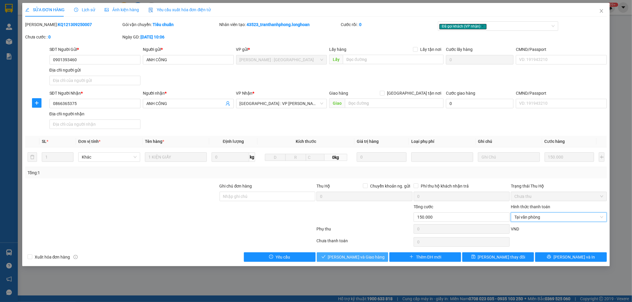
click at [359, 254] on span "[PERSON_NAME] và Giao hàng" at bounding box center [356, 257] width 57 height 7
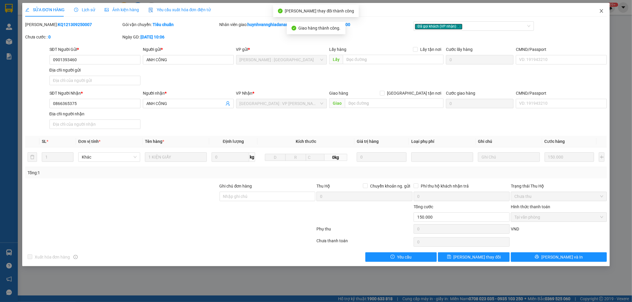
click at [599, 10] on icon "close" at bounding box center [601, 11] width 5 height 5
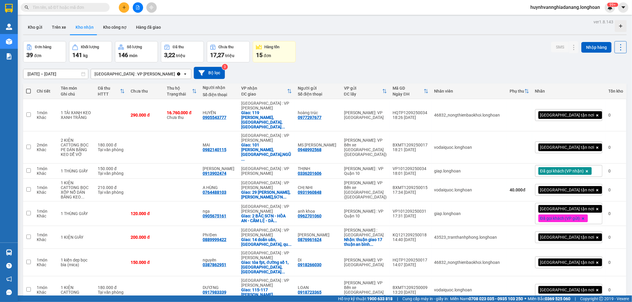
click at [69, 8] on input "text" at bounding box center [68, 7] width 70 height 7
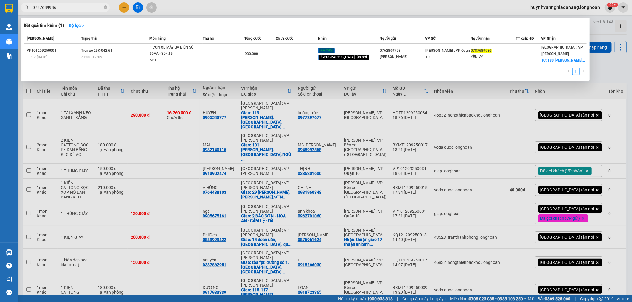
type input "0787689986"
click at [623, 62] on div at bounding box center [316, 151] width 632 height 302
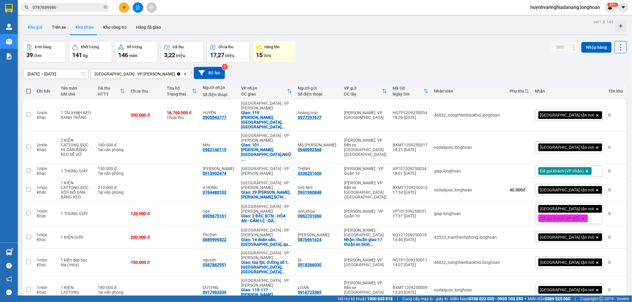
click at [34, 27] on button "Kho gửi" at bounding box center [35, 27] width 24 height 14
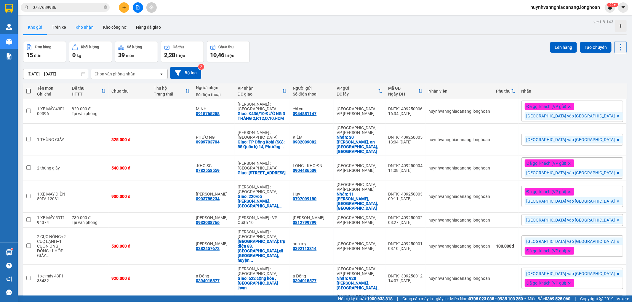
click at [88, 24] on button "Kho nhận" at bounding box center [85, 27] width 28 height 14
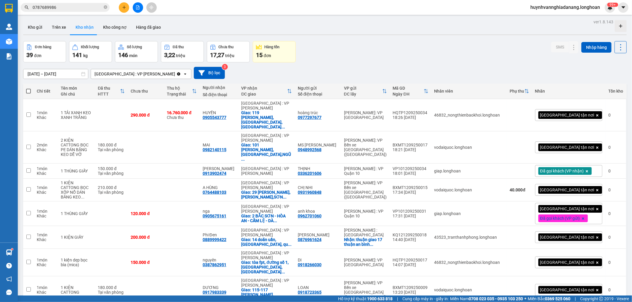
click at [124, 10] on button at bounding box center [124, 7] width 10 height 10
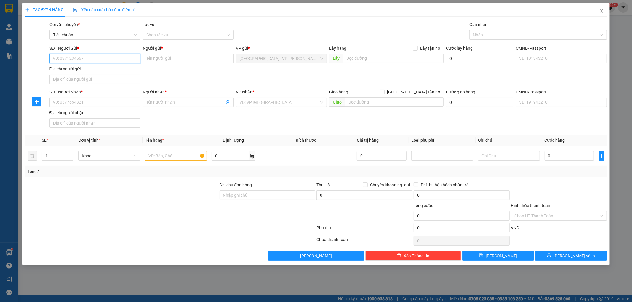
click at [88, 59] on input "SĐT Người Gửi *" at bounding box center [94, 58] width 91 height 9
type input "0914668605"
click at [171, 57] on input "Người gửi *" at bounding box center [188, 58] width 91 height 9
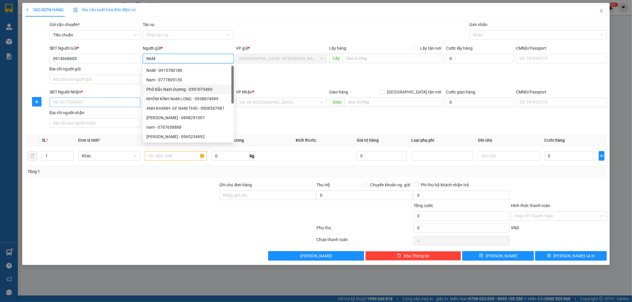
type input "NAM"
click at [101, 98] on input "SĐT Người Nhận *" at bounding box center [94, 102] width 91 height 9
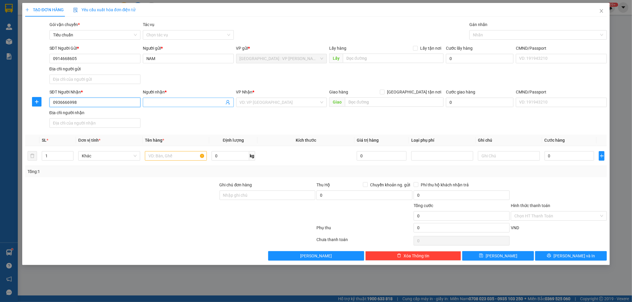
type input "0936666998"
click at [170, 104] on input "Người nhận *" at bounding box center [185, 102] width 78 height 7
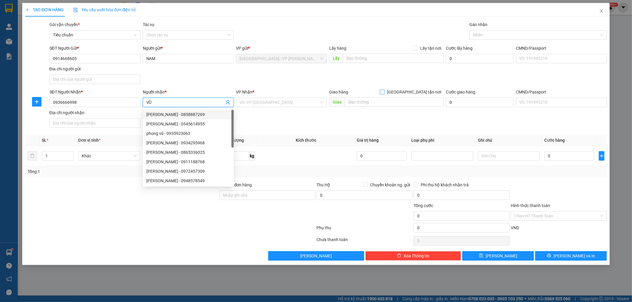
type input "VŨ"
click at [384, 92] on input "[GEOGRAPHIC_DATA] tận nơi" at bounding box center [382, 92] width 4 height 4
checkbox input "true"
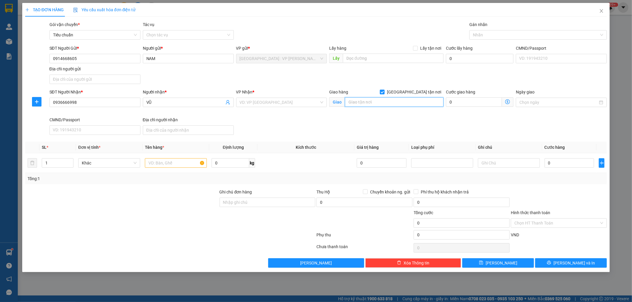
click at [386, 99] on input "text" at bounding box center [394, 101] width 99 height 9
type input "392 HAI BÀ TRƯNG,[GEOGRAPHIC_DATA],Q.1,HCM"
click at [291, 104] on input "search" at bounding box center [280, 102] width 80 height 9
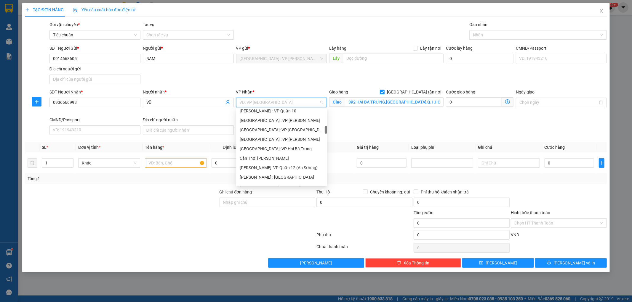
scroll to position [197, 0]
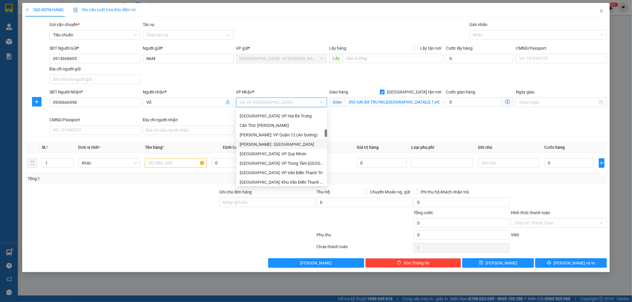
click at [289, 144] on div "[PERSON_NAME] : [GEOGRAPHIC_DATA]" at bounding box center [282, 144] width 84 height 7
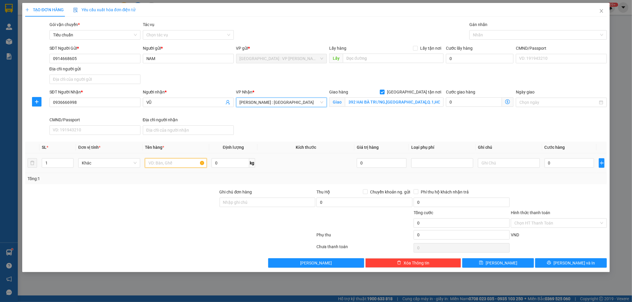
click at [184, 164] on input "text" at bounding box center [176, 162] width 62 height 9
type input "1 KIỆN GIẤY(MÀN HÌNH)"
drag, startPoint x: 255, startPoint y: 201, endPoint x: 261, endPoint y: 203, distance: 6.3
click at [255, 201] on input "Ghi chú đơn hàng" at bounding box center [267, 202] width 96 height 9
type input "KHÔNG BAO HƯ VỠ,MÓP MÉO"
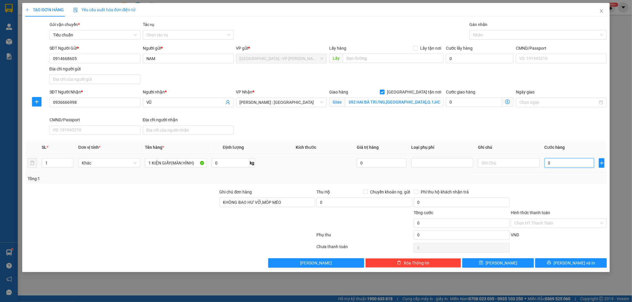
click at [561, 162] on input "0" at bounding box center [569, 162] width 50 height 9
type input "2"
type input "20"
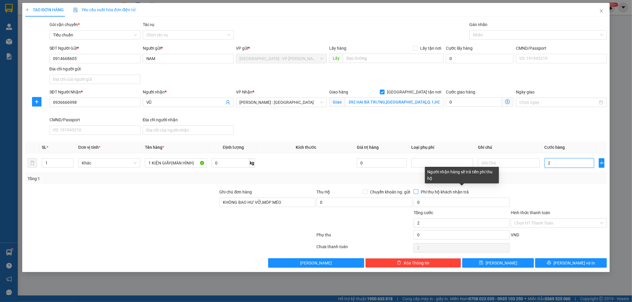
type input "20"
type input "200"
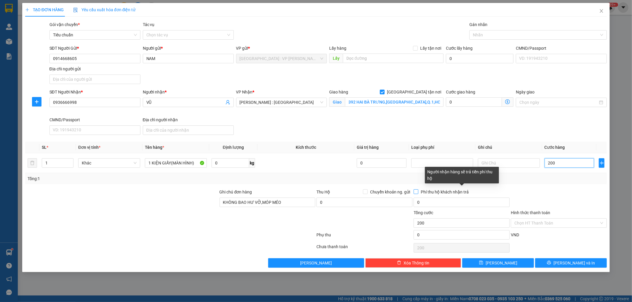
type input "2.000"
type input "20.000"
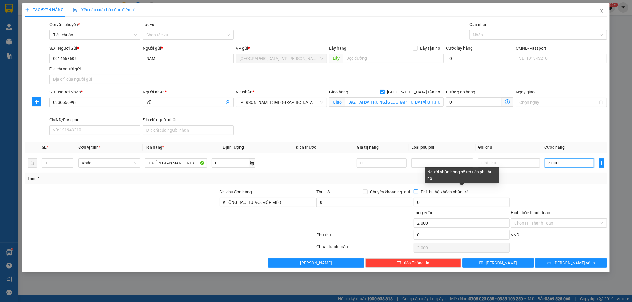
type input "20.000"
type input "200.000"
click at [504, 36] on div at bounding box center [535, 34] width 129 height 7
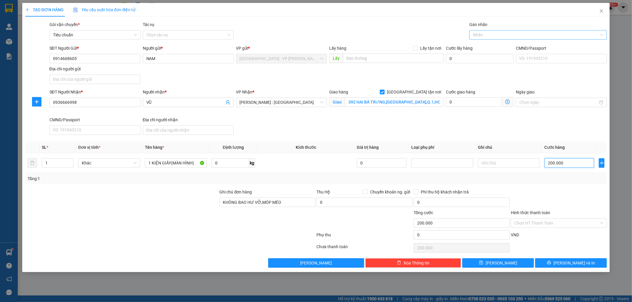
type input "200.000"
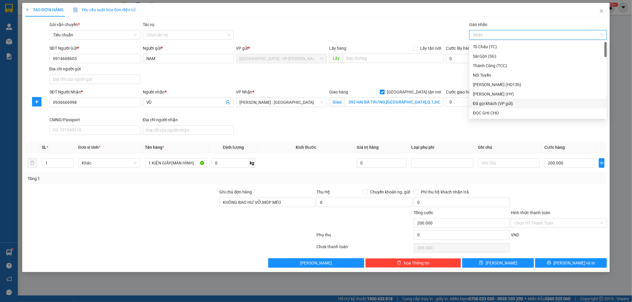
click at [518, 104] on div "Đã gọi khách (VP gửi)" at bounding box center [538, 103] width 130 height 7
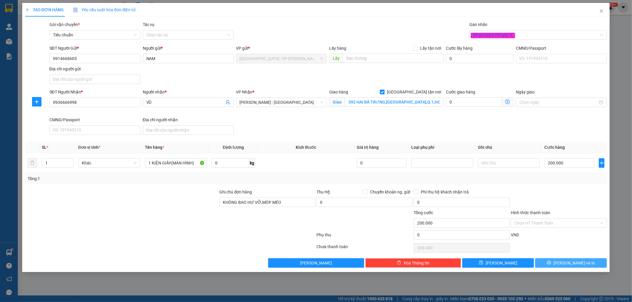
click at [554, 263] on button "[PERSON_NAME] và In" at bounding box center [571, 263] width 72 height 9
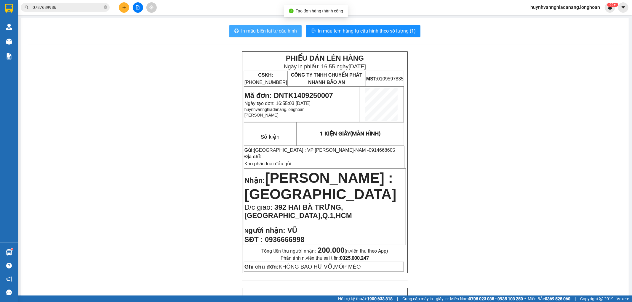
click at [258, 31] on span "In mẫu biên lai tự cấu hình" at bounding box center [269, 30] width 56 height 7
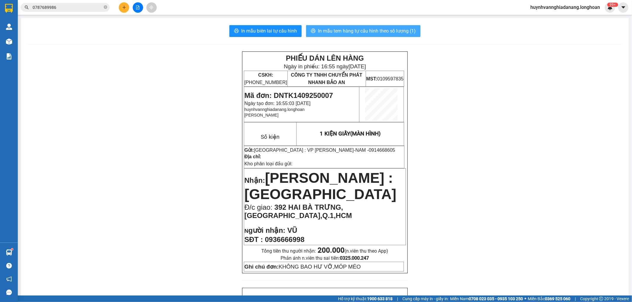
click at [360, 30] on span "In mẫu tem hàng tự cấu hình theo số lượng (1)" at bounding box center [367, 30] width 98 height 7
click at [125, 7] on icon "plus" at bounding box center [124, 7] width 4 height 4
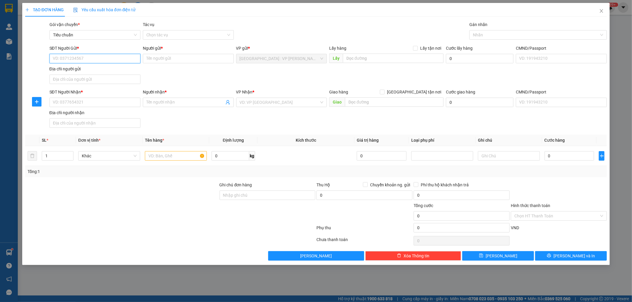
drag, startPoint x: 95, startPoint y: 55, endPoint x: 99, endPoint y: 51, distance: 5.4
click at [95, 54] on input "SĐT Người Gửi *" at bounding box center [94, 58] width 91 height 9
click at [87, 57] on input "SĐT Người Gửi *" at bounding box center [94, 58] width 91 height 9
type input "0793169481"
click at [160, 59] on input "Người gửi *" at bounding box center [188, 58] width 91 height 9
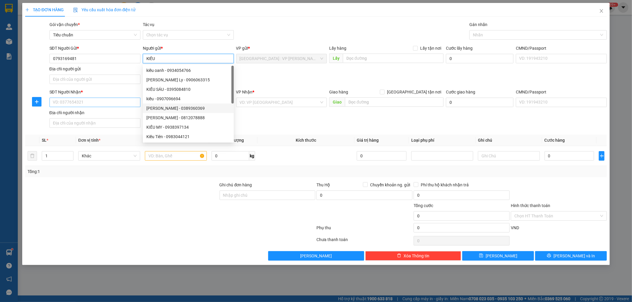
type input "KIỀU"
click at [102, 101] on input "SĐT Người Nhận *" at bounding box center [94, 102] width 91 height 9
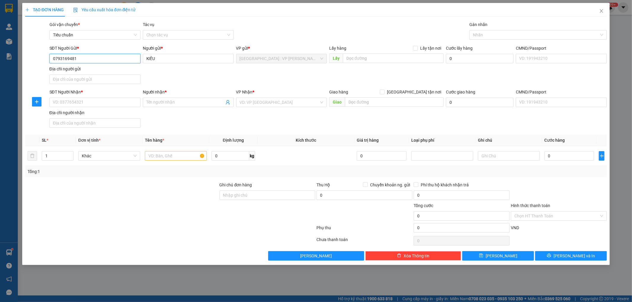
drag, startPoint x: 82, startPoint y: 57, endPoint x: 49, endPoint y: 62, distance: 32.6
click at [49, 62] on input "0793169481" at bounding box center [94, 58] width 91 height 9
click at [73, 102] on input "SĐT Người Nhận *" at bounding box center [94, 102] width 91 height 9
paste input "0793169481"
type input "0793169481"
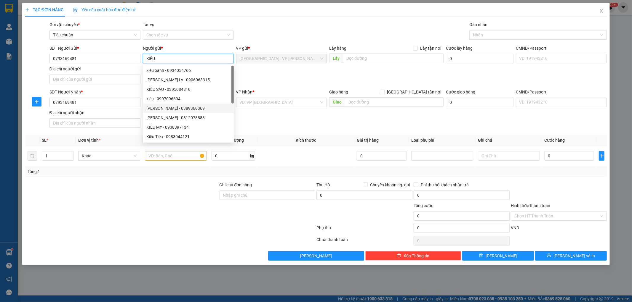
drag, startPoint x: 167, startPoint y: 60, endPoint x: 142, endPoint y: 58, distance: 25.5
click at [142, 58] on div "Người gửi * KIỀU" at bounding box center [188, 55] width 93 height 21
click at [176, 215] on div at bounding box center [122, 213] width 194 height 21
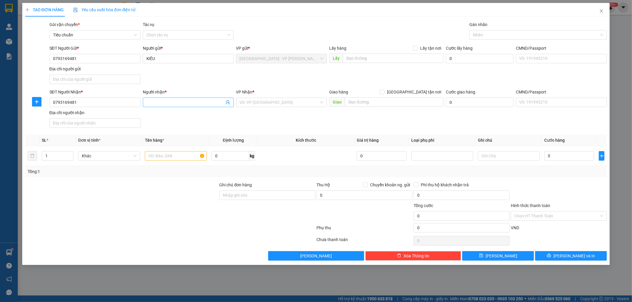
click at [158, 103] on input "Người nhận *" at bounding box center [185, 102] width 78 height 7
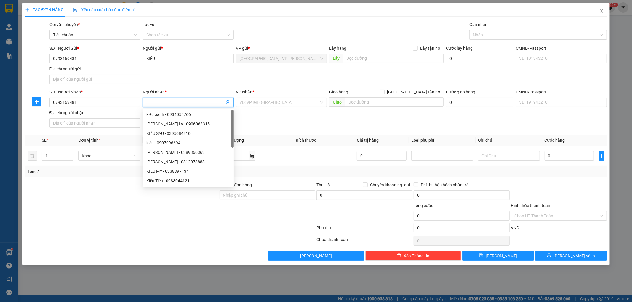
paste input "KIỀU"
type input "KIỀU"
click at [307, 100] on input "search" at bounding box center [280, 102] width 80 height 9
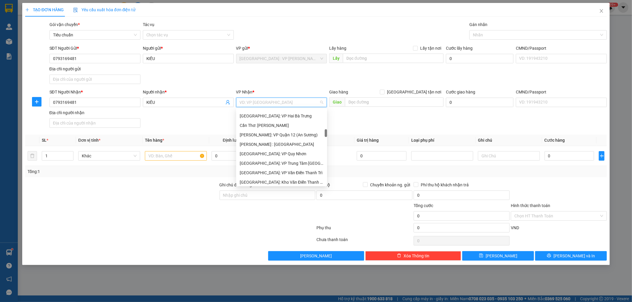
scroll to position [197, 0]
click at [283, 125] on div "Cần Thơ: [PERSON_NAME]" at bounding box center [282, 125] width 84 height 7
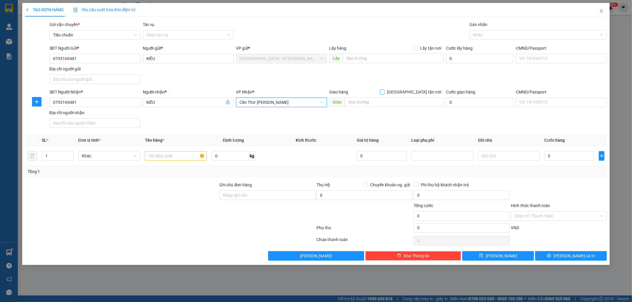
click at [384, 94] on input "[GEOGRAPHIC_DATA] tận nơi" at bounding box center [382, 92] width 4 height 4
checkbox input "true"
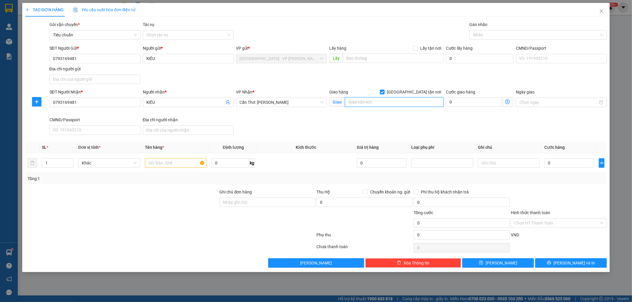
click at [387, 105] on input "text" at bounding box center [394, 101] width 99 height 9
click at [357, 101] on input "text" at bounding box center [394, 101] width 99 height 9
type input "TỔ [GEOGRAPHIC_DATA],[GEOGRAPHIC_DATA],[GEOGRAPHIC_DATA],[GEOGRAPHIC_DATA]"
click at [164, 162] on input "text" at bounding box center [176, 162] width 62 height 9
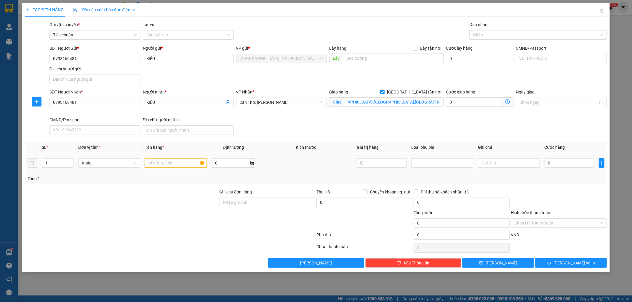
scroll to position [0, 0]
type input "1 XE MÁY"
click at [556, 165] on input "0" at bounding box center [569, 162] width 50 height 9
type input "1"
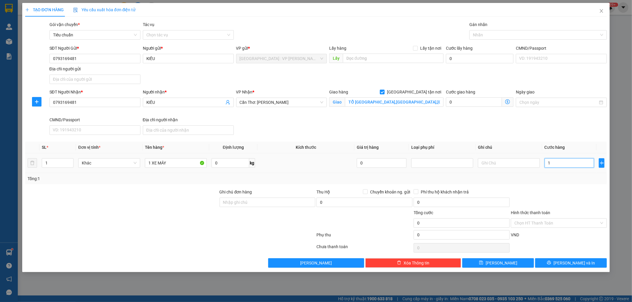
type input "1"
type input "11"
type input "112"
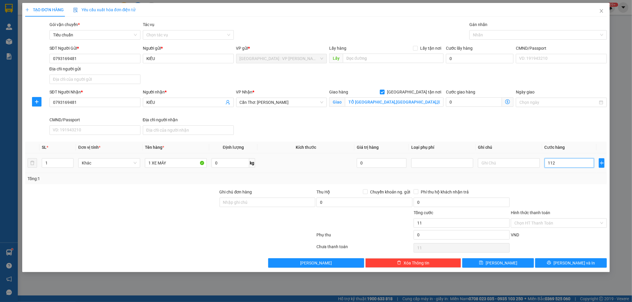
type input "112"
type input "1.120"
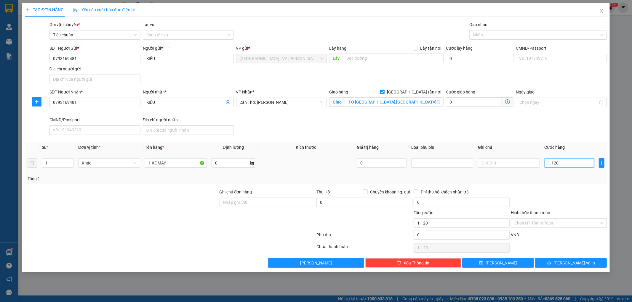
type input "11.200"
type input "112.000"
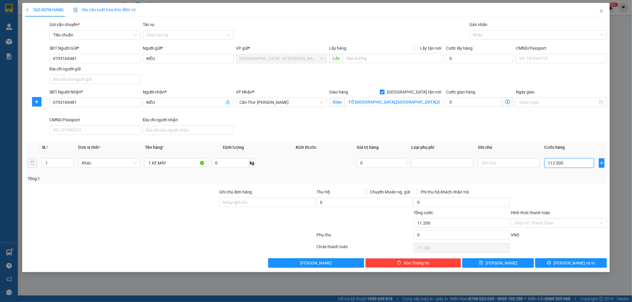
type input "112.000"
type input "1.120.000"
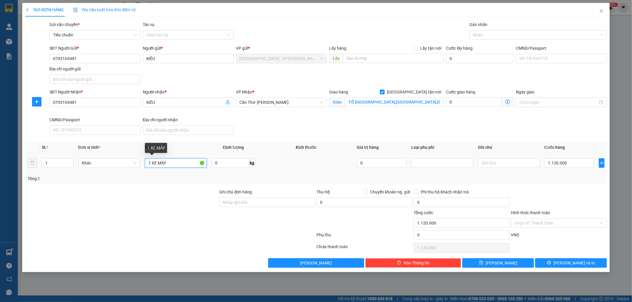
click at [173, 163] on input "1 XE MÁY" at bounding box center [176, 162] width 62 height 9
type input "1 XE MÁY 86T2 9576"
click at [262, 203] on input "Ghi chú đơn hàng" at bounding box center [267, 202] width 96 height 9
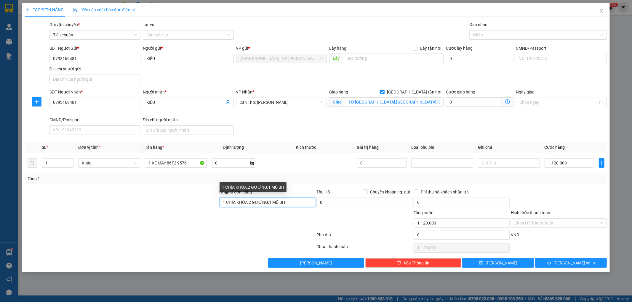
click at [251, 201] on input "1 CHÌA KHÓA,2 GƯƠNG,1 MŨ BH" at bounding box center [267, 202] width 96 height 9
type input "1 CHÌA KHÓA,1 GƯƠNG,1 MŨ BH"
click at [541, 227] on input "Hình thức thanh toán" at bounding box center [556, 223] width 85 height 9
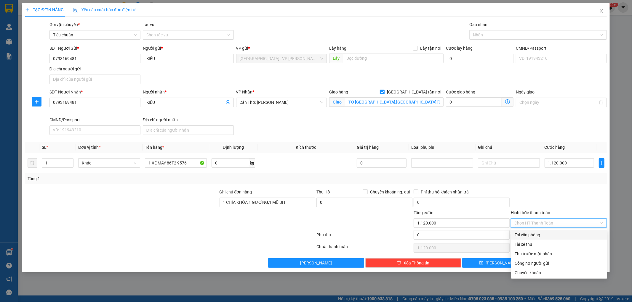
click at [540, 235] on div "Tại văn phòng" at bounding box center [558, 235] width 89 height 7
type input "0"
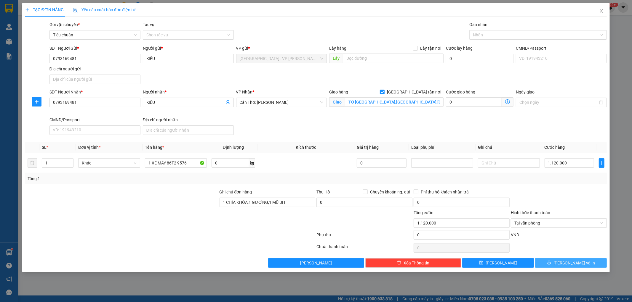
click at [566, 264] on span "[PERSON_NAME] và In" at bounding box center [573, 263] width 41 height 7
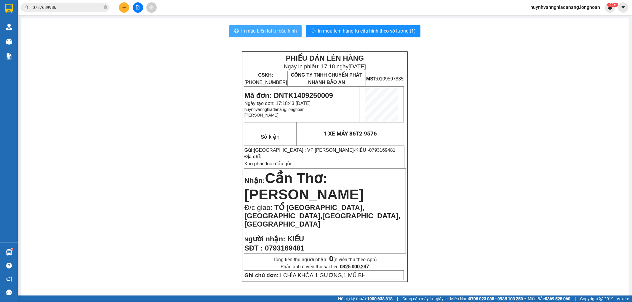
click at [267, 32] on span "In mẫu biên lai tự cấu hình" at bounding box center [269, 30] width 56 height 7
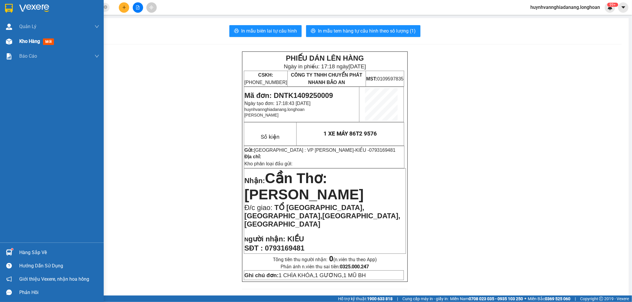
click at [25, 45] on div "Kho hàng mới" at bounding box center [37, 41] width 37 height 7
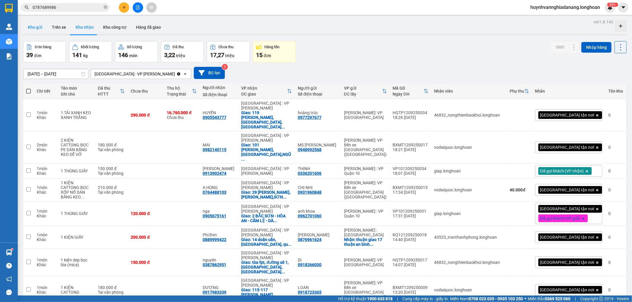
click at [36, 28] on button "Kho gửi" at bounding box center [35, 27] width 24 height 14
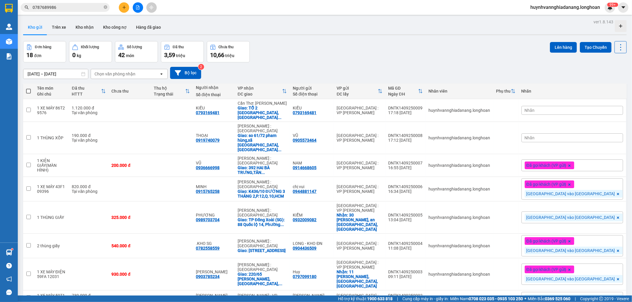
click at [588, 134] on div "Nhãn" at bounding box center [572, 138] width 102 height 9
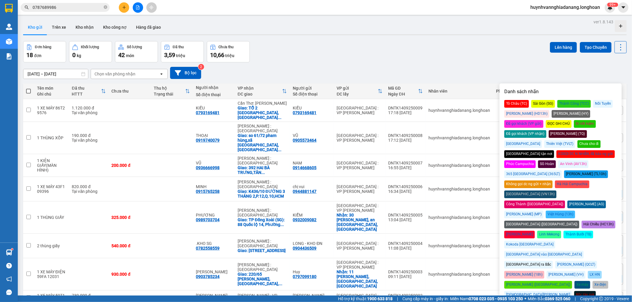
click at [543, 120] on div "Đã gọi khách (VP gửi)" at bounding box center [523, 124] width 39 height 8
click at [583, 251] on div "[GEOGRAPHIC_DATA] vào [GEOGRAPHIC_DATA]" at bounding box center [543, 255] width 79 height 8
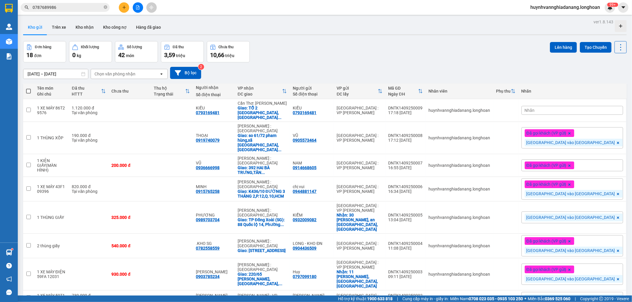
click at [517, 71] on div "16/08/2025 – 14/09/2025 Press the down arrow key to interact with the calendar …" at bounding box center [324, 73] width 603 height 12
click at [590, 107] on div "Nhãn" at bounding box center [572, 110] width 102 height 9
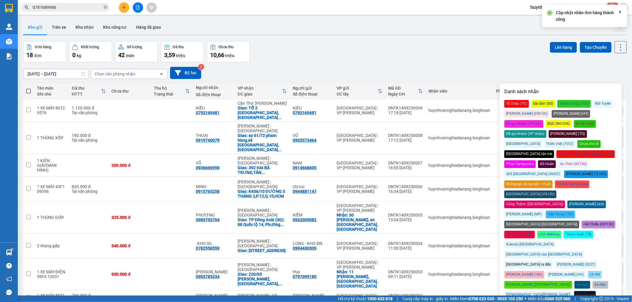
click at [596, 109] on div "Tô Châu (TC) Sài Gòn (SG) Thành Công (TCC) Nối Tuyến Huy Dương (HD13h) Hoàng Yế…" at bounding box center [560, 214] width 113 height 229
drag, startPoint x: 580, startPoint y: 215, endPoint x: 580, endPoint y: 212, distance: 3.3
click at [580, 251] on div "[GEOGRAPHIC_DATA] vào [GEOGRAPHIC_DATA]" at bounding box center [543, 255] width 79 height 8
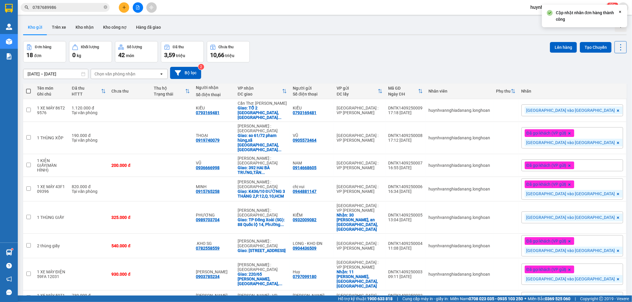
click at [515, 49] on div "Đơn hàng 18 đơn Khối lượng 0 kg Số lượng 42 món Đã thu 3,59 triệu Chưa thu 10,6…" at bounding box center [324, 51] width 603 height 21
click at [578, 111] on span "[GEOGRAPHIC_DATA] vào [GEOGRAPHIC_DATA]" at bounding box center [570, 110] width 89 height 5
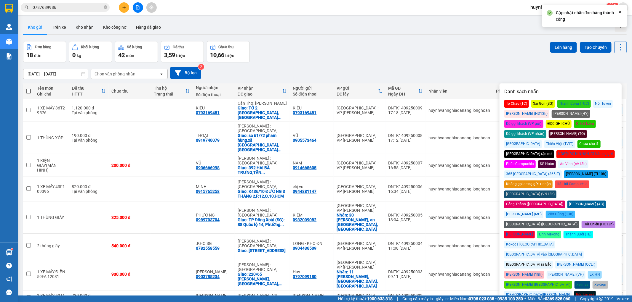
click at [543, 120] on div "Đã gọi khách (VP gửi)" at bounding box center [523, 124] width 39 height 8
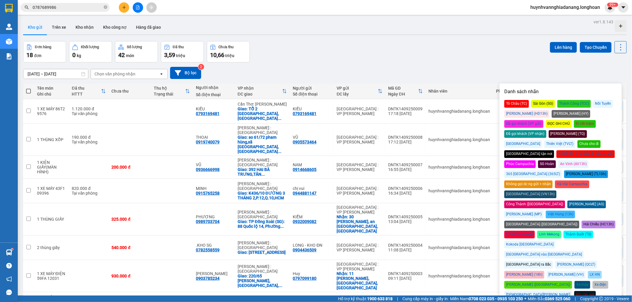
click at [468, 52] on div "Đơn hàng 18 đơn Khối lượng 0 kg Số lượng 42 món Đã thu 3,59 triệu Chưa thu 10,6…" at bounding box center [324, 51] width 603 height 21
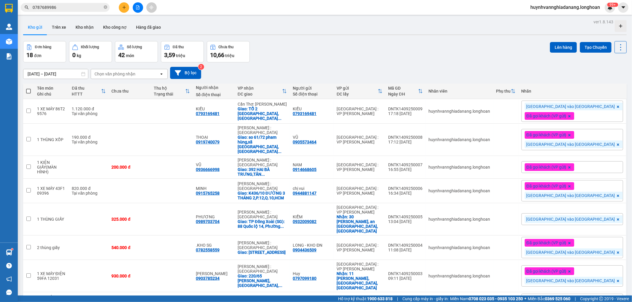
click at [58, 8] on input "0787689986" at bounding box center [68, 7] width 70 height 7
type input "0"
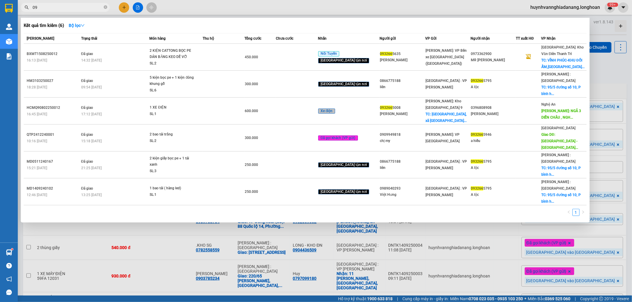
type input "0"
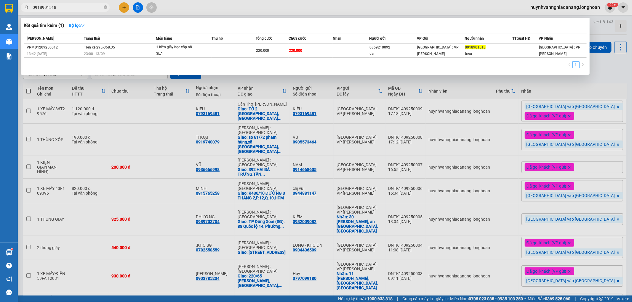
type input "0918901518"
click at [615, 76] on div at bounding box center [316, 151] width 632 height 302
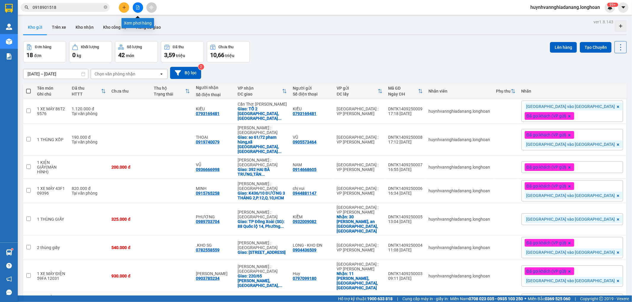
click at [137, 10] on button at bounding box center [138, 7] width 10 height 10
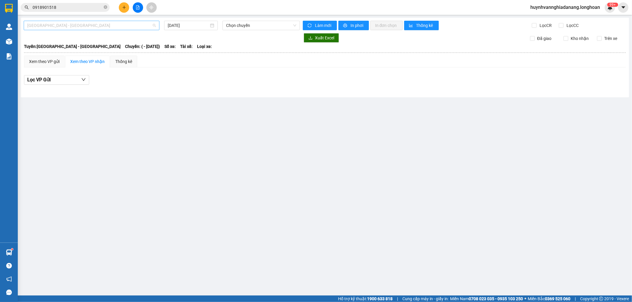
click at [117, 23] on span "[GEOGRAPHIC_DATA] - [GEOGRAPHIC_DATA]" at bounding box center [91, 25] width 129 height 9
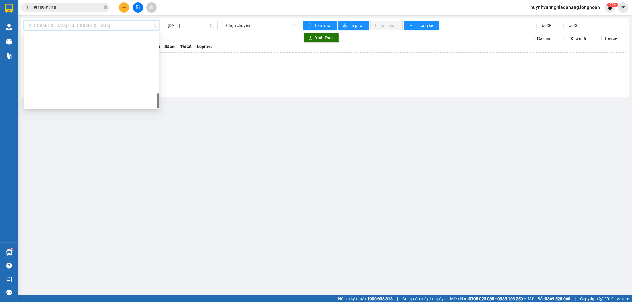
scroll to position [407, 0]
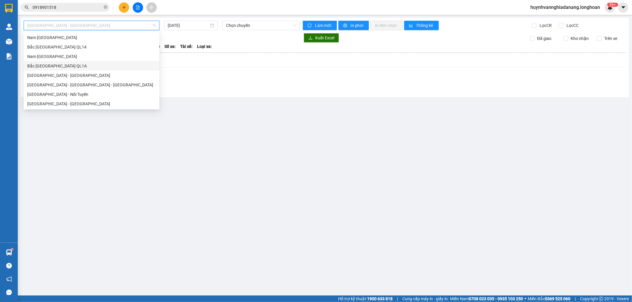
click at [70, 68] on div "Bắc [GEOGRAPHIC_DATA] QL1A" at bounding box center [91, 66] width 129 height 7
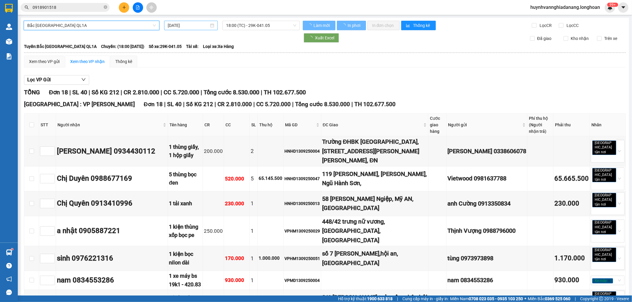
click at [196, 28] on input "[DATE]" at bounding box center [188, 25] width 41 height 7
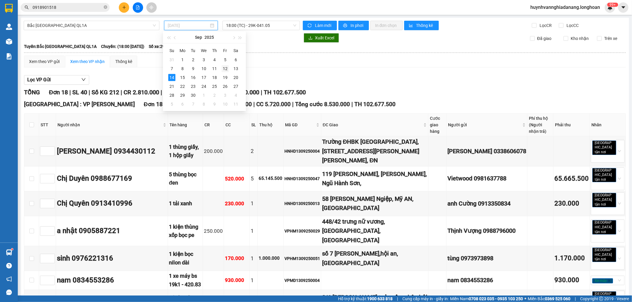
click at [224, 69] on div "12" at bounding box center [224, 68] width 7 height 7
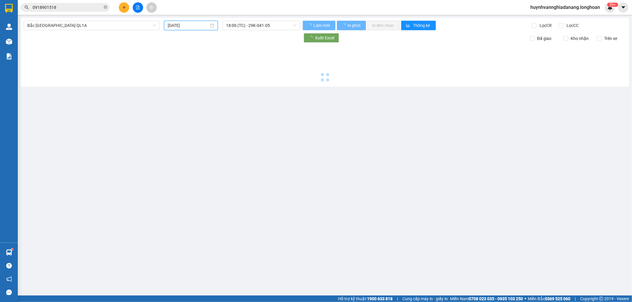
type input "[DATE]"
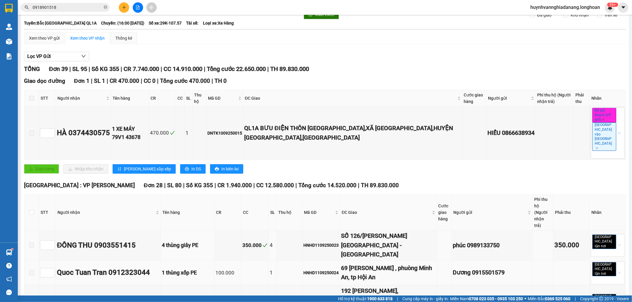
scroll to position [99, 0]
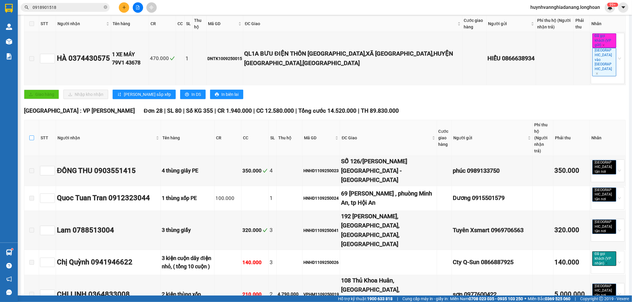
drag, startPoint x: 32, startPoint y: 113, endPoint x: 36, endPoint y: 113, distance: 3.9
click at [32, 136] on input "checkbox" at bounding box center [31, 138] width 5 height 5
checkbox input "true"
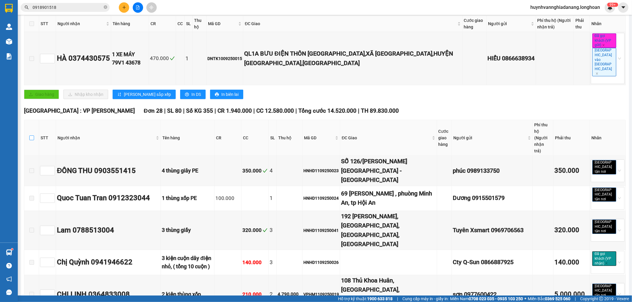
checkbox input "true"
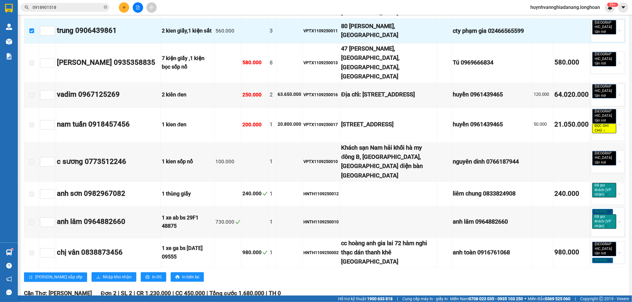
scroll to position [954, 0]
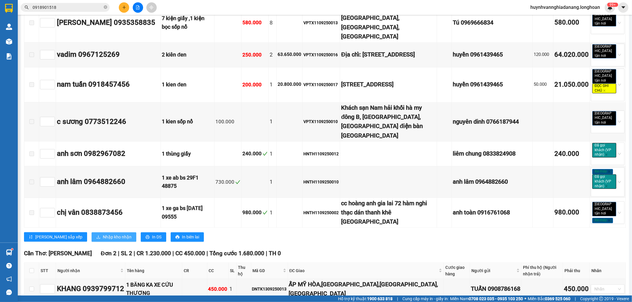
click at [103, 234] on span "Nhập kho nhận" at bounding box center [117, 237] width 29 height 7
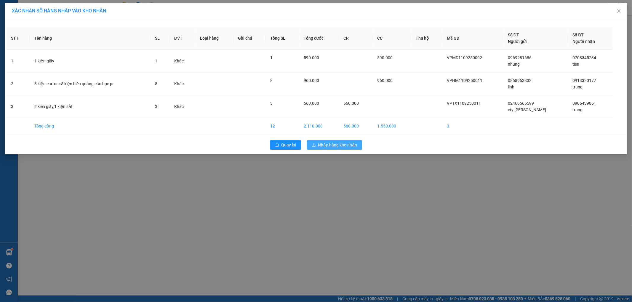
click at [333, 146] on span "Nhập hàng kho nhận" at bounding box center [337, 145] width 39 height 7
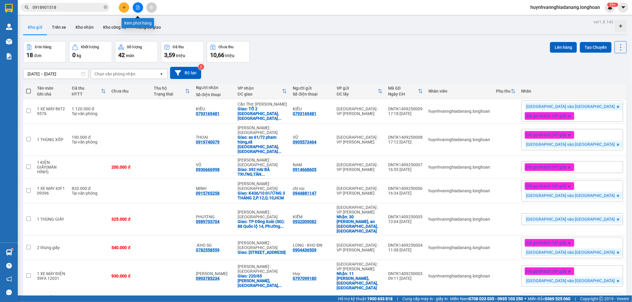
click at [138, 8] on icon "file-add" at bounding box center [138, 7] width 4 height 4
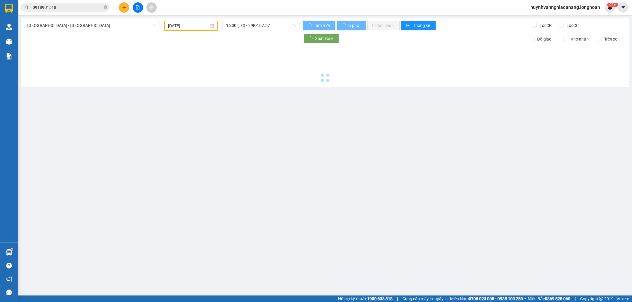
type input "[DATE]"
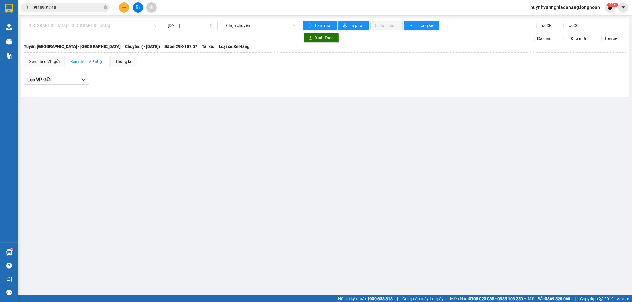
drag, startPoint x: 87, startPoint y: 26, endPoint x: 86, endPoint y: 34, distance: 8.3
click at [88, 27] on span "[GEOGRAPHIC_DATA] - [GEOGRAPHIC_DATA]" at bounding box center [91, 25] width 129 height 9
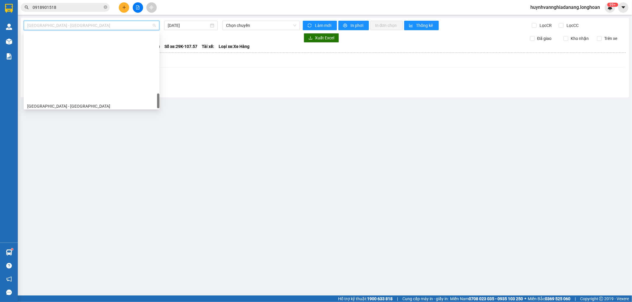
scroll to position [407, 0]
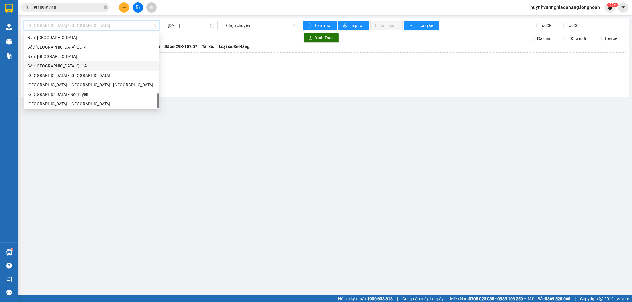
click at [66, 65] on div "Bắc [GEOGRAPHIC_DATA] QL1A" at bounding box center [91, 66] width 129 height 7
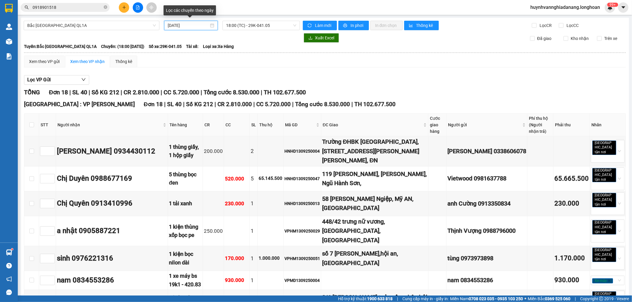
click at [199, 23] on input "[DATE]" at bounding box center [188, 25] width 41 height 7
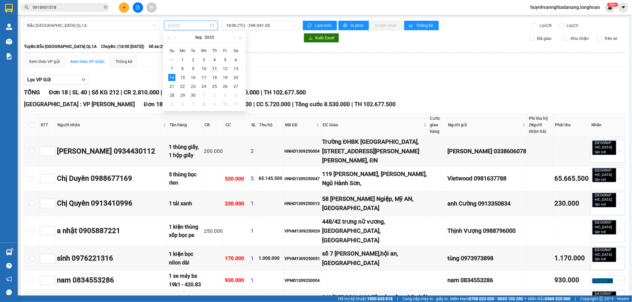
click at [213, 68] on div "11" at bounding box center [214, 68] width 7 height 7
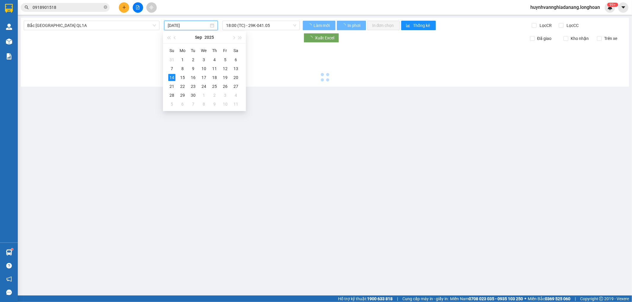
type input "11/09/2025"
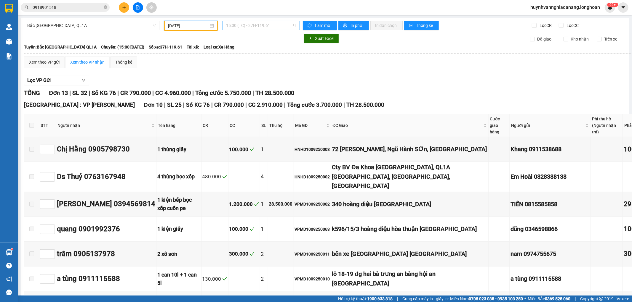
click at [263, 29] on span "15:00 (TC) - 37H-119.61" at bounding box center [261, 25] width 70 height 9
click at [268, 75] on div "23:00 (TC) - 29H-954.95" at bounding box center [247, 75] width 46 height 7
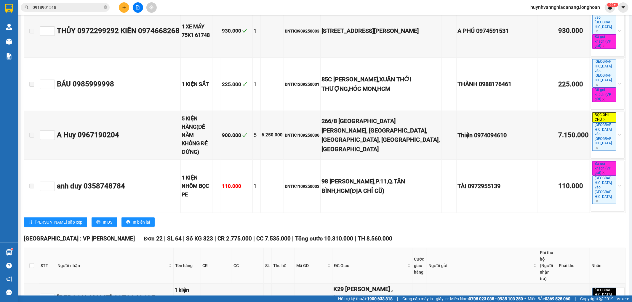
scroll to position [263, 0]
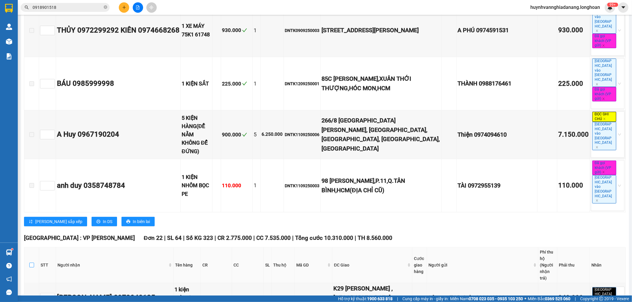
click at [31, 263] on input "checkbox" at bounding box center [31, 265] width 5 height 5
checkbox input "true"
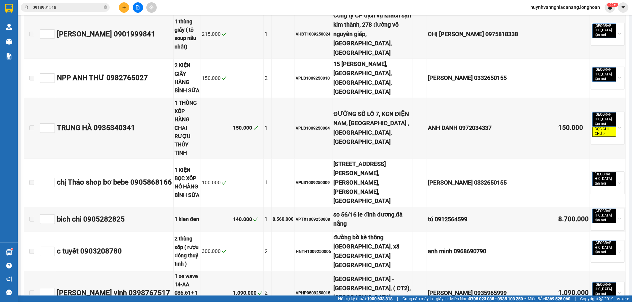
scroll to position [1073, 0]
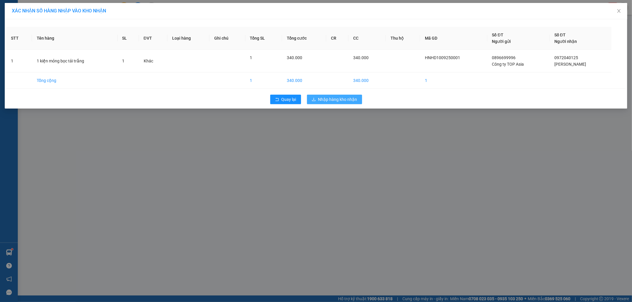
click at [337, 102] on span "Nhập hàng kho nhận" at bounding box center [337, 99] width 39 height 7
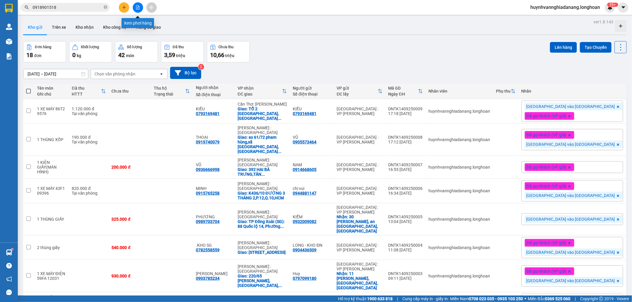
click at [137, 9] on button at bounding box center [138, 7] width 10 height 10
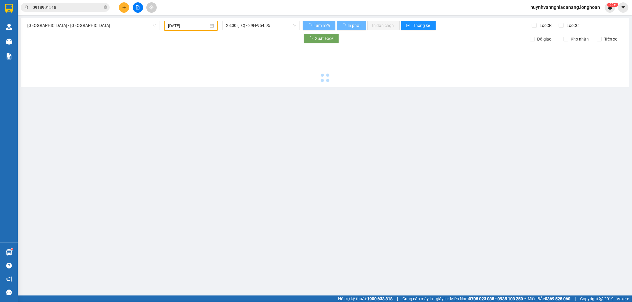
type input "[DATE]"
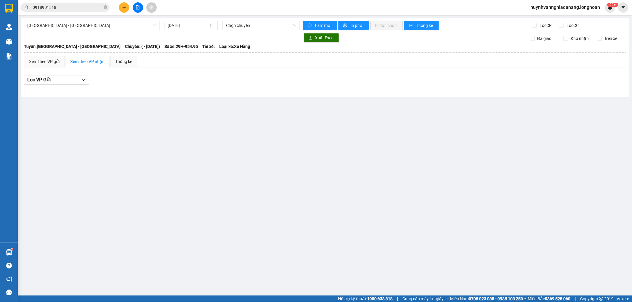
click at [112, 24] on span "[GEOGRAPHIC_DATA] - [GEOGRAPHIC_DATA]" at bounding box center [91, 25] width 129 height 9
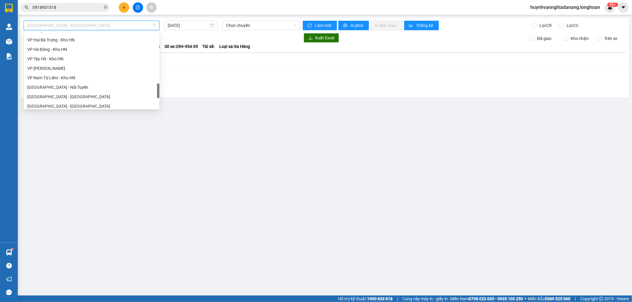
scroll to position [407, 0]
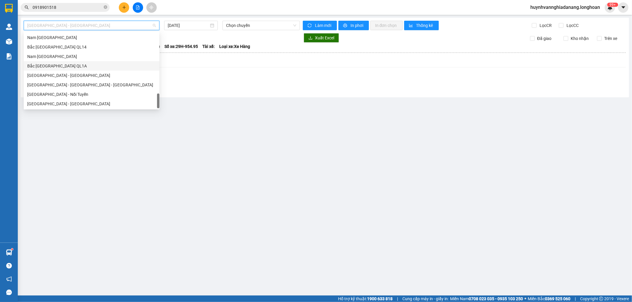
click at [91, 65] on div "Bắc [GEOGRAPHIC_DATA] QL1A" at bounding box center [91, 66] width 129 height 7
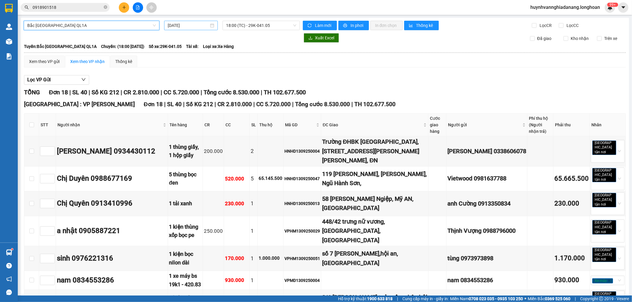
click at [197, 25] on input "[DATE]" at bounding box center [188, 25] width 41 height 7
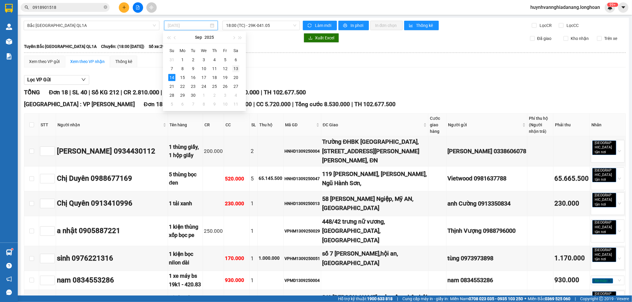
click at [233, 69] on div "13" at bounding box center [235, 68] width 7 height 7
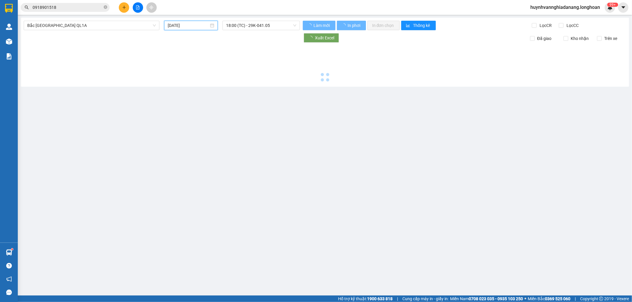
type input "[DATE]"
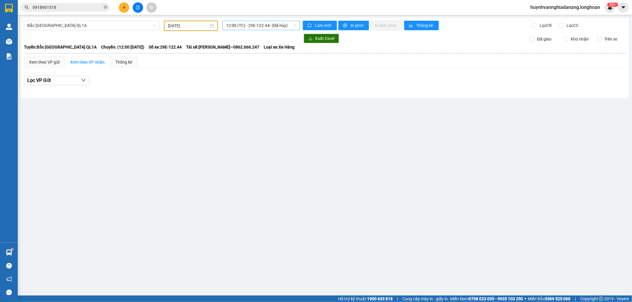
click at [257, 26] on span "12:00 (TC) - 29E-122.44 - (Đã hủy)" at bounding box center [261, 25] width 70 height 9
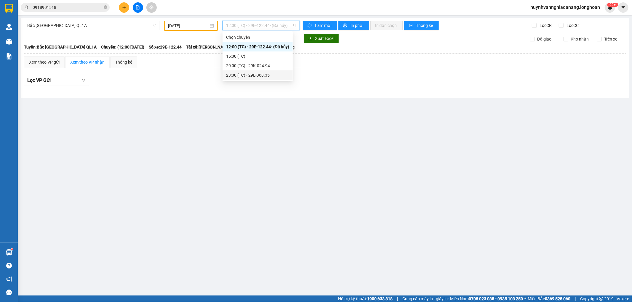
click at [261, 76] on div "23:00 (TC) - 29E-368.35" at bounding box center [257, 75] width 63 height 7
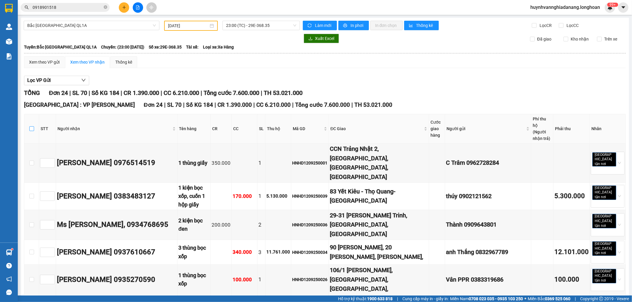
click at [30, 126] on input "checkbox" at bounding box center [31, 128] width 5 height 5
checkbox input "true"
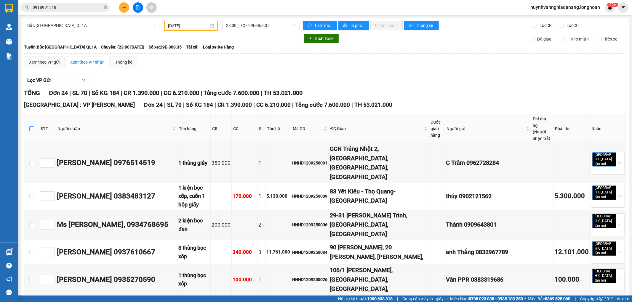
checkbox input "true"
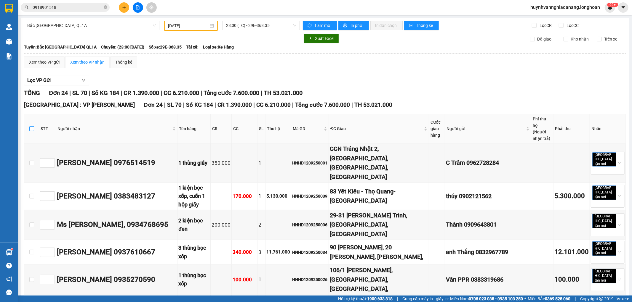
checkbox input "true"
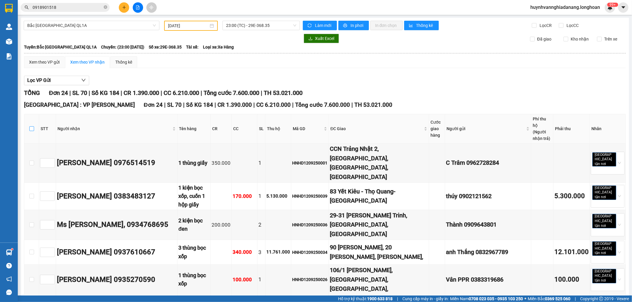
checkbox input "true"
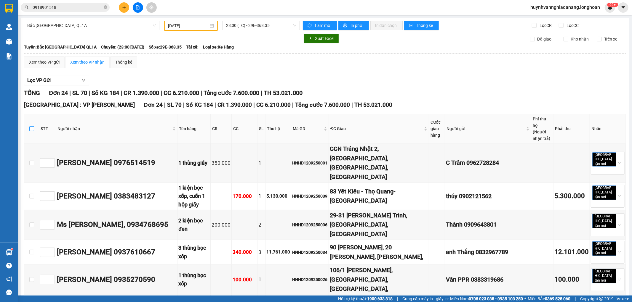
checkbox input "true"
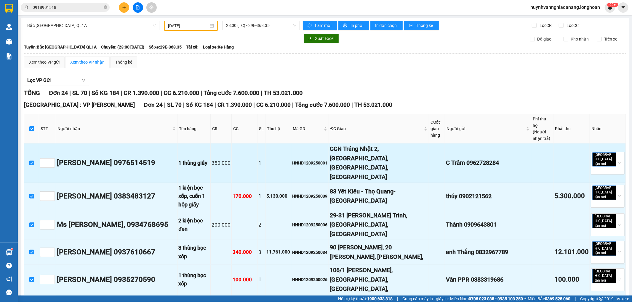
click at [31, 161] on input "checkbox" at bounding box center [31, 163] width 5 height 5
checkbox input "false"
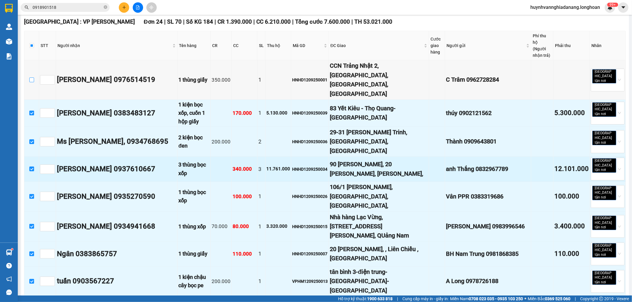
scroll to position [99, 0]
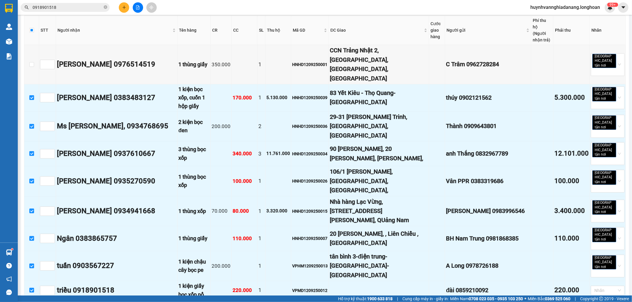
checkbox input "false"
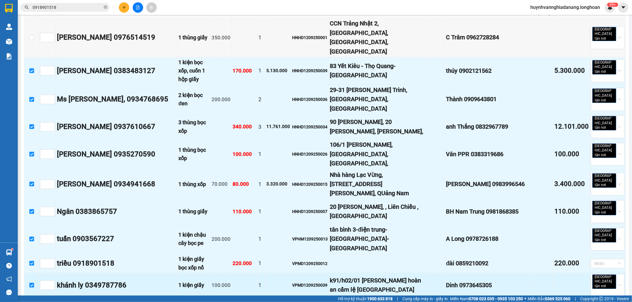
scroll to position [131, 0]
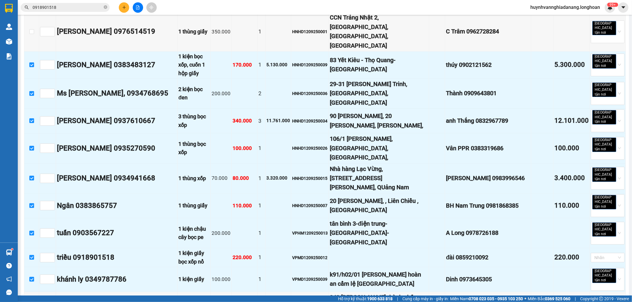
checkbox input "false"
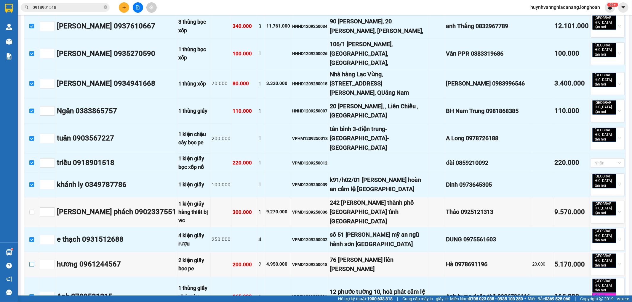
scroll to position [230, 0]
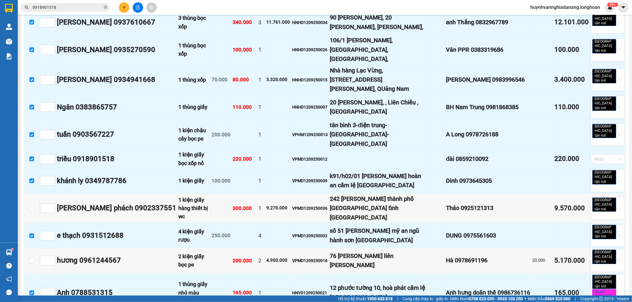
checkbox input "false"
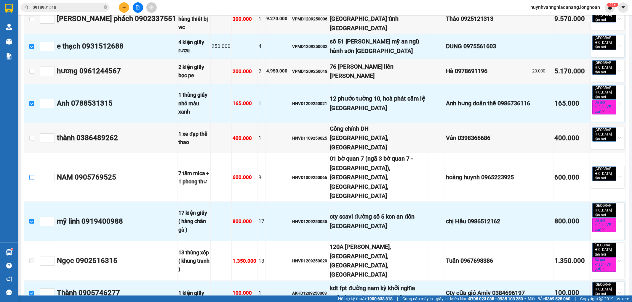
scroll to position [436, 0]
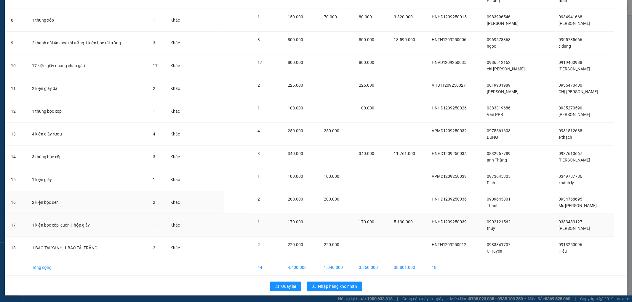
scroll to position [201, 0]
click at [337, 285] on span "Nhập hàng kho nhận" at bounding box center [337, 286] width 39 height 7
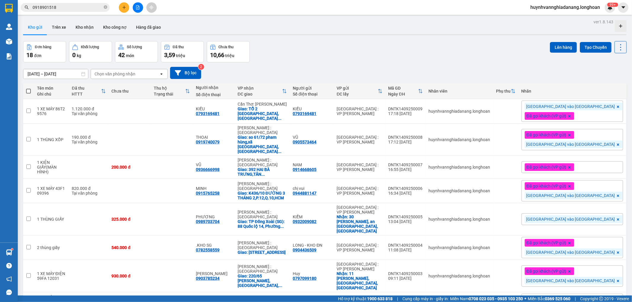
click at [67, 7] on input "0918901518" at bounding box center [68, 7] width 70 height 7
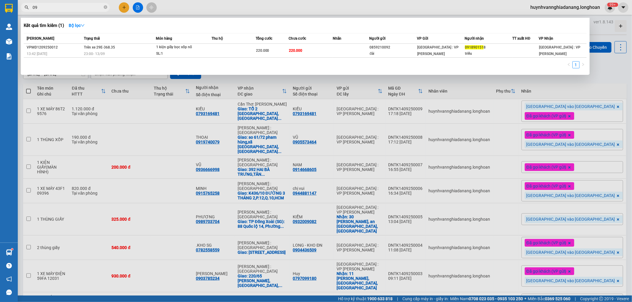
type input "0"
click at [621, 63] on div at bounding box center [316, 151] width 632 height 302
click at [76, 8] on input "0369256059" at bounding box center [68, 7] width 70 height 7
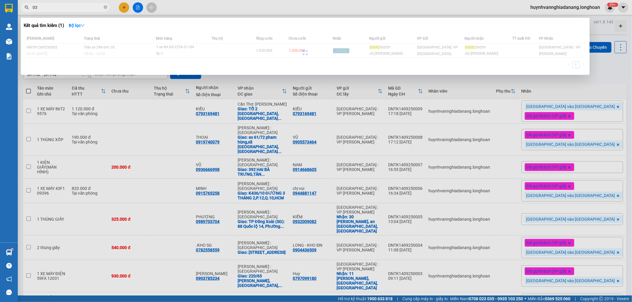
type input "0"
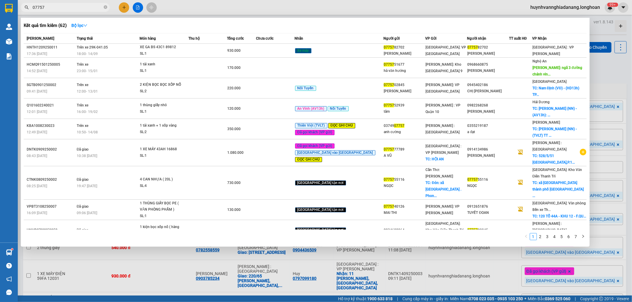
type input "07757"
click at [631, 42] on div at bounding box center [316, 151] width 632 height 302
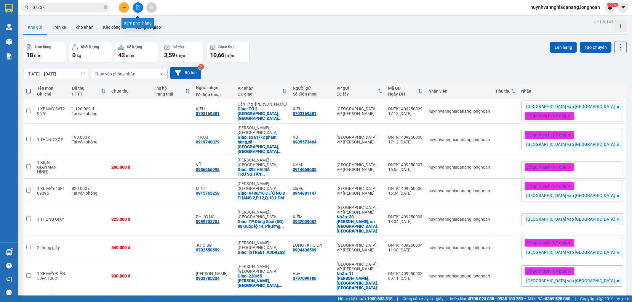
click at [138, 7] on icon "file-add" at bounding box center [138, 7] width 4 height 4
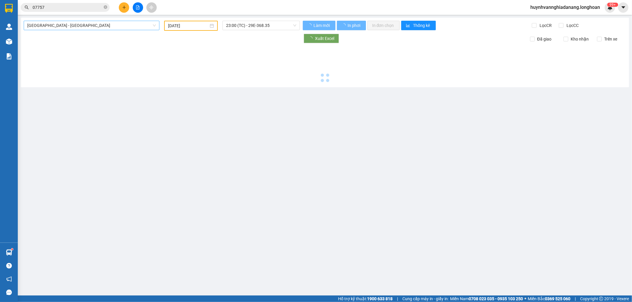
type input "[DATE]"
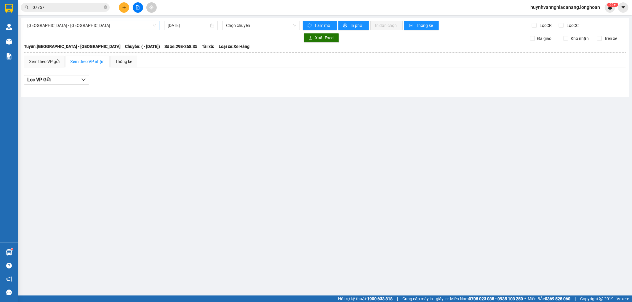
click at [110, 27] on span "[GEOGRAPHIC_DATA] - [GEOGRAPHIC_DATA]" at bounding box center [91, 25] width 129 height 9
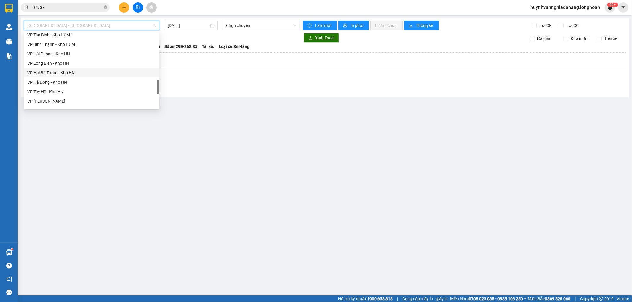
scroll to position [407, 0]
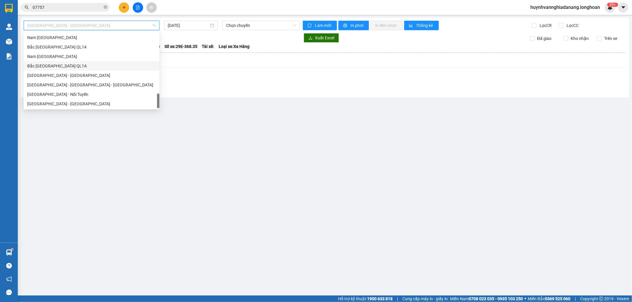
click at [68, 68] on div "Bắc [GEOGRAPHIC_DATA] QL1A" at bounding box center [91, 66] width 129 height 7
type input "[DATE]"
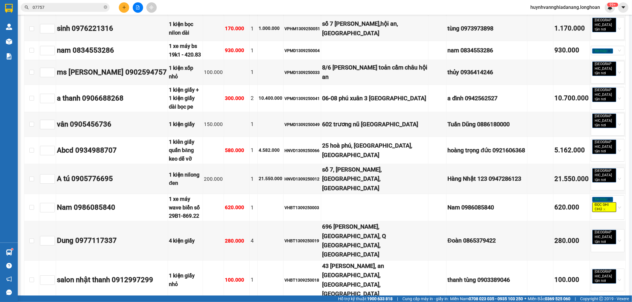
scroll to position [263, 0]
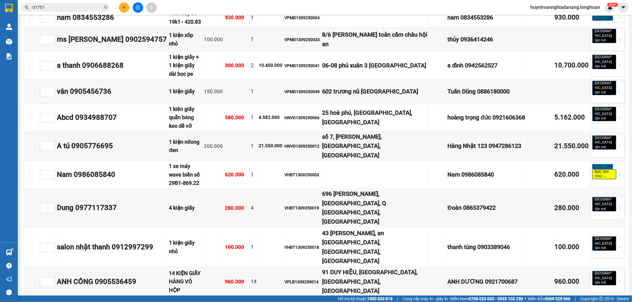
click at [31, 302] on input "checkbox" at bounding box center [31, 306] width 5 height 5
checkbox input "true"
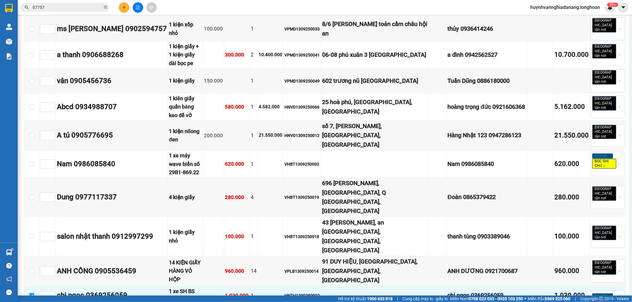
scroll to position [277, 0]
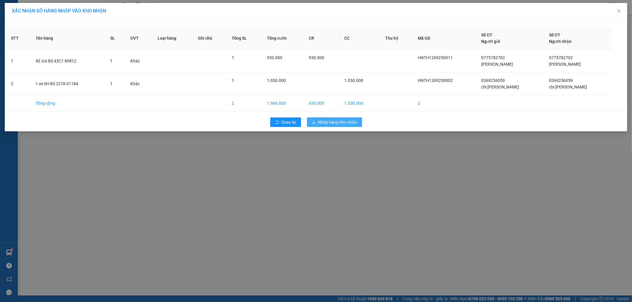
click at [335, 123] on span "Nhập hàng kho nhận" at bounding box center [337, 122] width 39 height 7
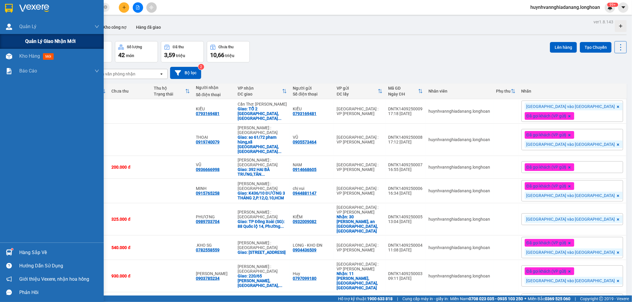
click at [36, 38] on span "Quản lý giao nhận mới" at bounding box center [50, 41] width 50 height 7
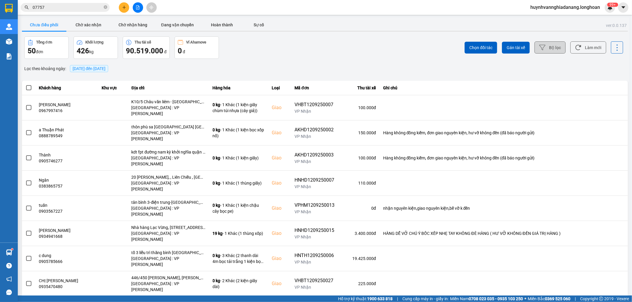
click at [539, 49] on icon at bounding box center [542, 47] width 6 height 6
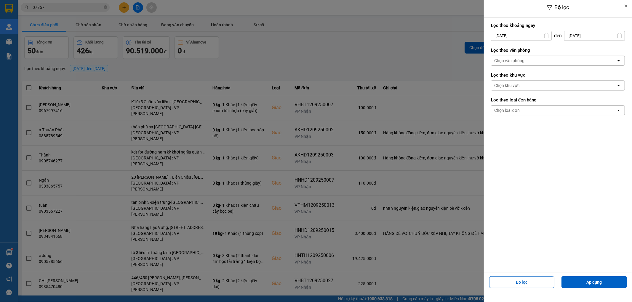
click at [528, 36] on input "[DATE]" at bounding box center [521, 35] width 60 height 9
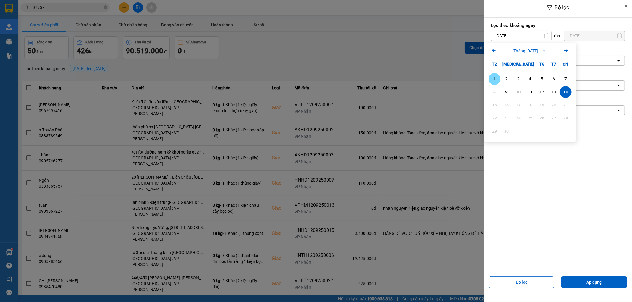
click at [492, 82] on div "1" at bounding box center [494, 79] width 8 height 7
type input "[DATE]"
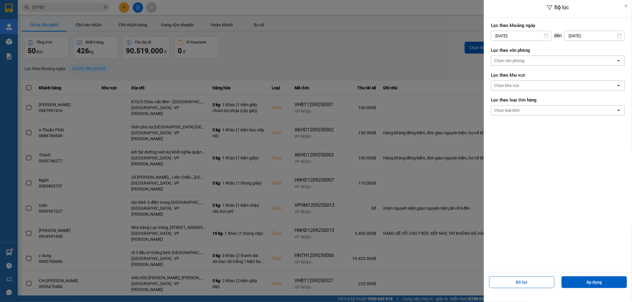
click at [529, 61] on div "Chọn văn phòng" at bounding box center [553, 60] width 125 height 9
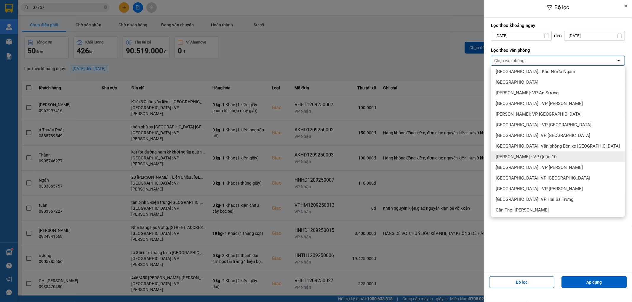
scroll to position [99, 0]
click at [548, 102] on div "[GEOGRAPHIC_DATA] : VP [PERSON_NAME]" at bounding box center [558, 102] width 134 height 11
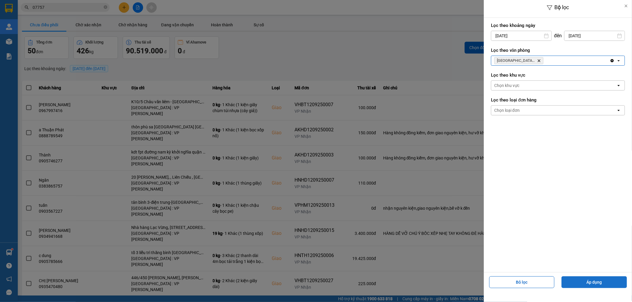
click at [582, 282] on button "Áp dụng" at bounding box center [593, 283] width 65 height 12
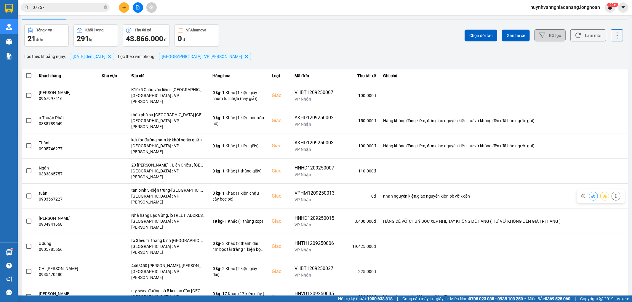
scroll to position [18, 0]
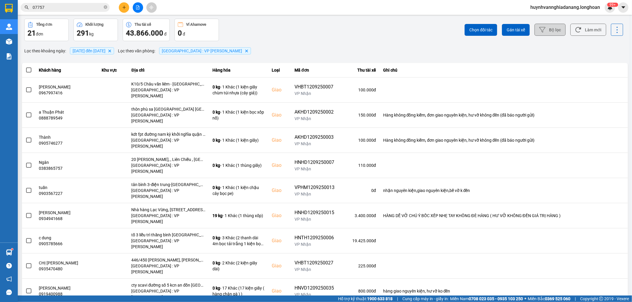
click at [611, 276] on div "100 / trang" at bounding box center [607, 275] width 22 height 6
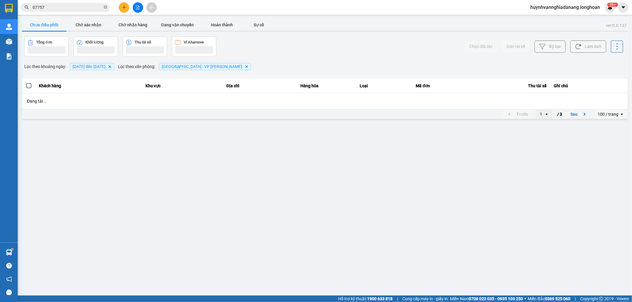
scroll to position [0, 0]
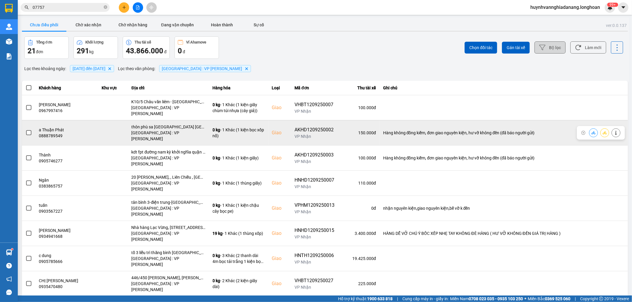
click at [27, 130] on label at bounding box center [28, 133] width 7 height 7
click at [25, 130] on input "checkbox" at bounding box center [25, 130] width 0 height 0
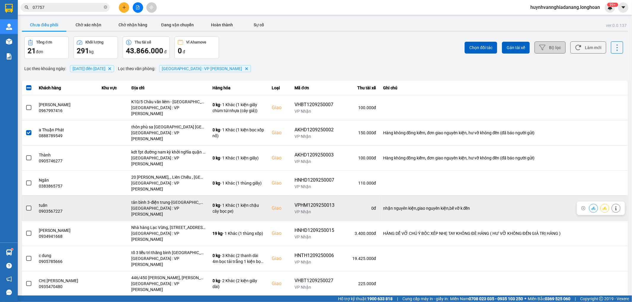
click at [30, 206] on span at bounding box center [28, 208] width 5 height 5
click at [25, 205] on input "checkbox" at bounding box center [25, 205] width 0 height 0
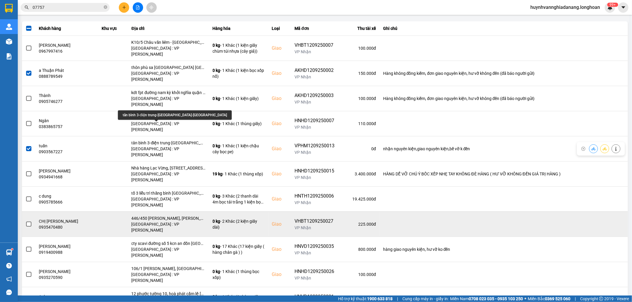
scroll to position [66, 0]
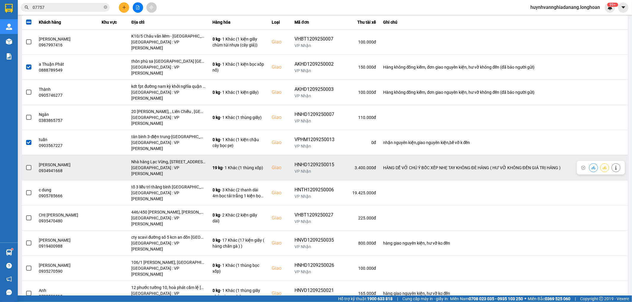
click at [30, 165] on span at bounding box center [28, 167] width 5 height 5
click at [25, 165] on input "checkbox" at bounding box center [25, 165] width 0 height 0
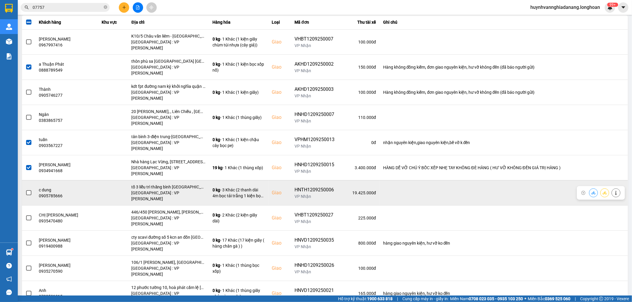
click at [27, 190] on span at bounding box center [28, 192] width 5 height 5
click at [25, 190] on input "checkbox" at bounding box center [25, 190] width 0 height 0
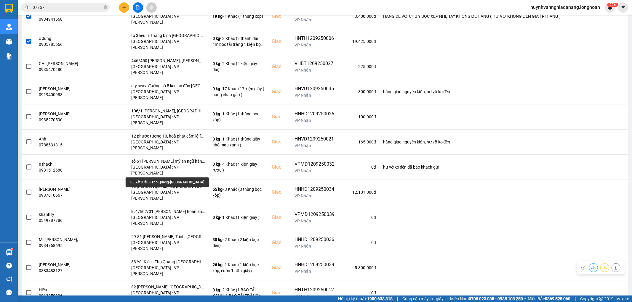
scroll to position [230, 0]
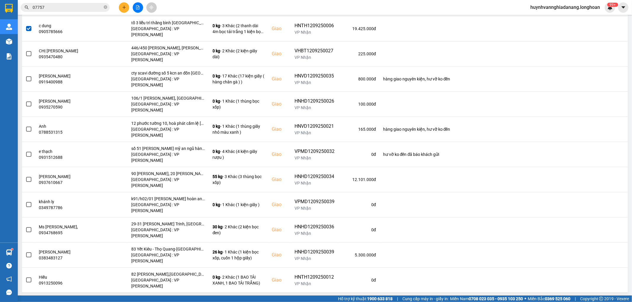
click at [29, 302] on span at bounding box center [28, 305] width 5 height 5
click at [25, 302] on input "checkbox" at bounding box center [25, 302] width 0 height 0
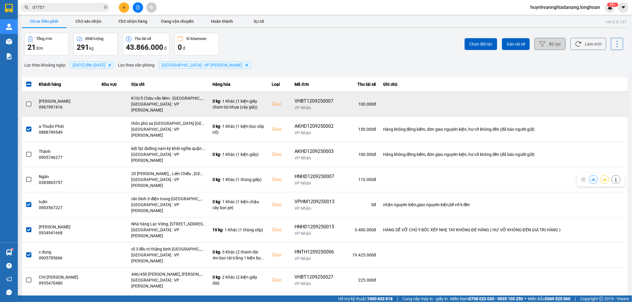
scroll to position [0, 0]
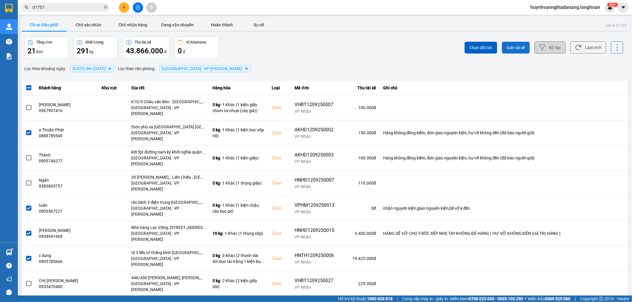
click at [515, 52] on button "Gán tài xế" at bounding box center [516, 48] width 28 height 12
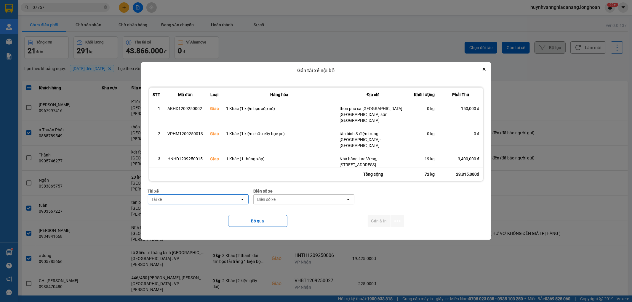
click at [176, 202] on div "Tài xế" at bounding box center [194, 199] width 92 height 9
type input "VI"
drag, startPoint x: 190, startPoint y: 221, endPoint x: 202, endPoint y: 219, distance: 12.2
click at [192, 221] on span "0768333247 - Nguyễn Tấn Việt 0768.333.247" at bounding box center [195, 223] width 89 height 6
click at [285, 197] on div "Biển số xe" at bounding box center [304, 199] width 92 height 9
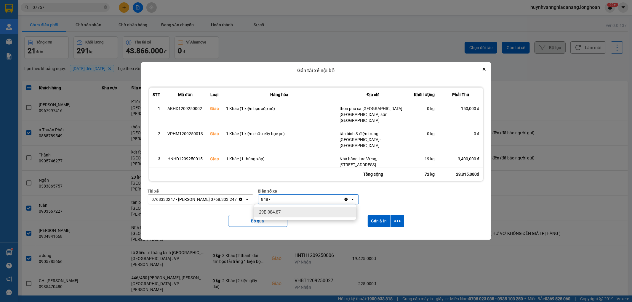
type input "8487"
drag, startPoint x: 286, startPoint y: 213, endPoint x: 333, endPoint y: 212, distance: 46.8
click at [288, 213] on div "29E-084.87" at bounding box center [305, 212] width 102 height 11
click at [395, 221] on icon "dialog" at bounding box center [397, 221] width 6 height 1
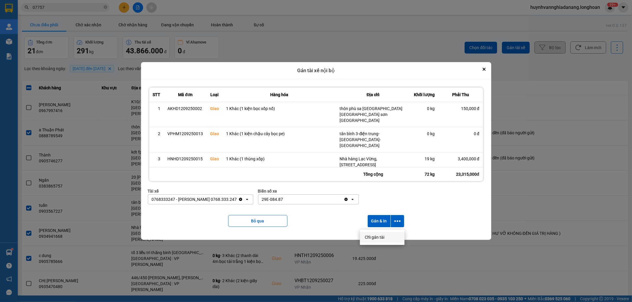
click at [378, 239] on span "Chỉ gán tài" at bounding box center [375, 238] width 20 height 6
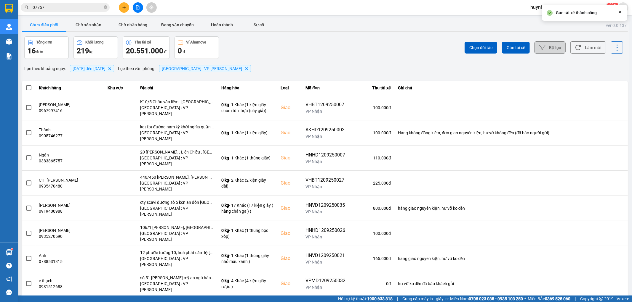
click at [27, 89] on span at bounding box center [28, 87] width 5 height 5
click at [25, 85] on input "checkbox" at bounding box center [25, 85] width 0 height 0
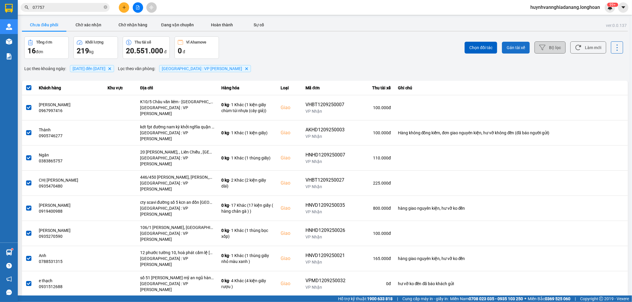
click at [515, 47] on span "Gán tài xế" at bounding box center [515, 48] width 18 height 6
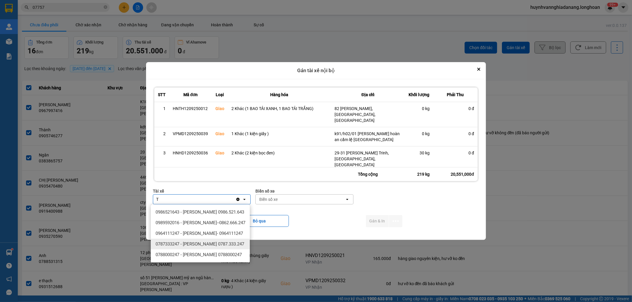
type input "T"
click at [219, 247] on span "0787333247 - Phạm Thanh Tuấn 0787.333.247" at bounding box center [199, 244] width 89 height 6
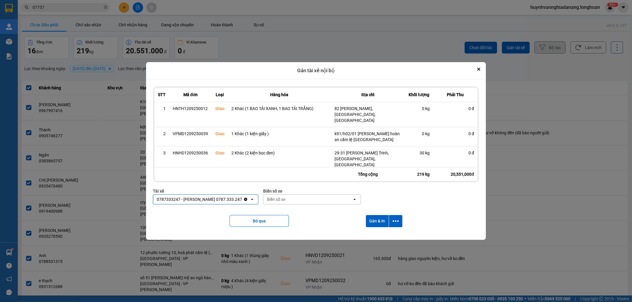
click at [294, 202] on div "Biển số xe" at bounding box center [307, 199] width 89 height 9
type input "6268"
click at [296, 211] on div "29H-962.68" at bounding box center [311, 212] width 99 height 11
click at [396, 222] on icon "dialog" at bounding box center [395, 221] width 6 height 1
click at [378, 236] on span "Chỉ gán tài" at bounding box center [373, 238] width 20 height 6
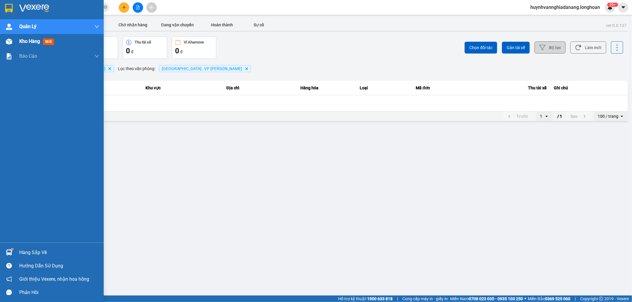
click at [26, 41] on span "Kho hàng" at bounding box center [29, 41] width 21 height 6
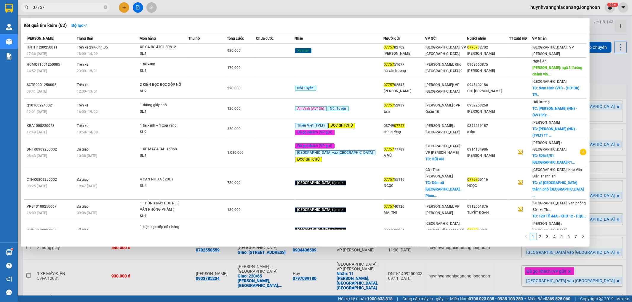
click at [63, 11] on span "07757" at bounding box center [65, 7] width 89 height 9
click at [64, 10] on input "07757" at bounding box center [68, 7] width 70 height 7
type input "0"
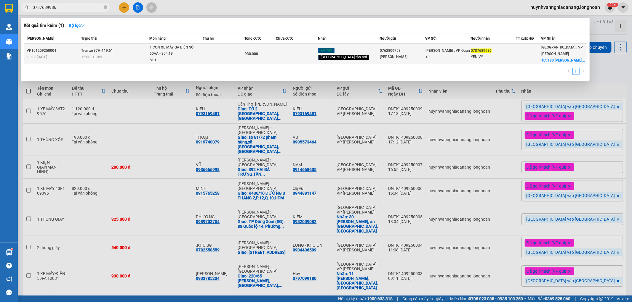
type input "0787689986"
click at [130, 54] on div "15:00 - 13/09" at bounding box center [115, 57] width 68 height 7
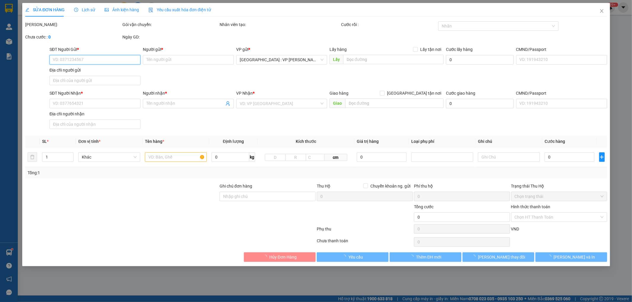
type input "0762809753"
type input "[PERSON_NAME]"
type input "0787689986"
type input "YẾN VY"
checkbox input "true"
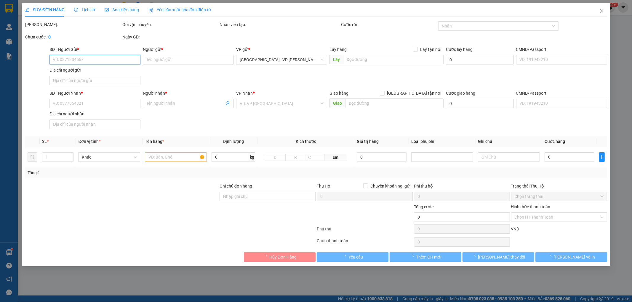
type input "180 [PERSON_NAME] - CẨM CHÂU - HỘI AN - [GEOGRAPHIC_DATA]"
type input "CÓ CHÌA KHÓA VÀ CAVET ĐI KÈM"
type input "930.000"
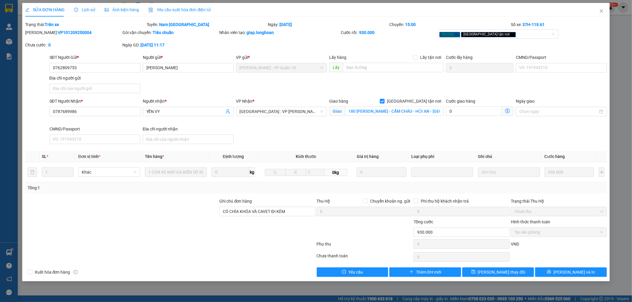
click at [88, 10] on span "Lịch sử" at bounding box center [84, 9] width 21 height 5
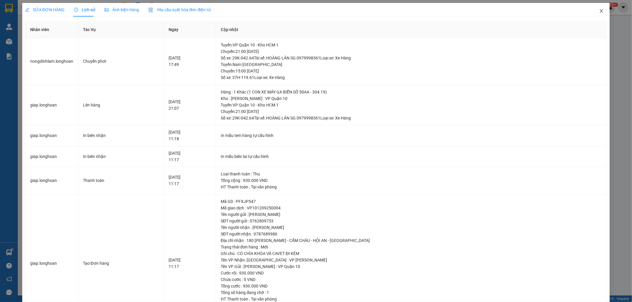
click at [599, 11] on icon "close" at bounding box center [601, 11] width 5 height 5
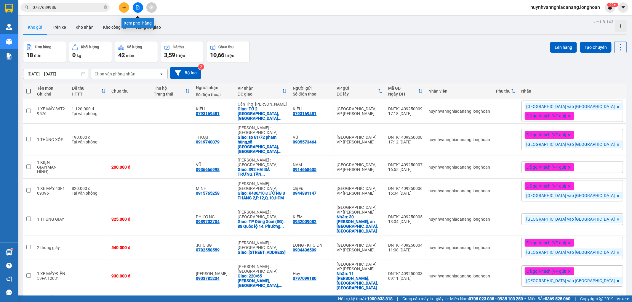
click at [137, 9] on button at bounding box center [138, 7] width 10 height 10
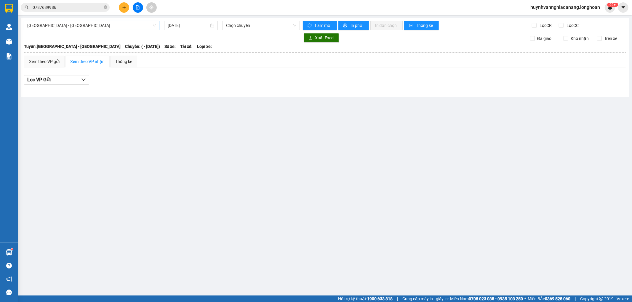
click at [123, 28] on span "[GEOGRAPHIC_DATA] - [GEOGRAPHIC_DATA]" at bounding box center [91, 25] width 129 height 9
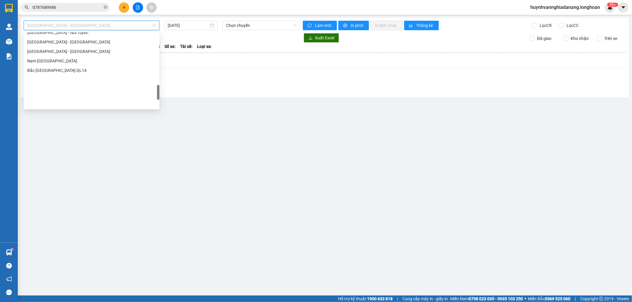
scroll to position [407, 0]
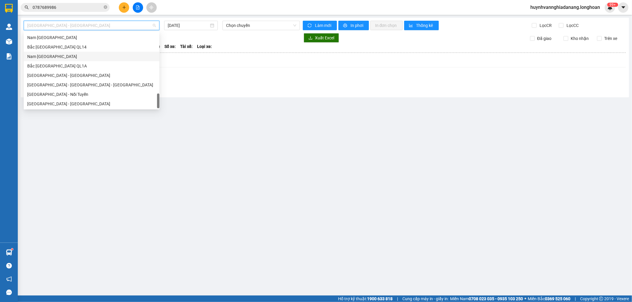
click at [69, 57] on div "Nam [GEOGRAPHIC_DATA]" at bounding box center [91, 56] width 129 height 7
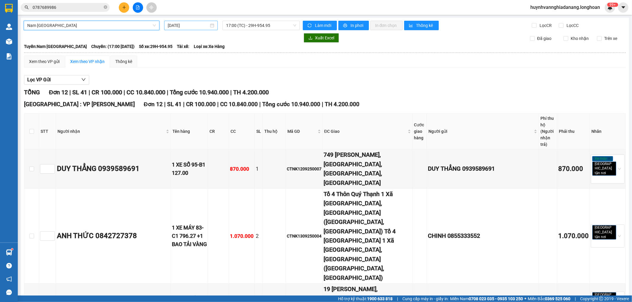
click at [200, 24] on input "[DATE]" at bounding box center [188, 25] width 41 height 7
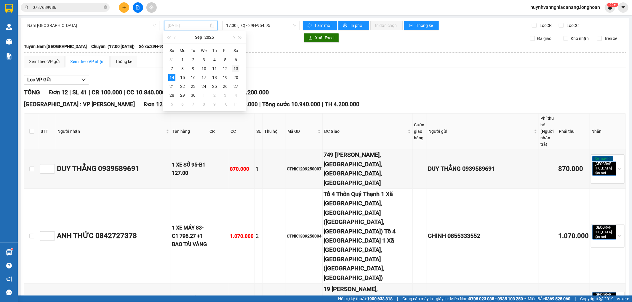
click at [235, 69] on div "13" at bounding box center [235, 68] width 7 height 7
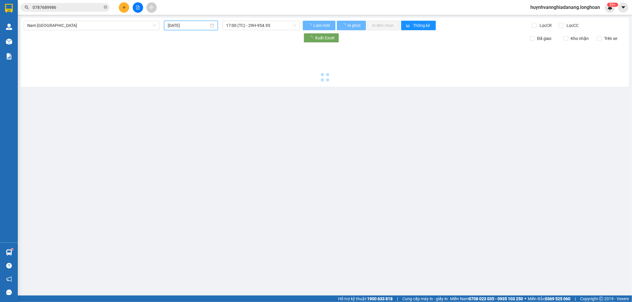
type input "[DATE]"
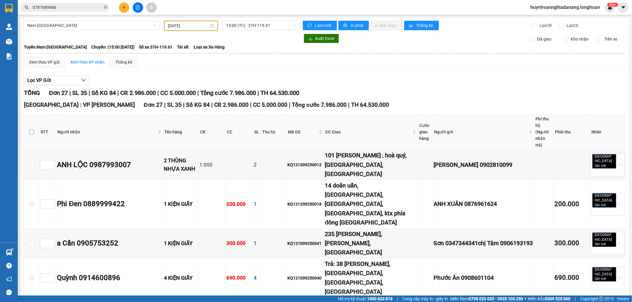
click at [31, 130] on input "checkbox" at bounding box center [31, 132] width 5 height 5
checkbox input "true"
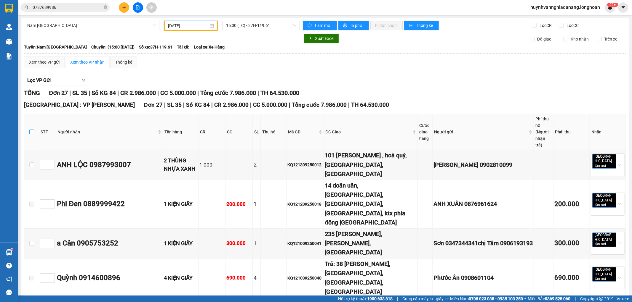
checkbox input "true"
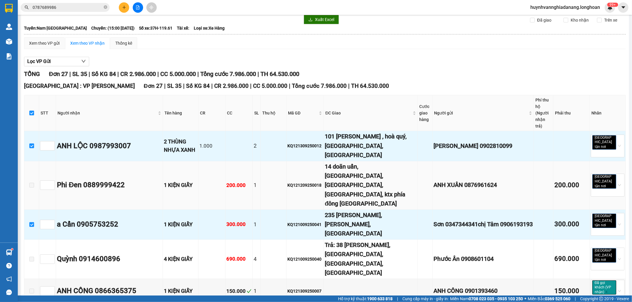
scroll to position [33, 0]
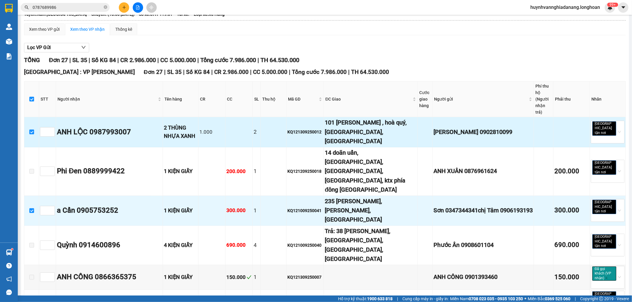
click at [32, 130] on input "checkbox" at bounding box center [31, 132] width 5 height 5
checkbox input "false"
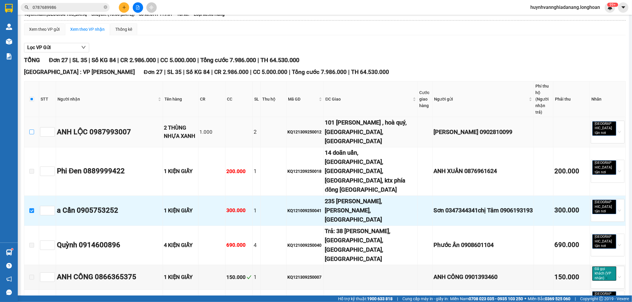
checkbox input "false"
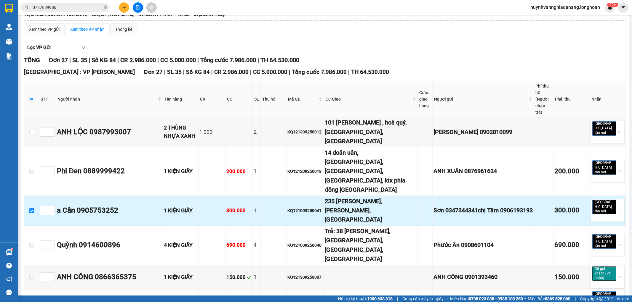
click at [32, 208] on input "checkbox" at bounding box center [31, 210] width 5 height 5
checkbox input "false"
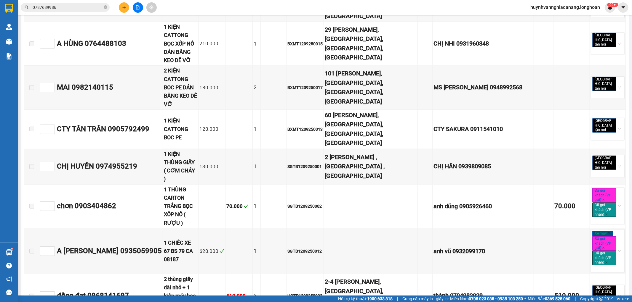
scroll to position [676, 0]
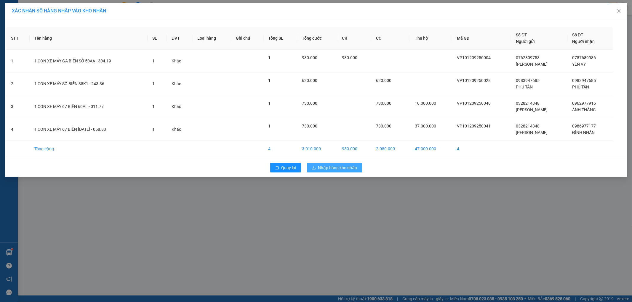
click at [336, 167] on span "Nhập hàng kho nhận" at bounding box center [337, 168] width 39 height 7
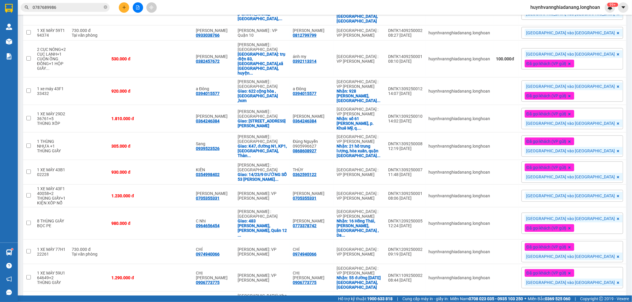
scroll to position [271, 0]
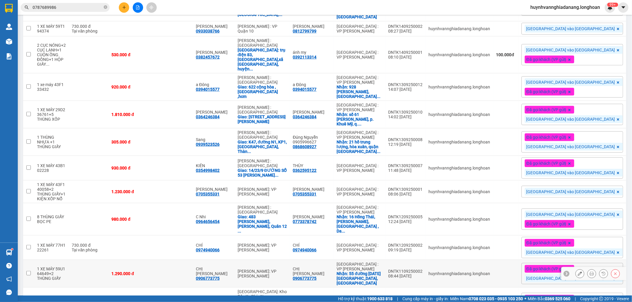
click at [29, 271] on input "checkbox" at bounding box center [28, 273] width 4 height 4
checkbox input "true"
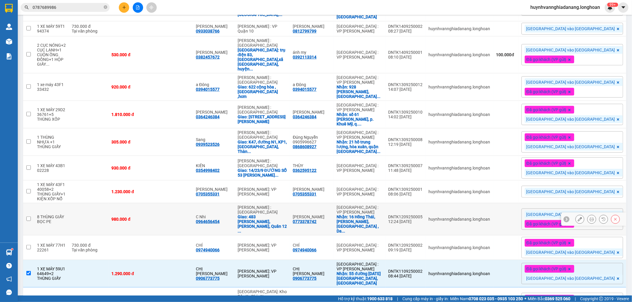
click at [28, 217] on input "checkbox" at bounding box center [28, 219] width 4 height 4
checkbox input "true"
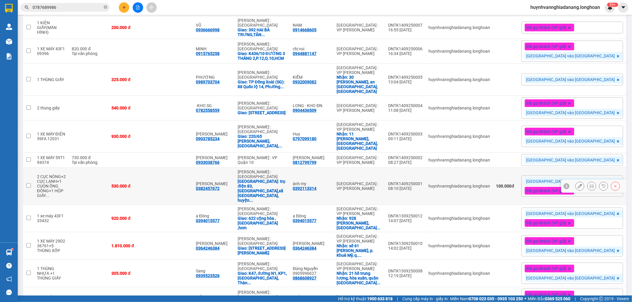
scroll to position [107, 0]
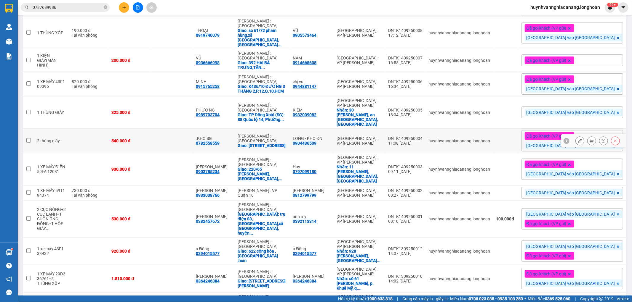
click at [28, 138] on input "checkbox" at bounding box center [28, 140] width 4 height 4
checkbox input "true"
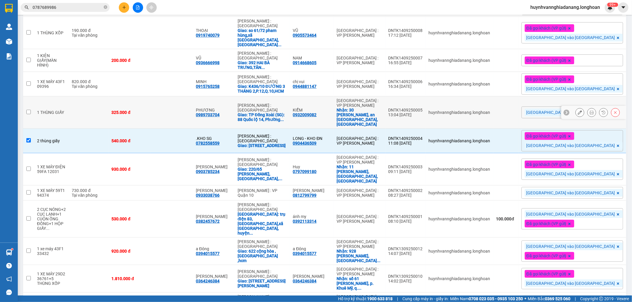
drag, startPoint x: 25, startPoint y: 102, endPoint x: 30, endPoint y: 102, distance: 4.2
click at [25, 102] on td at bounding box center [28, 113] width 11 height 32
checkbox input "true"
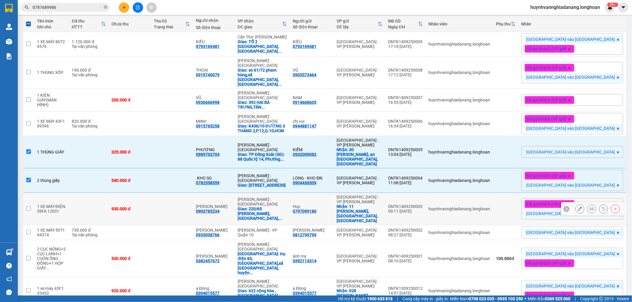
scroll to position [41, 0]
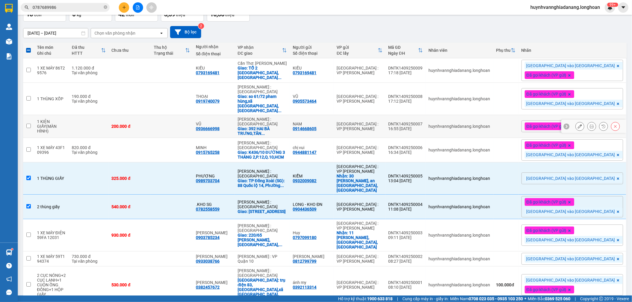
click at [27, 124] on input "checkbox" at bounding box center [28, 126] width 4 height 4
checkbox input "true"
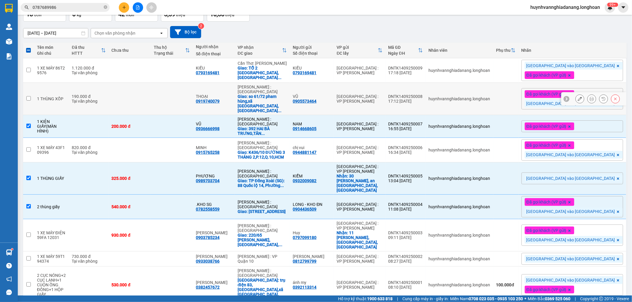
click at [30, 96] on input "checkbox" at bounding box center [28, 98] width 4 height 4
checkbox input "true"
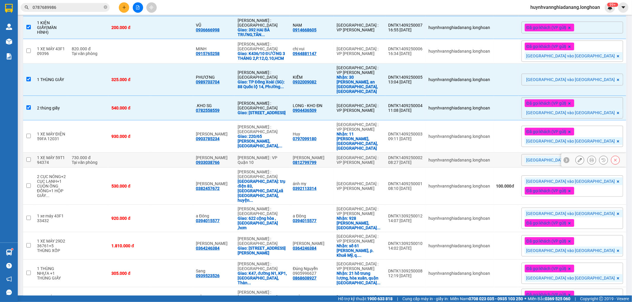
scroll to position [0, 0]
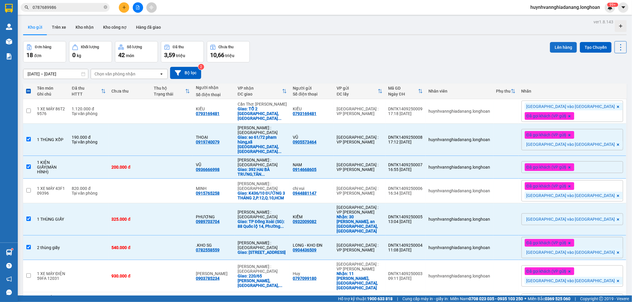
click at [561, 46] on button "Lên hàng" at bounding box center [563, 47] width 27 height 11
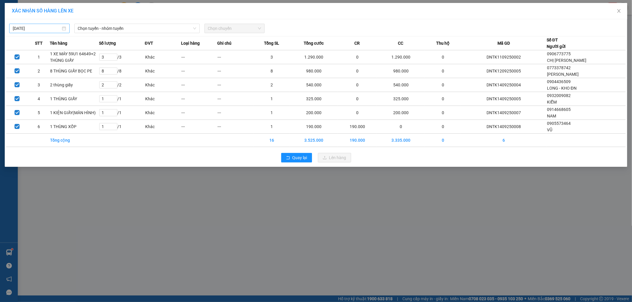
click at [46, 31] on body "Kết quả tìm kiếm ( 1 ) Bộ lọc Mã ĐH Trạng thái Món hàng Thu hộ Tổng cước Chưa c…" at bounding box center [316, 151] width 632 height 302
click at [81, 72] on div "13" at bounding box center [81, 71] width 7 height 7
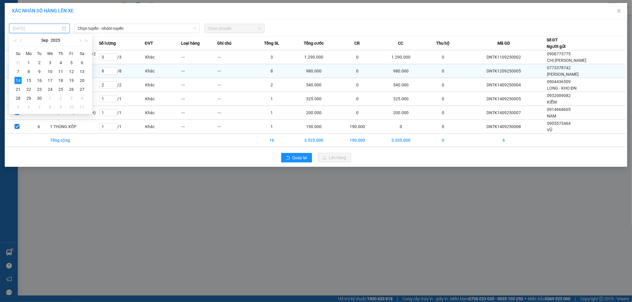
type input "[DATE]"
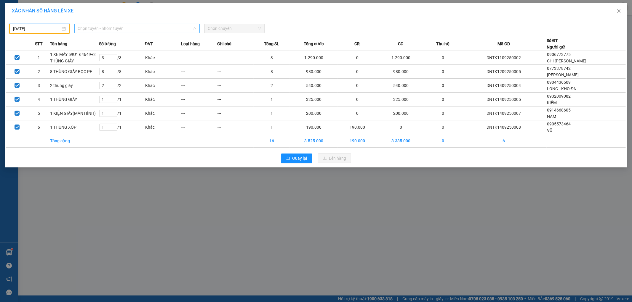
click at [128, 28] on span "Chọn tuyến - nhóm tuyến" at bounding box center [137, 28] width 118 height 9
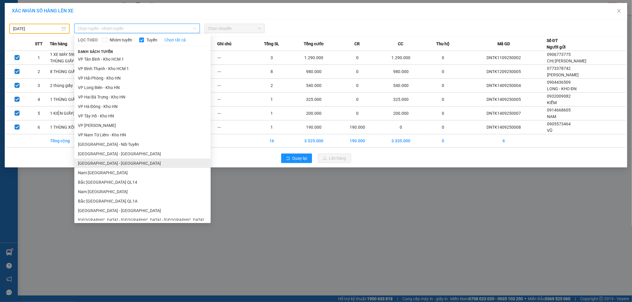
scroll to position [307, 0]
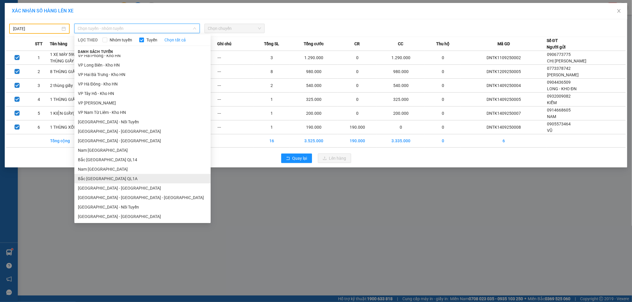
click at [115, 176] on li "Bắc [GEOGRAPHIC_DATA] QL1A" at bounding box center [142, 178] width 136 height 9
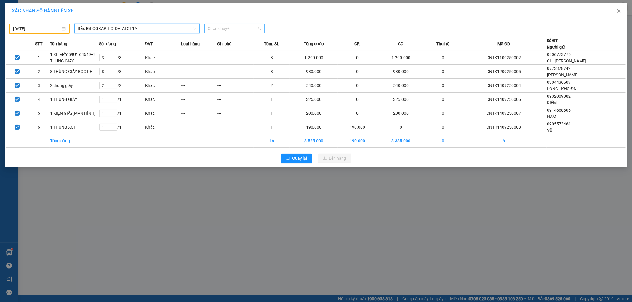
drag, startPoint x: 229, startPoint y: 31, endPoint x: 234, endPoint y: 32, distance: 4.5
click at [230, 31] on span "Chọn chuyến" at bounding box center [234, 28] width 53 height 9
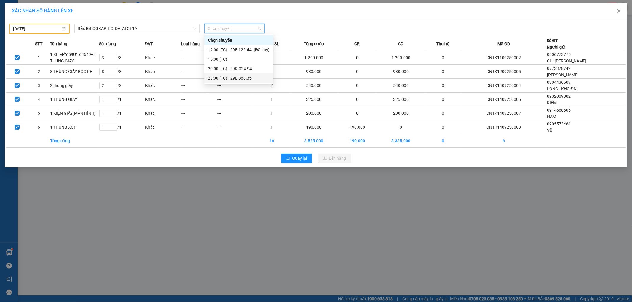
click at [246, 78] on div "23:00 (TC) - 29E-368.35" at bounding box center [239, 78] width 62 height 7
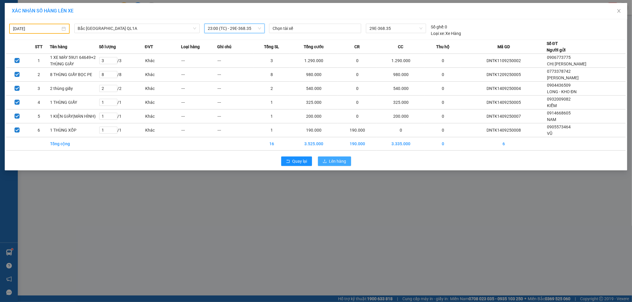
click at [342, 161] on span "Lên hàng" at bounding box center [337, 161] width 17 height 7
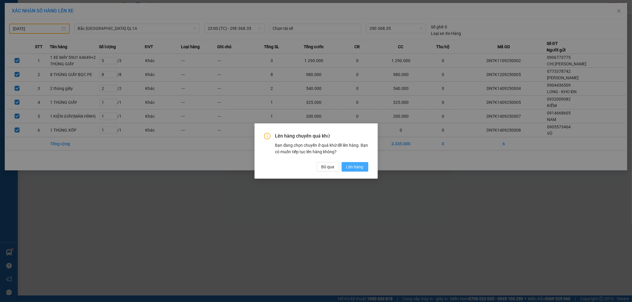
click at [354, 164] on span "Lên hàng" at bounding box center [354, 167] width 17 height 7
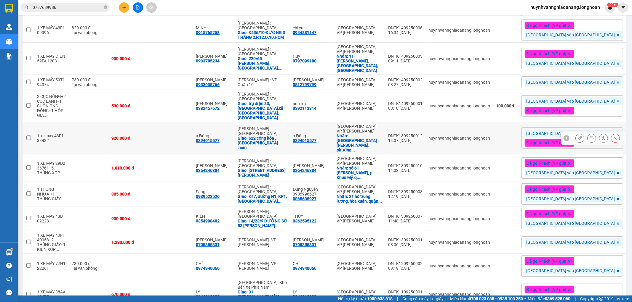
scroll to position [108, 0]
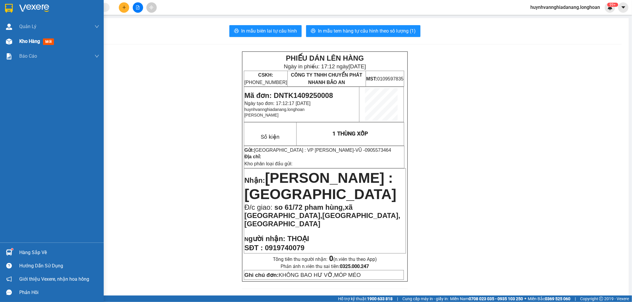
click at [21, 42] on span "Kho hàng" at bounding box center [29, 41] width 21 height 6
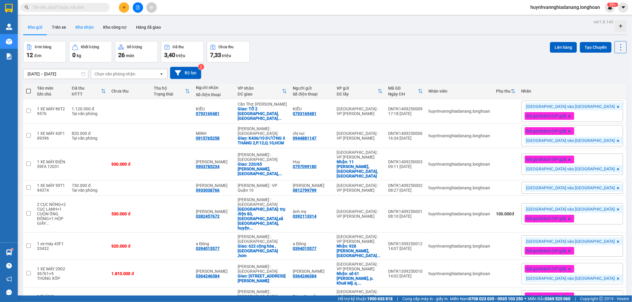
click at [78, 25] on button "Kho nhận" at bounding box center [85, 27] width 28 height 14
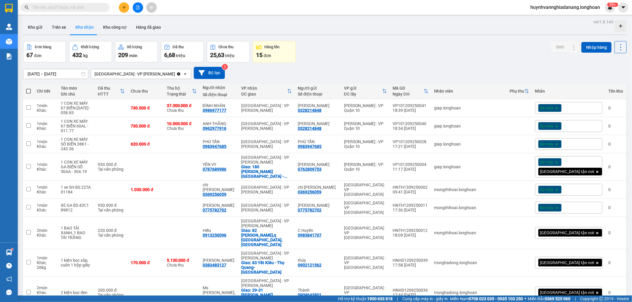
click at [573, 128] on div "Xe máy" at bounding box center [568, 126] width 67 height 12
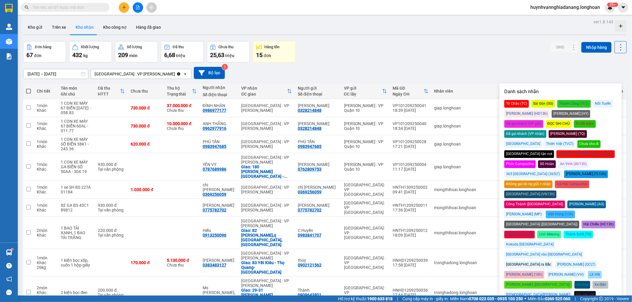
click at [546, 130] on div "Đã gọi khách (VP nhận)" at bounding box center [525, 134] width 42 height 8
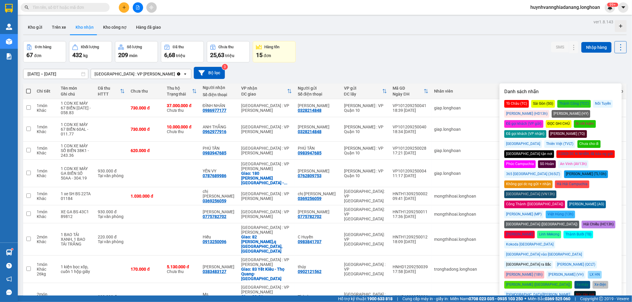
click at [468, 52] on div "Đơn hàng 67 đơn Khối lượng 432 kg Số lượng 209 món Đã thu 6,68 triệu Chưa thu 2…" at bounding box center [324, 51] width 603 height 21
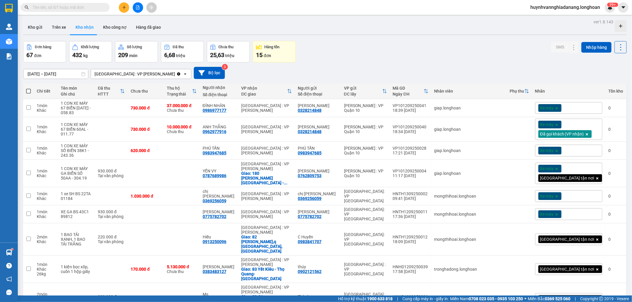
click at [580, 150] on div "Xe máy" at bounding box center [568, 151] width 67 height 12
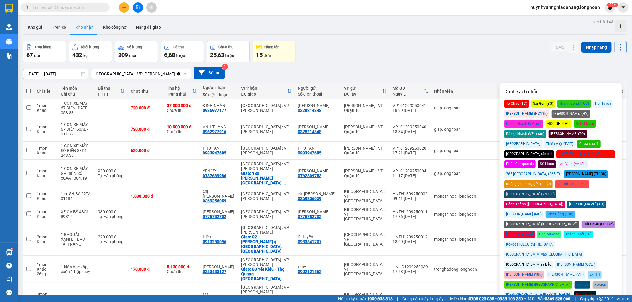
click at [546, 130] on div "Đã gọi khách (VP nhận)" at bounding box center [525, 134] width 42 height 8
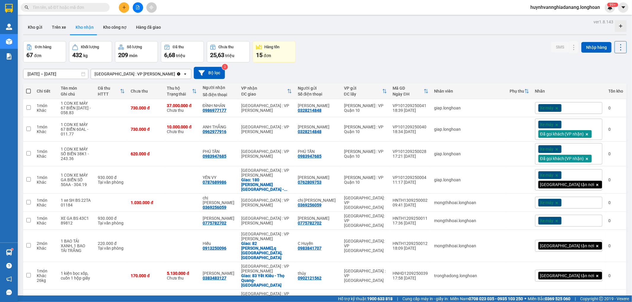
click at [443, 43] on div "Đơn hàng 67 đơn Khối lượng 432 kg Số lượng 209 món Đã thu 6,68 triệu Chưa thu 2…" at bounding box center [324, 51] width 603 height 21
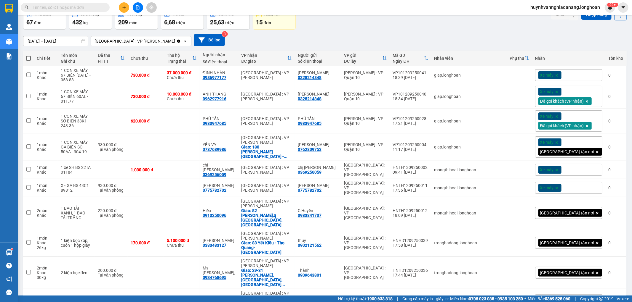
click at [576, 76] on div "Xe máy" at bounding box center [568, 75] width 67 height 12
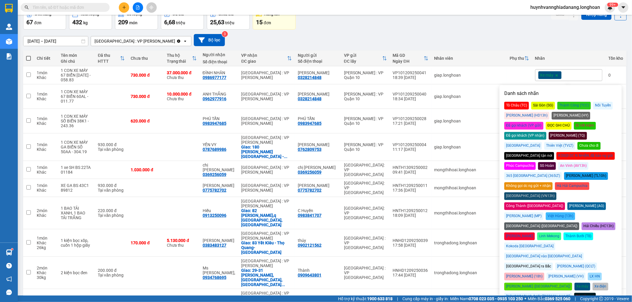
click at [546, 132] on div "Đã gọi khách (VP nhận)" at bounding box center [525, 136] width 42 height 8
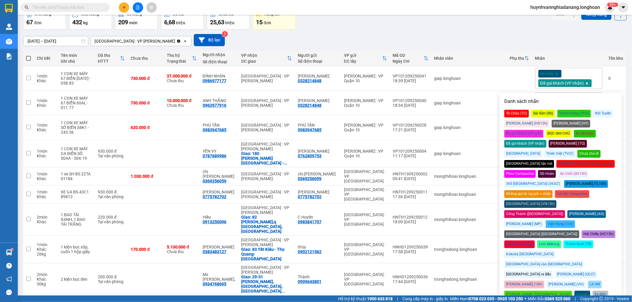
click at [490, 39] on div "16/08/2025 – 14/09/2025 Press the down arrow key to interact with the calendar …" at bounding box center [324, 40] width 603 height 12
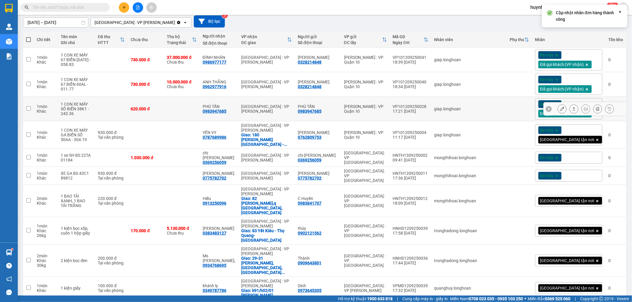
scroll to position [66, 0]
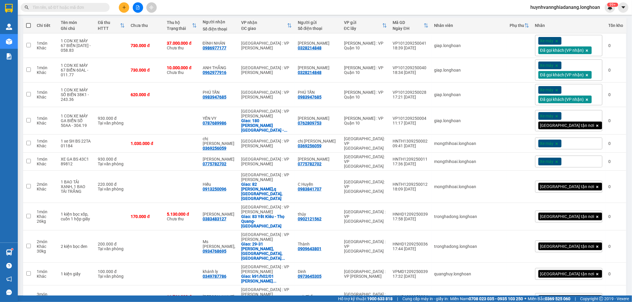
click at [576, 143] on div "Xe máy" at bounding box center [568, 144] width 67 height 12
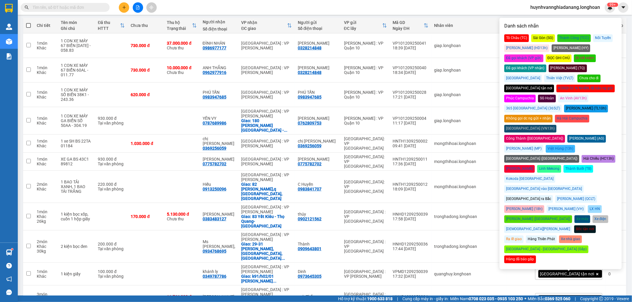
click at [546, 65] on div "Đã gọi khách (VP nhận)" at bounding box center [525, 69] width 42 height 8
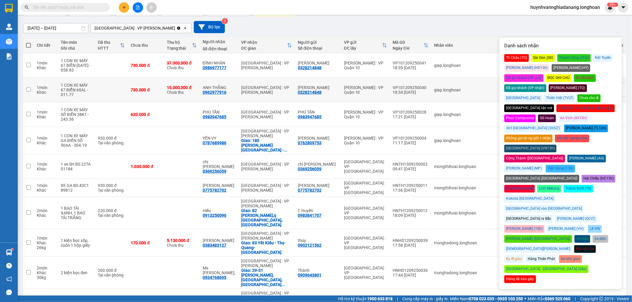
scroll to position [0, 0]
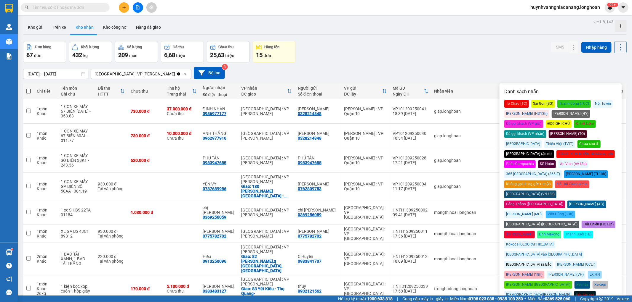
drag, startPoint x: 461, startPoint y: 50, endPoint x: 458, endPoint y: 73, distance: 22.4
click at [461, 50] on div "Đơn hàng 67 đơn Khối lượng 432 kg Số lượng 209 món Đã thu 6,68 triệu Chưa thu 2…" at bounding box center [324, 51] width 603 height 21
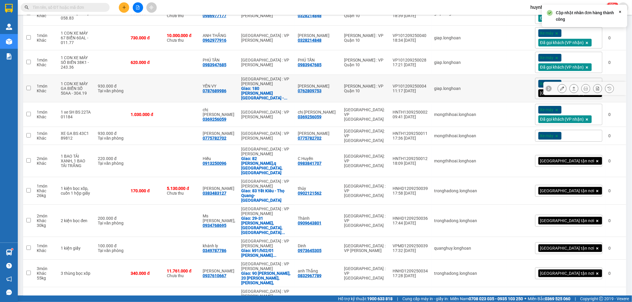
scroll to position [99, 0]
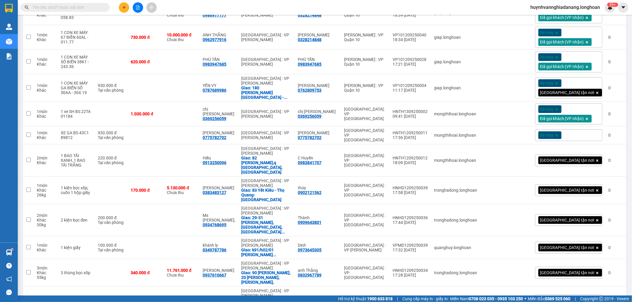
click at [573, 135] on div "Xe máy" at bounding box center [568, 135] width 67 height 12
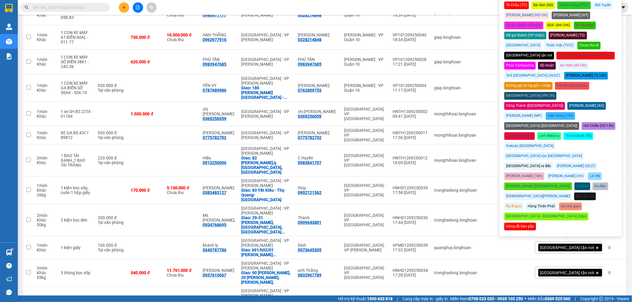
click at [546, 32] on div "Đã gọi khách (VP nhận)" at bounding box center [525, 36] width 42 height 8
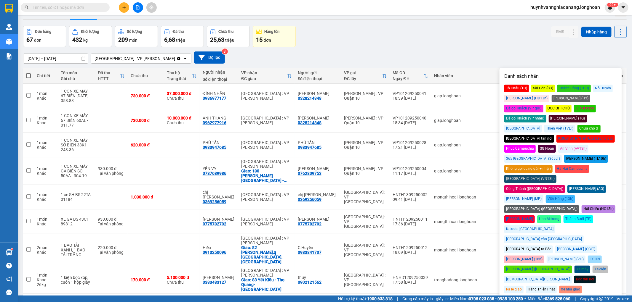
scroll to position [0, 0]
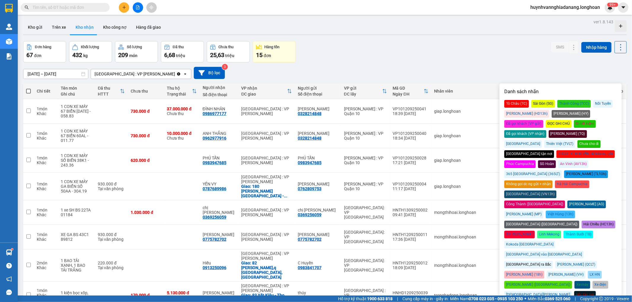
click at [457, 56] on div "Đơn hàng 67 đơn Khối lượng 432 kg Số lượng 209 món Đã thu 6,68 triệu Chưa thu 2…" at bounding box center [324, 51] width 603 height 21
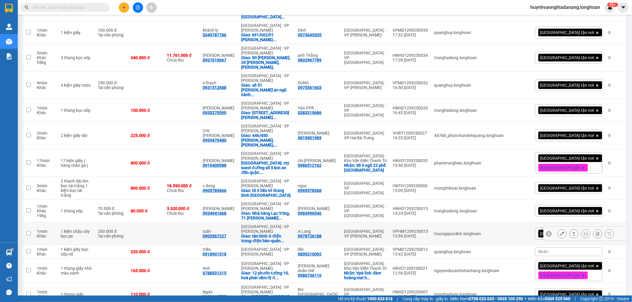
scroll to position [460, 0]
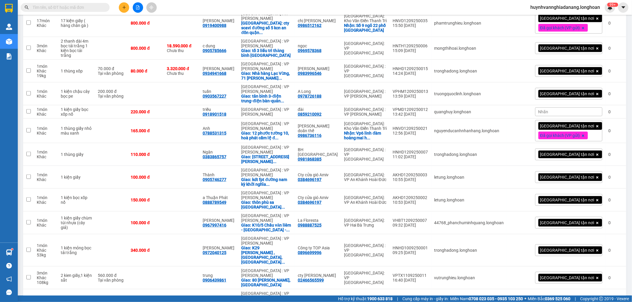
click at [548, 114] on span "Nhãn" at bounding box center [543, 112] width 10 height 5
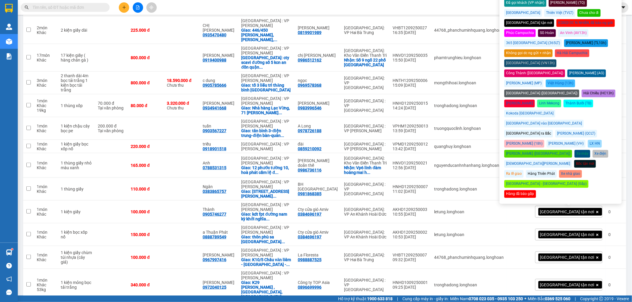
scroll to position [395, 0]
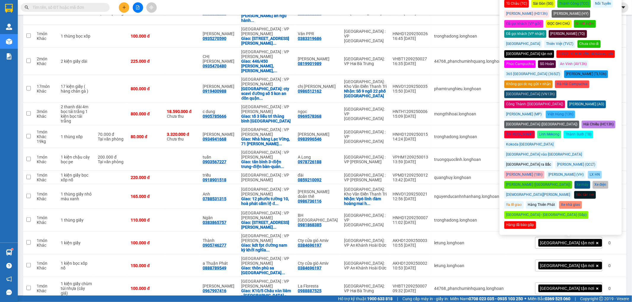
click at [546, 30] on div "Đã gọi khách (VP nhận)" at bounding box center [525, 34] width 42 height 8
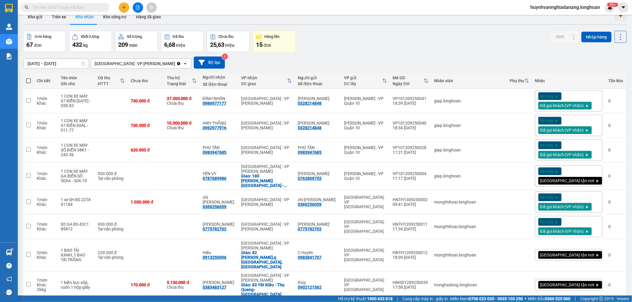
scroll to position [0, 0]
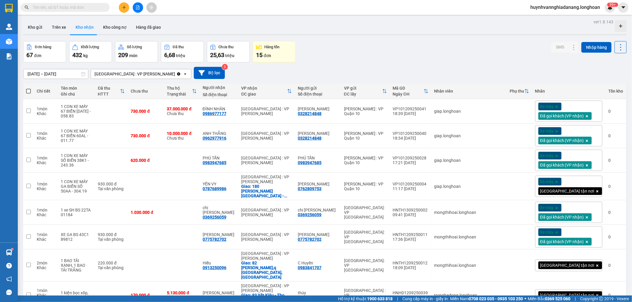
click at [417, 49] on div "Đơn hàng 67 đơn Khối lượng 432 kg Số lượng 209 món Đã thu 6,68 triệu Chưa thu 2…" at bounding box center [324, 51] width 603 height 21
click at [36, 25] on button "Kho gửi" at bounding box center [35, 27] width 24 height 14
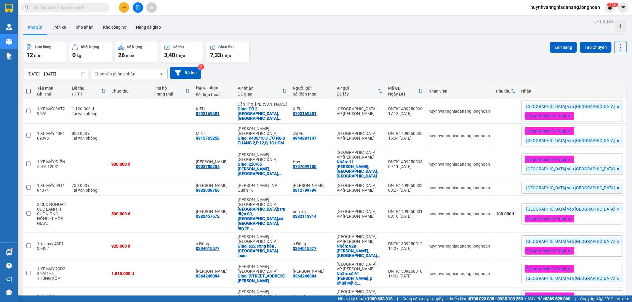
click at [65, 7] on input "text" at bounding box center [68, 7] width 70 height 7
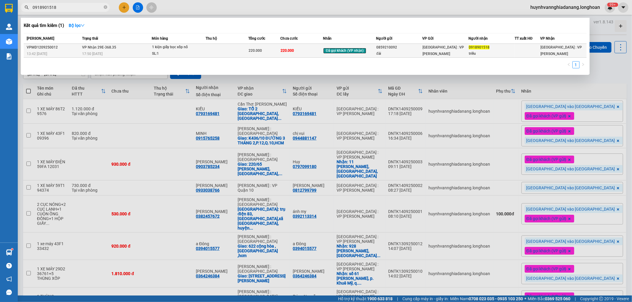
type input "0918901518"
click at [227, 49] on td at bounding box center [227, 51] width 43 height 14
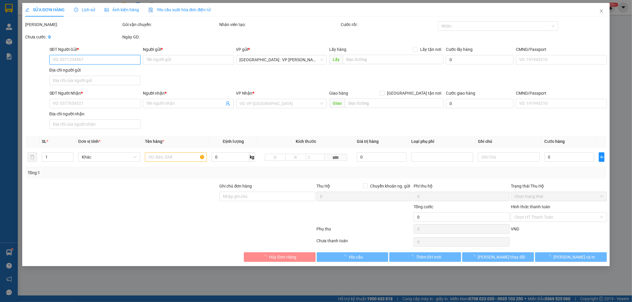
type input "0859210092"
type input "đài"
type input "0918901518"
type input "triều"
type input "hàng ko đồng kiểm giao nguyên kiện hư vỡ k đền"
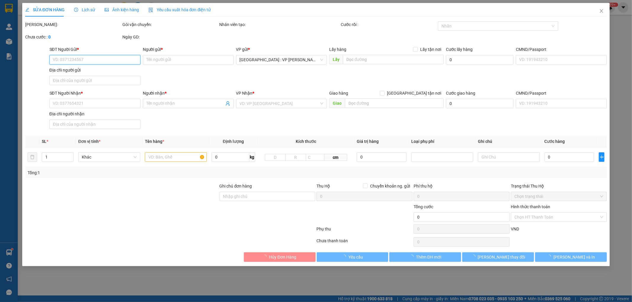
type input "220.000"
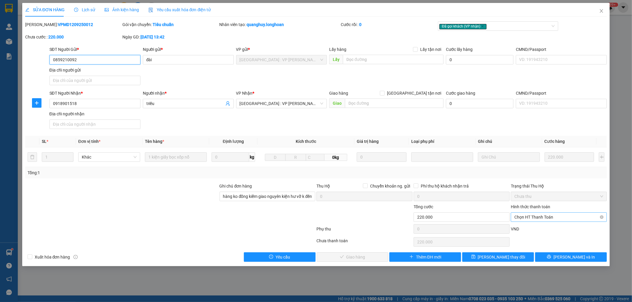
click at [536, 217] on span "Chọn HT Thanh Toán" at bounding box center [558, 217] width 89 height 9
click at [536, 226] on div "Tại văn phòng" at bounding box center [558, 229] width 89 height 7
type input "0"
click at [362, 258] on span "[PERSON_NAME] và Giao hàng" at bounding box center [356, 257] width 57 height 7
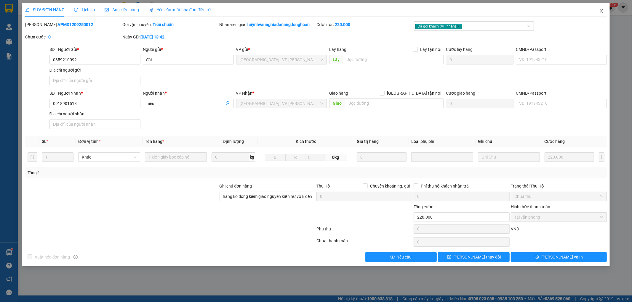
click at [599, 9] on icon "close" at bounding box center [601, 11] width 5 height 5
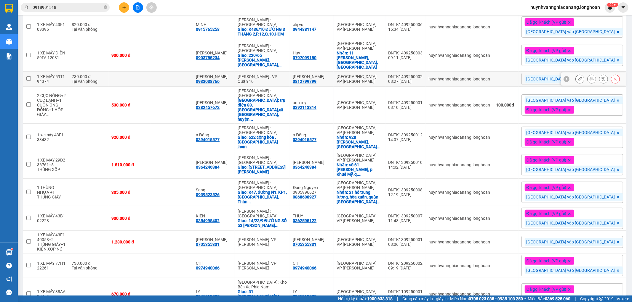
scroll to position [118, 0]
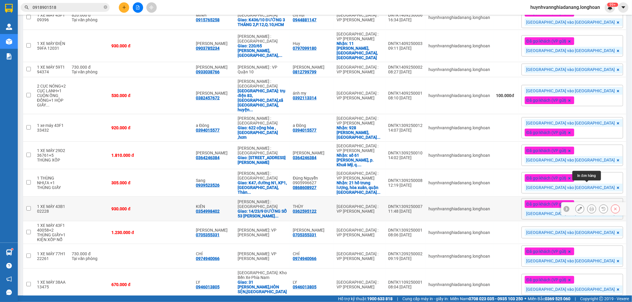
click at [589, 207] on icon at bounding box center [591, 209] width 4 height 4
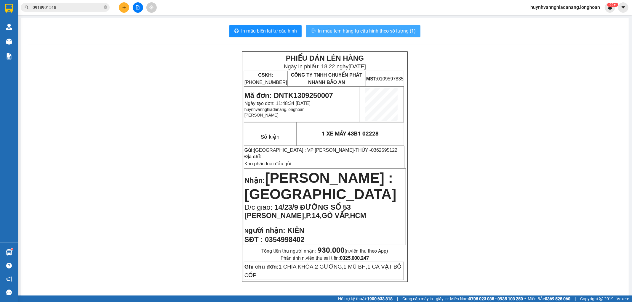
click at [375, 33] on span "In mẫu tem hàng tự cấu hình theo số lượng (1)" at bounding box center [367, 30] width 98 height 7
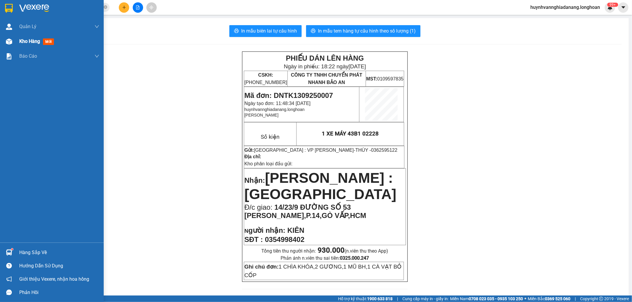
click at [20, 42] on span "Kho hàng" at bounding box center [29, 41] width 21 height 6
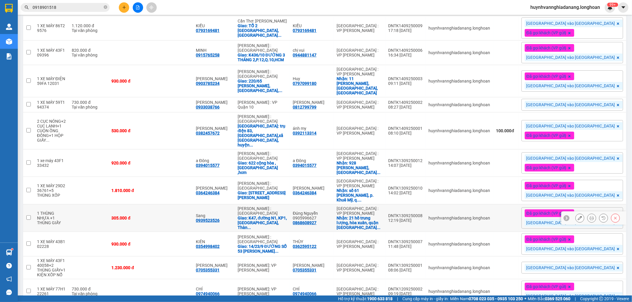
scroll to position [118, 0]
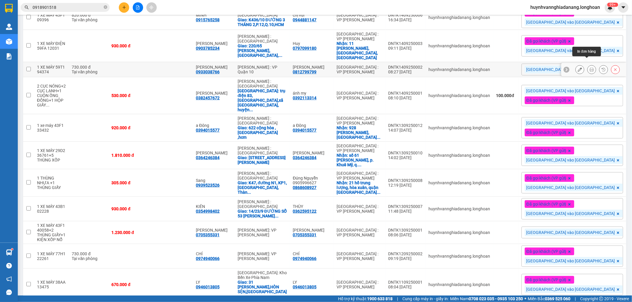
click at [589, 68] on icon at bounding box center [591, 70] width 4 height 4
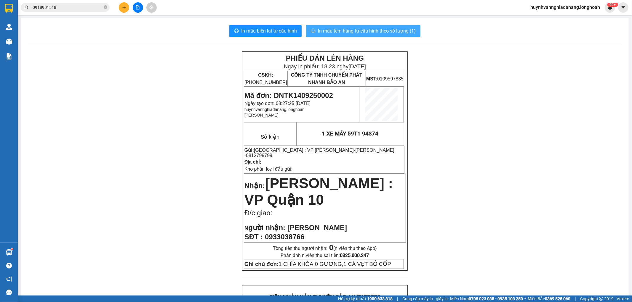
click at [372, 25] on button "In mẫu tem hàng tự cấu hình theo số lượng (1)" at bounding box center [363, 31] width 114 height 12
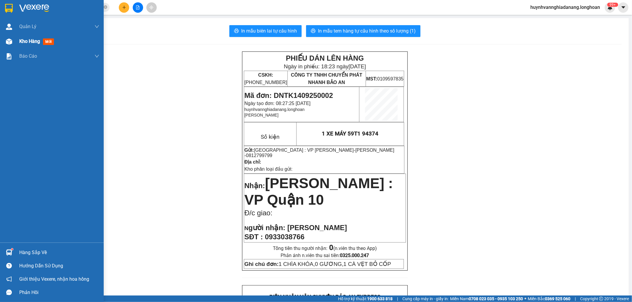
click at [21, 43] on span "Kho hàng" at bounding box center [29, 41] width 21 height 6
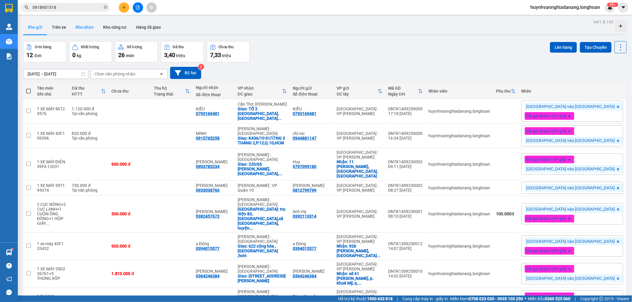
click at [91, 30] on button "Kho nhận" at bounding box center [85, 27] width 28 height 14
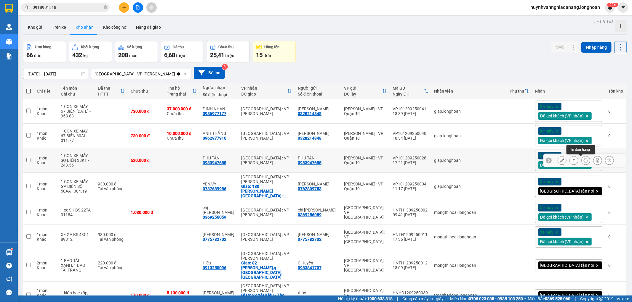
click at [583, 159] on icon at bounding box center [585, 160] width 4 height 4
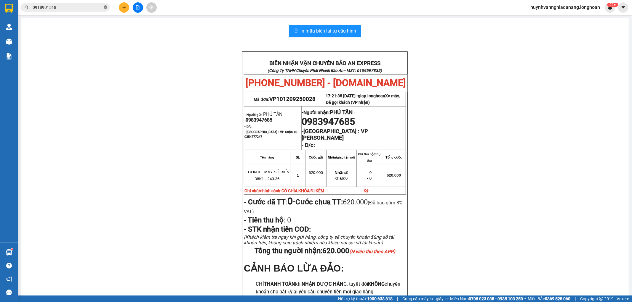
click at [106, 7] on icon "close-circle" at bounding box center [106, 7] width 4 height 4
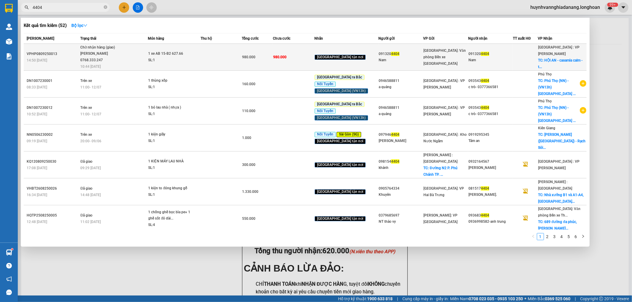
type input "4404"
click at [221, 60] on td at bounding box center [220, 57] width 41 height 27
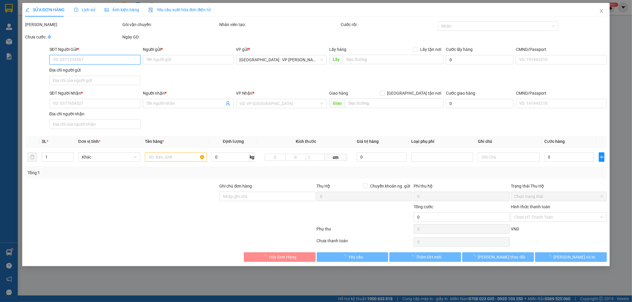
type input "0913204404"
type input "Nam"
type input "0913204404"
type input "Nam"
checkbox input "true"
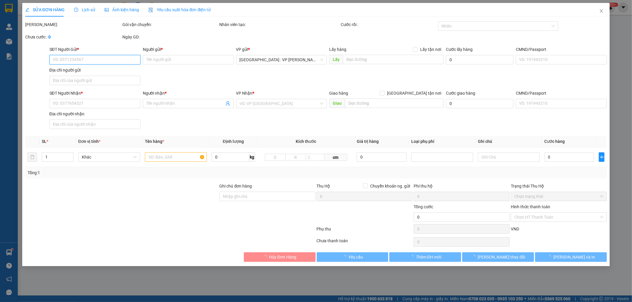
type input "HỘI AN - casamia calm - [GEOGRAPHIC_DATA] - cẩm hà - hội an"
type input "1 CHÌA KHÓA"
type input "980.000"
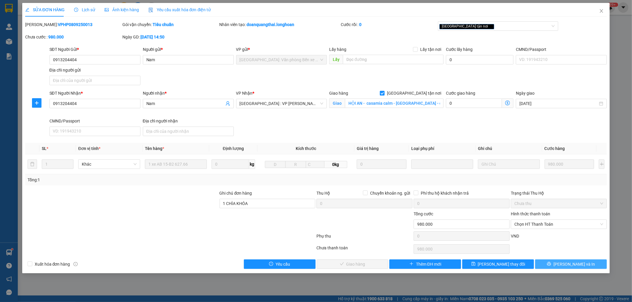
click at [585, 266] on button "[PERSON_NAME] và In" at bounding box center [571, 264] width 72 height 9
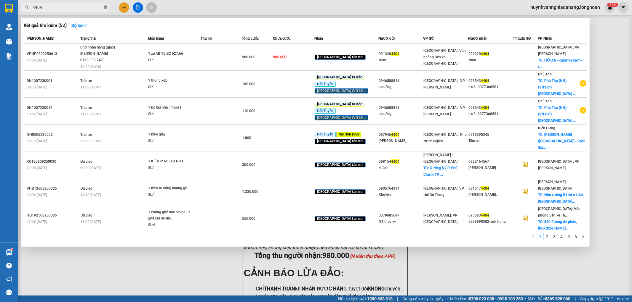
click at [105, 7] on icon "close-circle" at bounding box center [106, 7] width 4 height 4
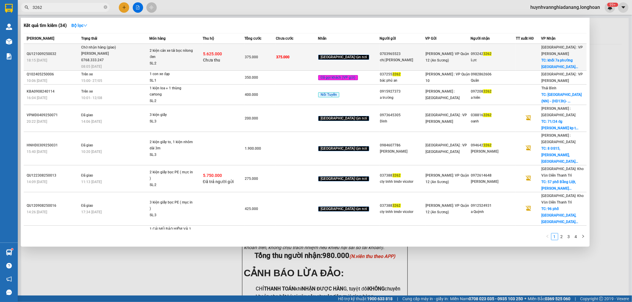
type input "3262"
click at [232, 53] on div "5.625.000 Chưa thu" at bounding box center [223, 57] width 41 height 12
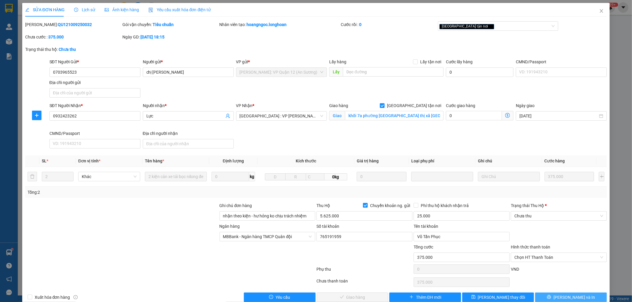
click at [564, 298] on span "[PERSON_NAME] và In" at bounding box center [573, 297] width 41 height 7
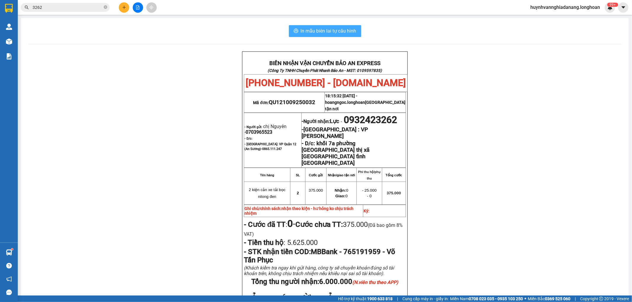
click at [332, 32] on span "In mẫu biên lai tự cấu hình" at bounding box center [329, 30] width 56 height 7
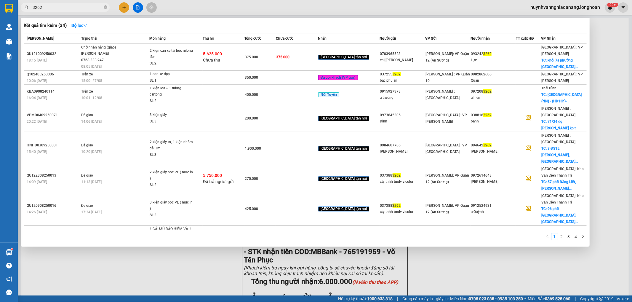
click at [109, 7] on span "3262" at bounding box center [65, 7] width 89 height 9
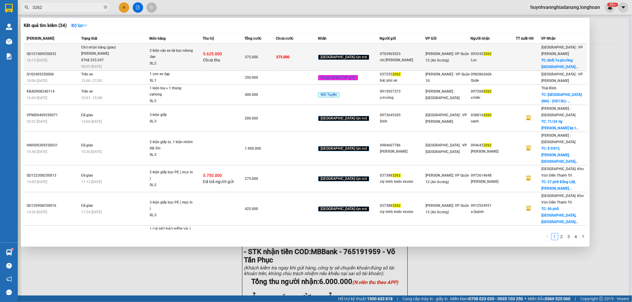
click at [152, 52] on td "2 kiện cản xe tải bọc nilong đen SL: 2" at bounding box center [175, 57] width 53 height 27
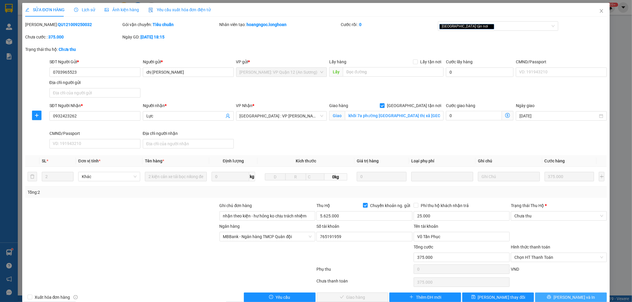
click at [585, 293] on button "[PERSON_NAME] và In" at bounding box center [571, 297] width 72 height 9
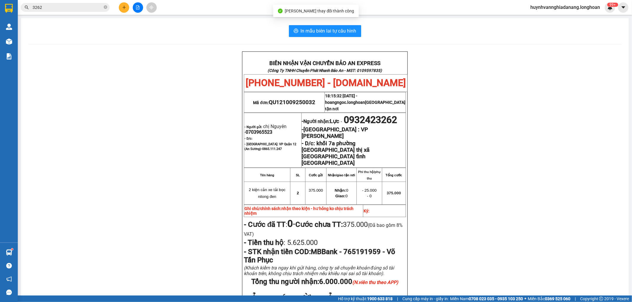
click at [384, 126] on p "- Đà Nẵng : VP Thanh Khê" at bounding box center [353, 132] width 103 height 13
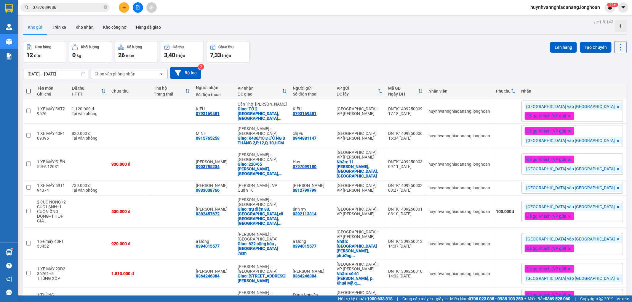
scroll to position [108, 0]
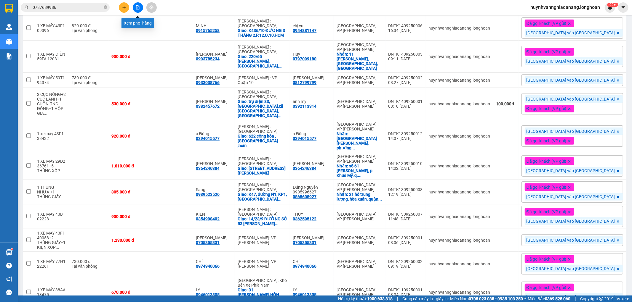
click at [137, 8] on icon "file-add" at bounding box center [138, 7] width 4 height 4
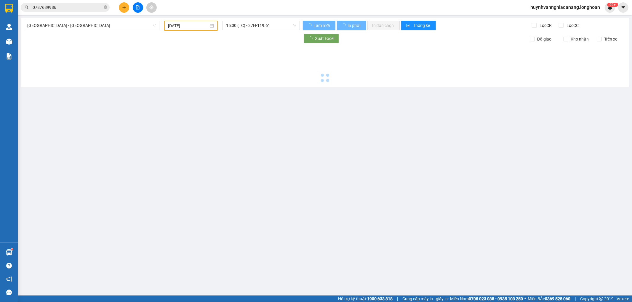
type input "[DATE]"
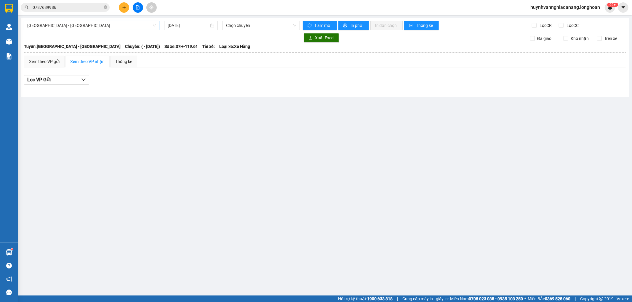
click at [141, 26] on span "[GEOGRAPHIC_DATA] - [GEOGRAPHIC_DATA]" at bounding box center [91, 25] width 129 height 9
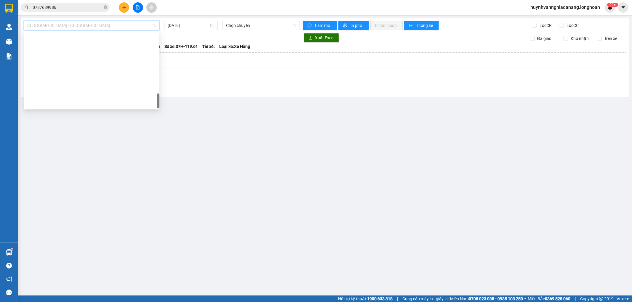
scroll to position [407, 0]
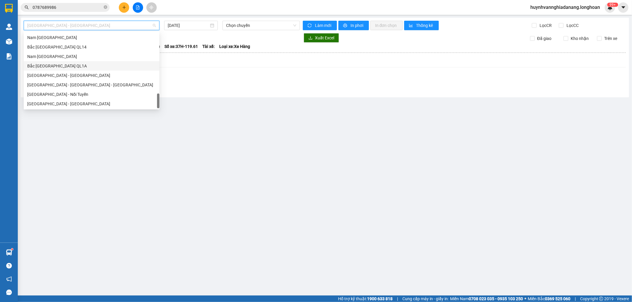
click at [75, 66] on div "Bắc [GEOGRAPHIC_DATA] QL1A" at bounding box center [91, 66] width 129 height 7
type input "[DATE]"
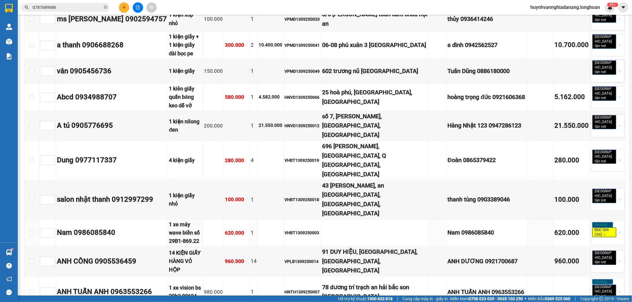
scroll to position [302, 0]
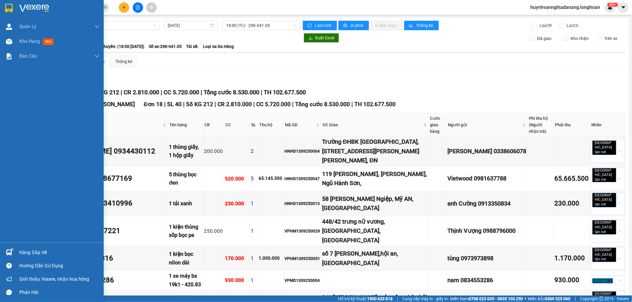
scroll to position [302, 0]
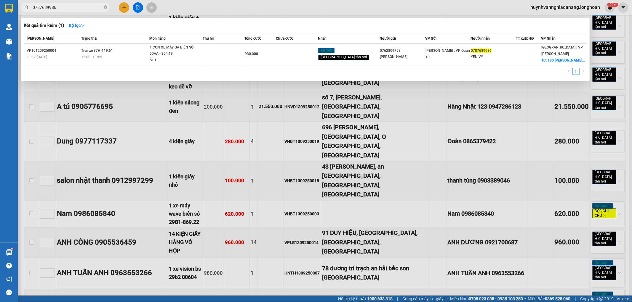
click at [107, 7] on span "0787689986" at bounding box center [65, 7] width 89 height 9
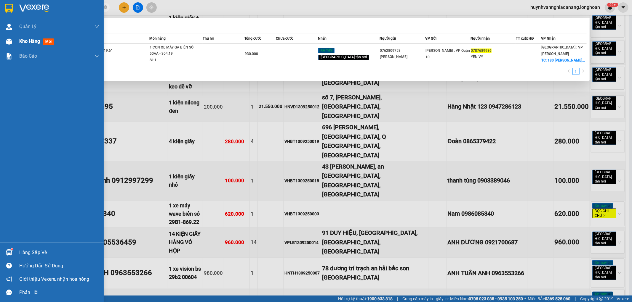
click at [11, 40] on img at bounding box center [9, 41] width 6 height 6
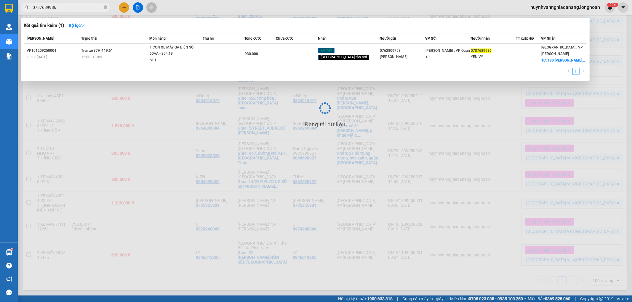
scroll to position [97, 0]
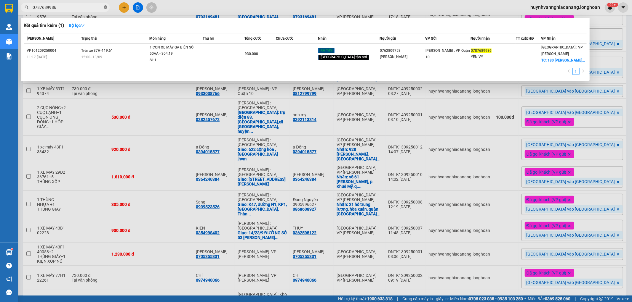
click at [105, 8] on icon "close-circle" at bounding box center [106, 7] width 4 height 4
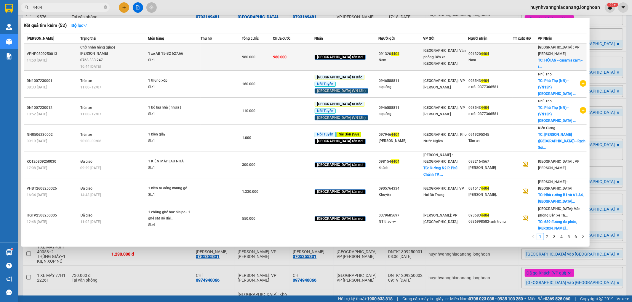
type input "4404"
click at [265, 61] on td "980.000" at bounding box center [257, 57] width 31 height 27
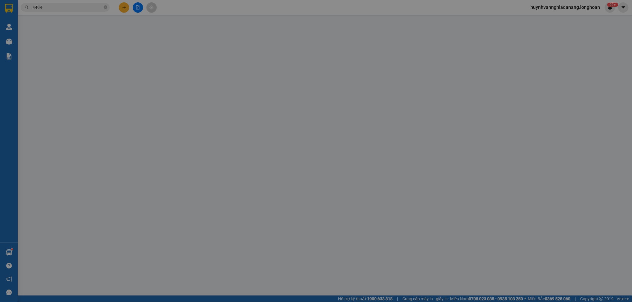
type input "0913204404"
type input "Nam"
type input "0913204404"
type input "Nam"
checkbox input "true"
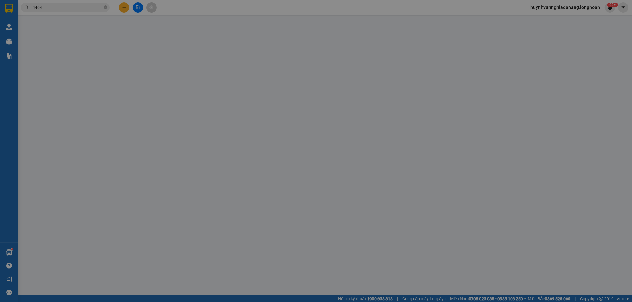
type input "HỘI AN - casamia calm - [GEOGRAPHIC_DATA] - cẩm hà - hội an"
type input "1 CHÌA KHÓA"
type input "980.000"
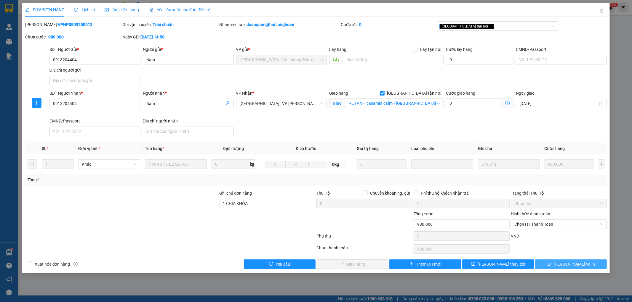
click at [566, 267] on span "[PERSON_NAME] và In" at bounding box center [573, 264] width 41 height 7
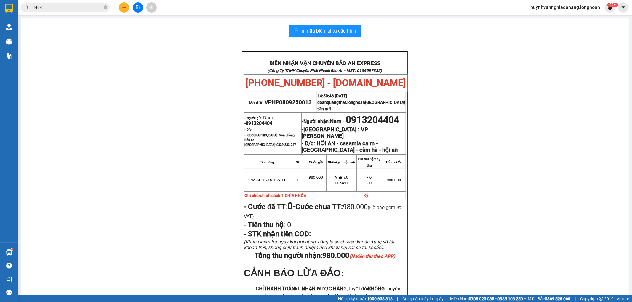
click at [84, 8] on input "4404" at bounding box center [68, 7] width 70 height 7
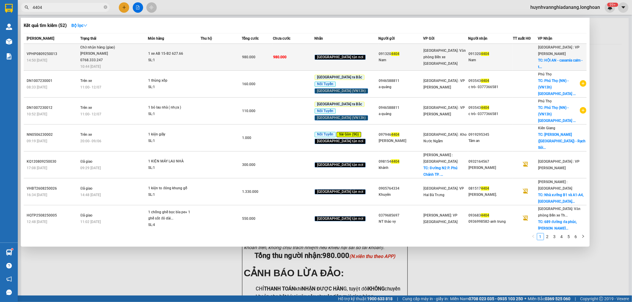
click at [273, 54] on div "980.000" at bounding box center [257, 57] width 31 height 7
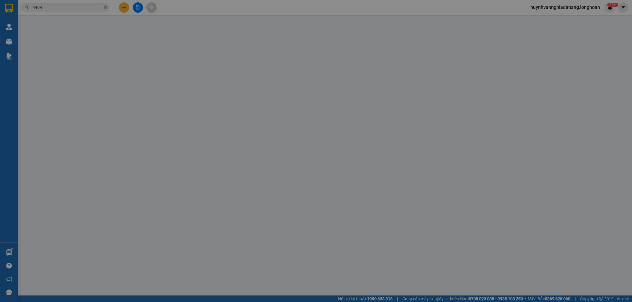
type input "0913204404"
type input "Nam"
type input "0913204404"
type input "Nam"
checkbox input "true"
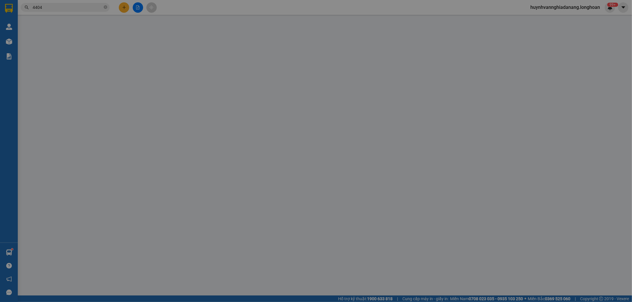
type input "HỘI AN - casamia calm - [GEOGRAPHIC_DATA] - cẩm hà - hội an"
type input "1 CHÌA KHÓA"
type input "980.000"
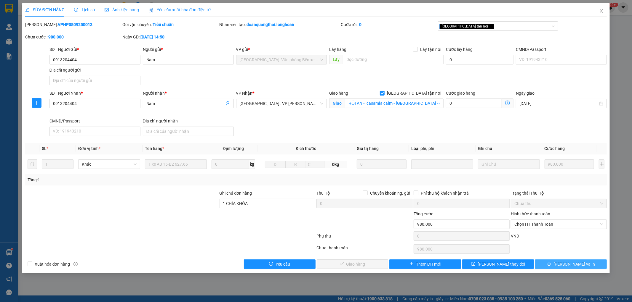
click at [567, 267] on span "[PERSON_NAME] và In" at bounding box center [573, 264] width 41 height 7
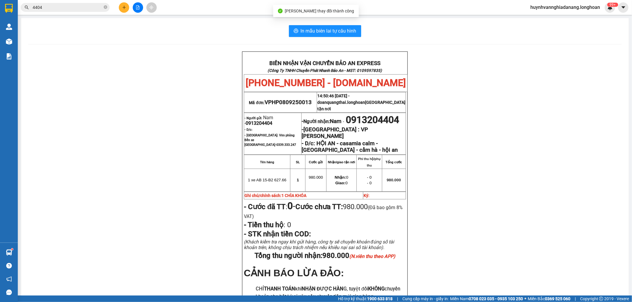
drag, startPoint x: 388, startPoint y: 119, endPoint x: 353, endPoint y: 109, distance: 36.2
click at [353, 114] on p "- Người nhận: Nam - 0913204404" at bounding box center [353, 119] width 103 height 11
click at [457, 116] on div "BIÊN NHẬN VẬN CHUYỂN BẢO AN EXPRESS (Công Ty TNHH Chuyển Phát Nhanh Bảo An - MS…" at bounding box center [324, 203] width 593 height 303
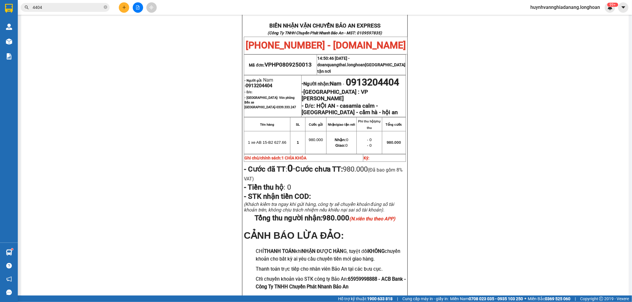
scroll to position [79, 0]
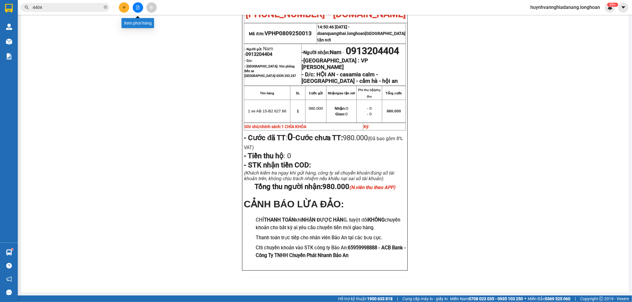
click at [135, 7] on button at bounding box center [138, 7] width 10 height 10
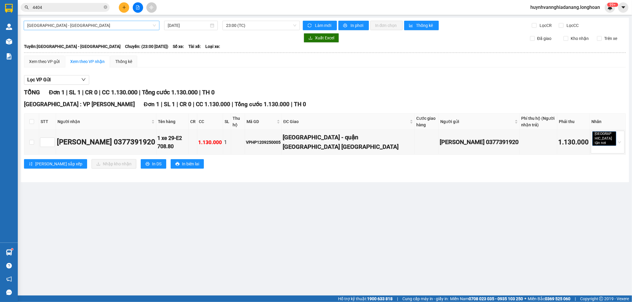
click at [142, 29] on span "[GEOGRAPHIC_DATA] - [GEOGRAPHIC_DATA]" at bounding box center [91, 25] width 129 height 9
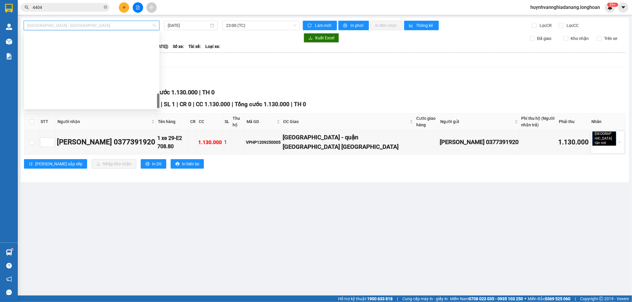
scroll to position [407, 0]
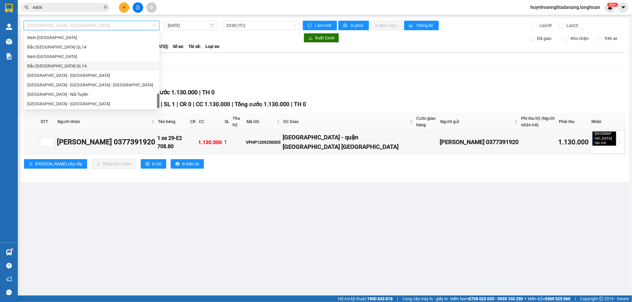
click at [62, 63] on div "Bắc [GEOGRAPHIC_DATA] QL1A" at bounding box center [91, 66] width 129 height 7
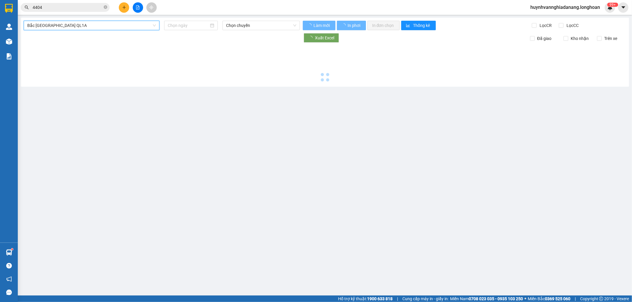
type input "[DATE]"
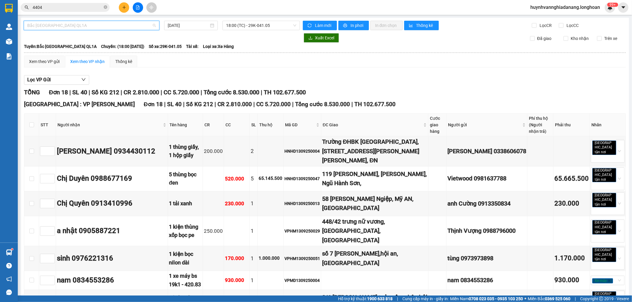
click at [123, 23] on span "Bắc [GEOGRAPHIC_DATA] QL1A" at bounding box center [91, 25] width 129 height 9
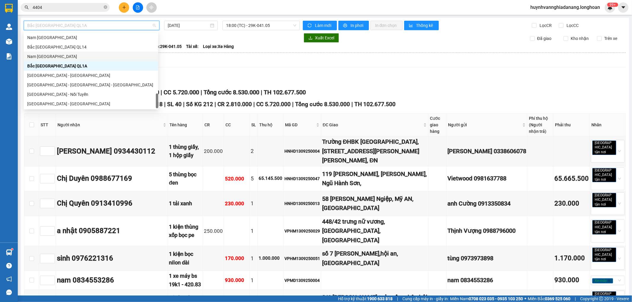
drag, startPoint x: 68, startPoint y: 55, endPoint x: 144, endPoint y: 41, distance: 77.4
click at [69, 55] on div "Nam [GEOGRAPHIC_DATA]" at bounding box center [90, 56] width 127 height 7
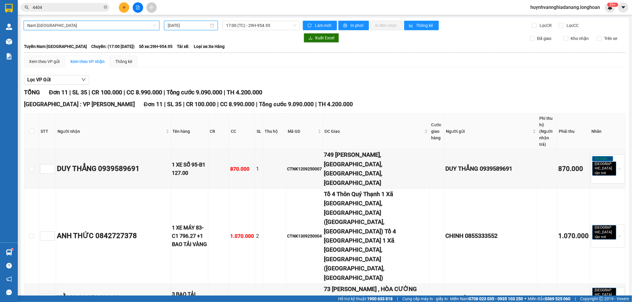
click at [181, 26] on input "[DATE]" at bounding box center [188, 25] width 41 height 7
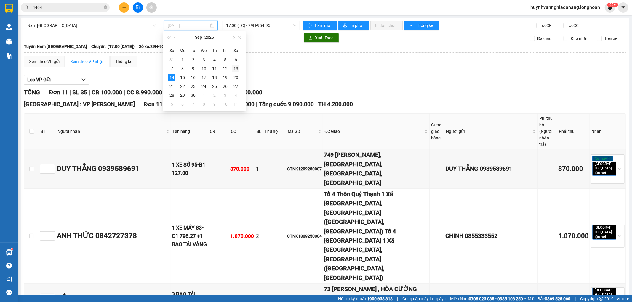
click at [235, 68] on div "13" at bounding box center [235, 68] width 7 height 7
type input "[DATE]"
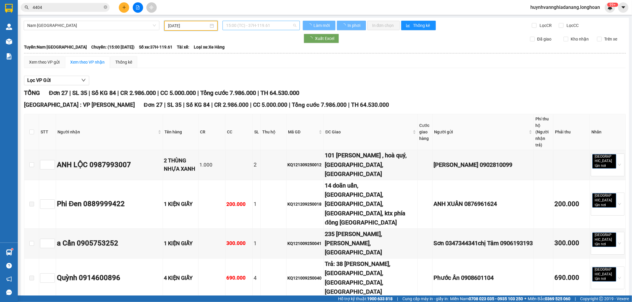
click at [254, 25] on span "15:00 (TC) - 37H-119.61" at bounding box center [261, 25] width 70 height 9
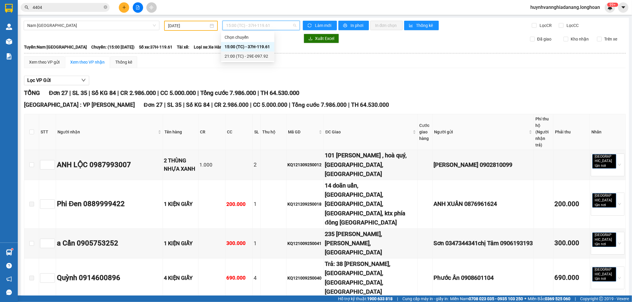
click at [256, 57] on div "21:00 (TC) - 29E-097.92" at bounding box center [247, 56] width 46 height 7
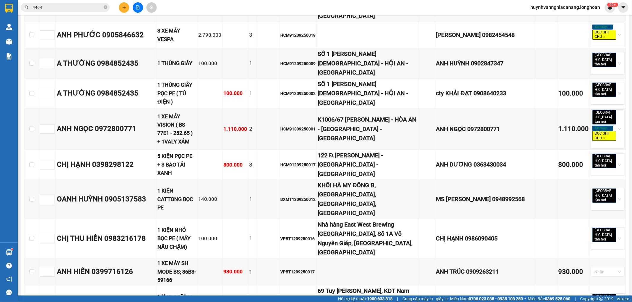
scroll to position [381, 0]
